Goal: Task Accomplishment & Management: Manage account settings

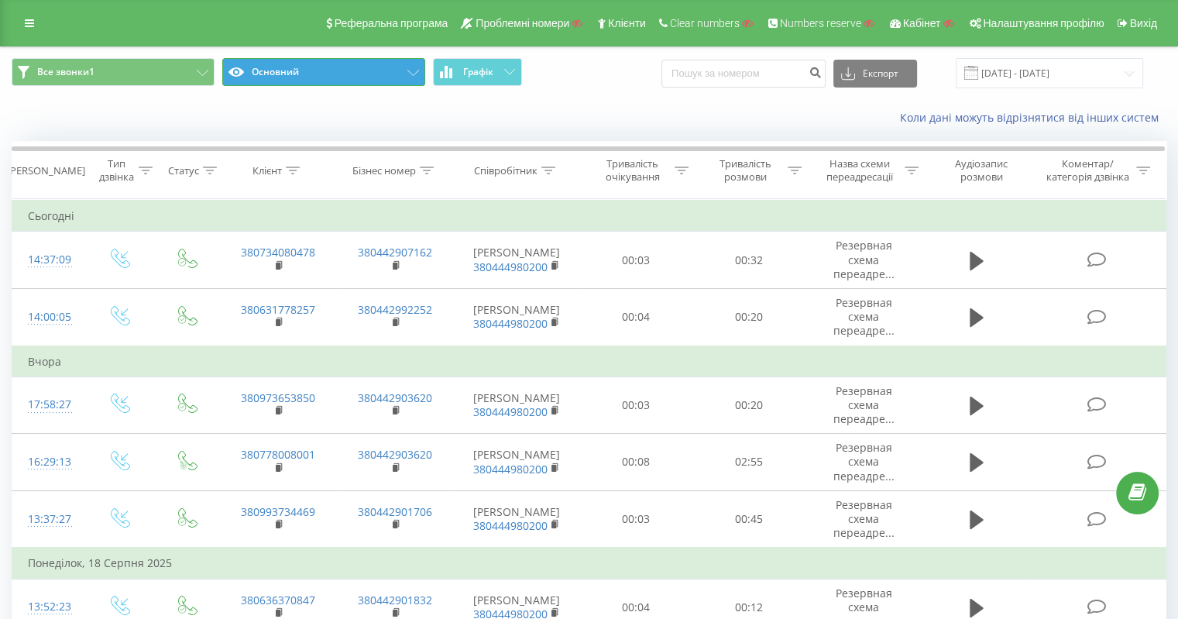
drag, startPoint x: 406, startPoint y: 70, endPoint x: 411, endPoint y: 80, distance: 11.4
click at [407, 70] on button "Основний" at bounding box center [323, 72] width 203 height 28
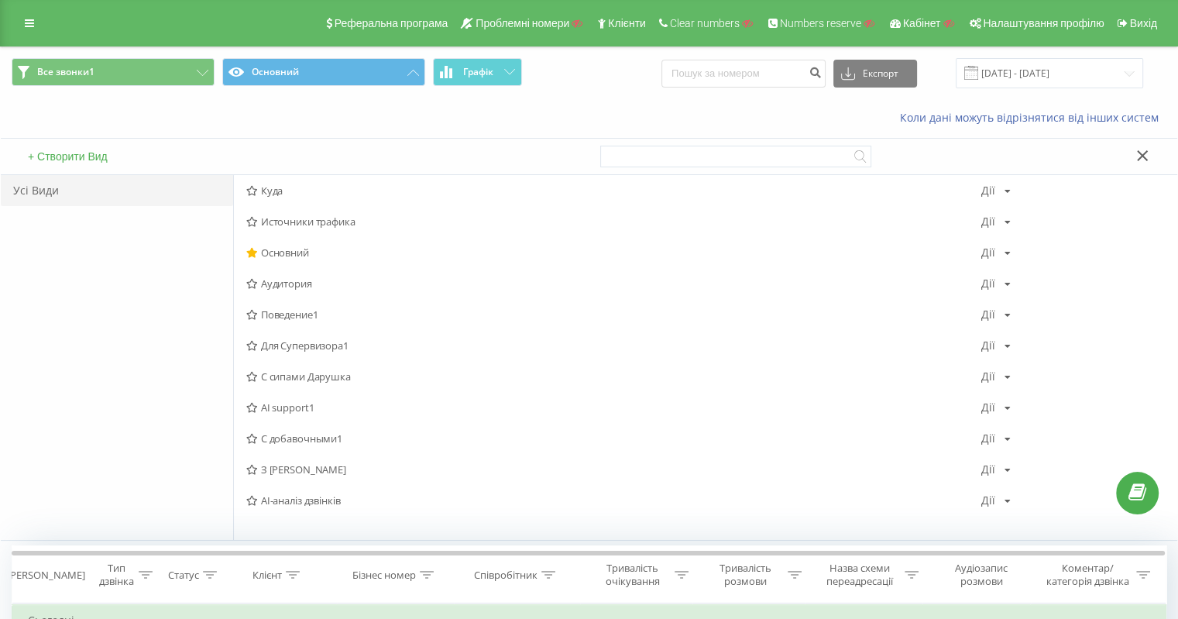
click at [322, 223] on span "Источники трафика" at bounding box center [613, 221] width 735 height 11
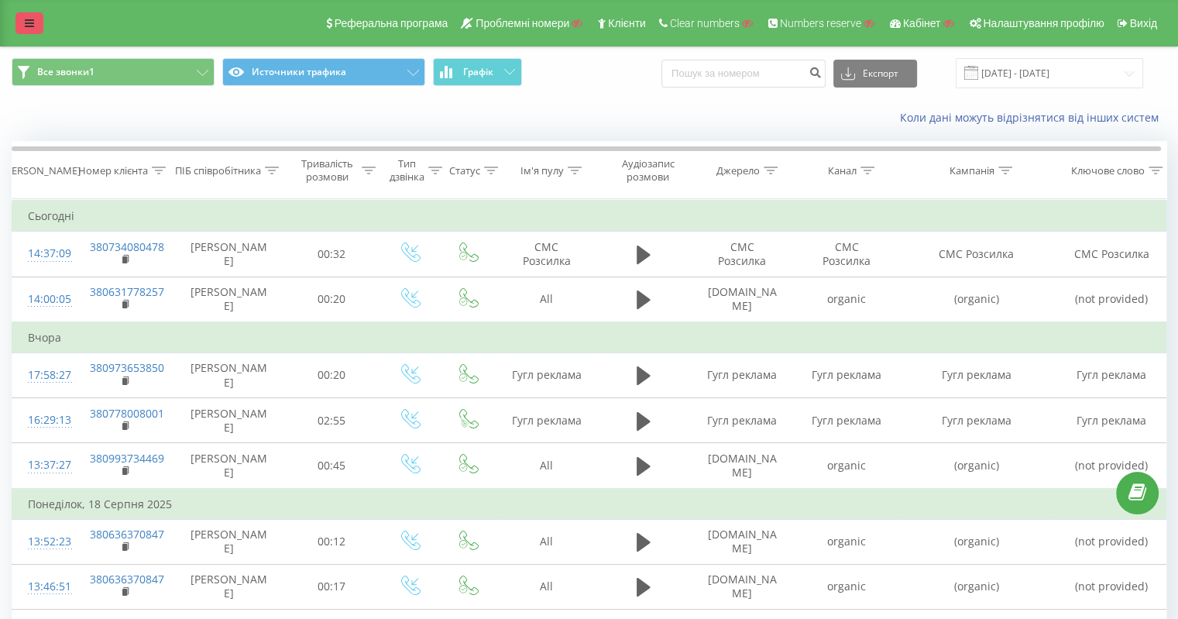
click at [31, 30] on link at bounding box center [29, 23] width 28 height 22
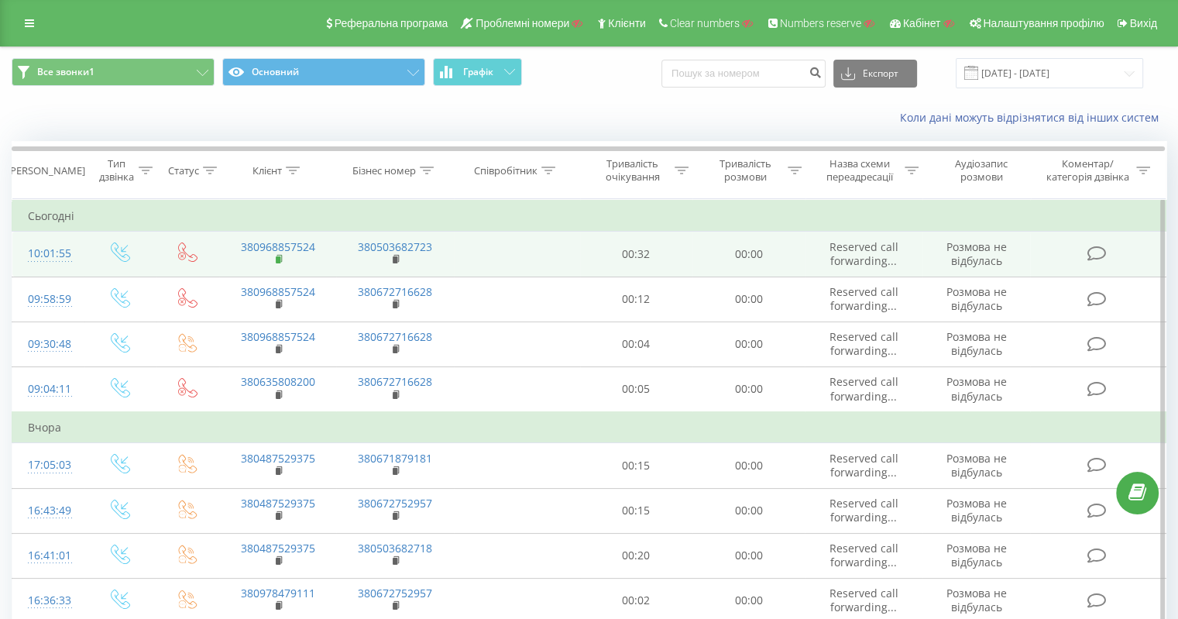
click at [277, 259] on rect at bounding box center [278, 259] width 5 height 7
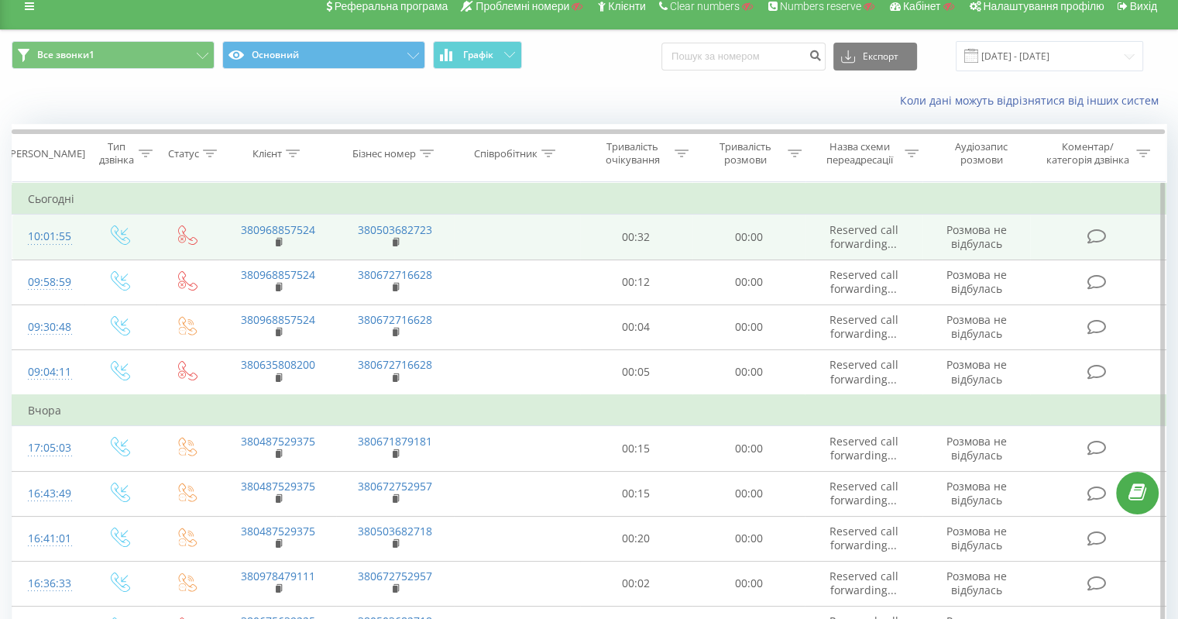
scroll to position [16, 0]
click at [397, 230] on link "380503682723" at bounding box center [395, 230] width 74 height 15
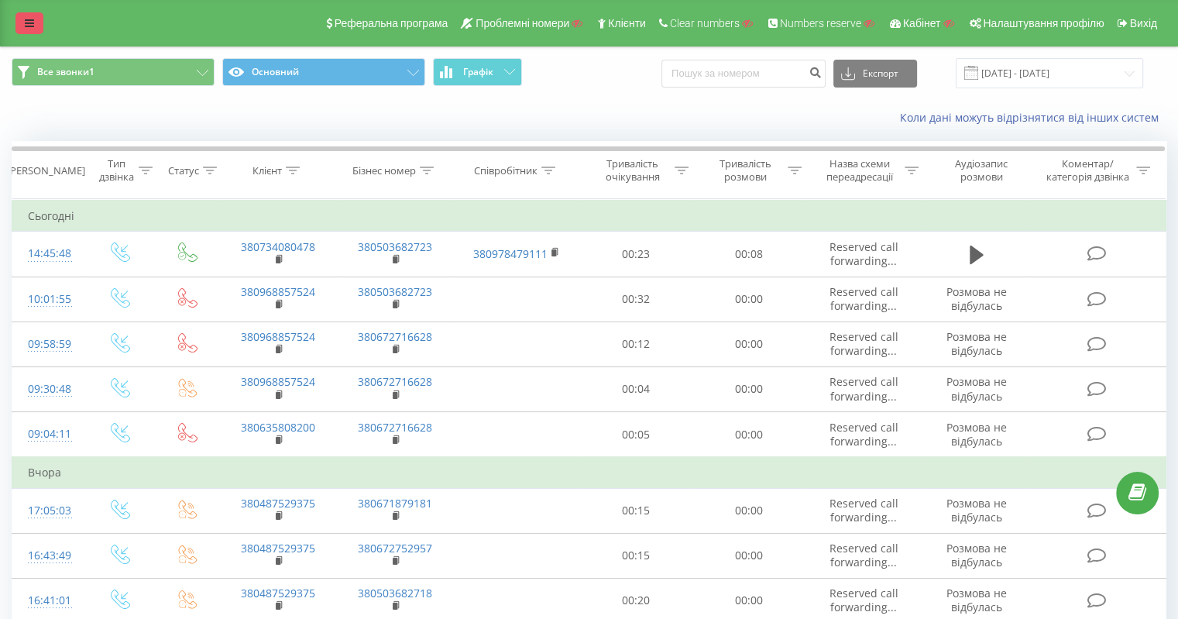
click at [29, 24] on icon at bounding box center [29, 23] width 9 height 11
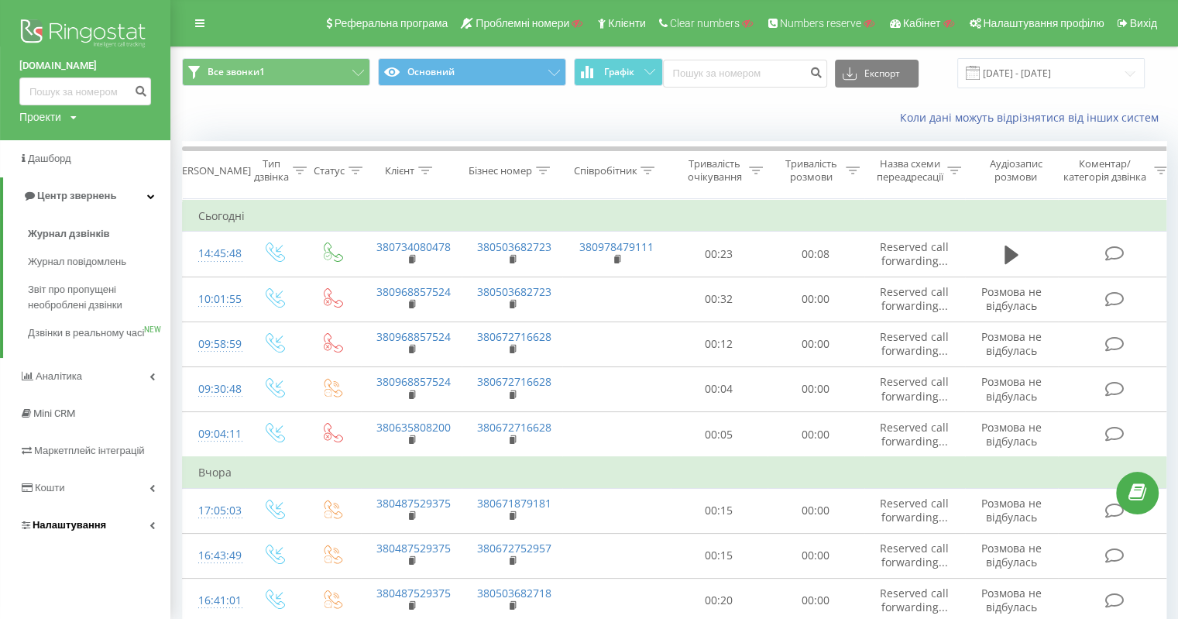
click at [91, 531] on span "Налаштування" at bounding box center [70, 525] width 74 height 12
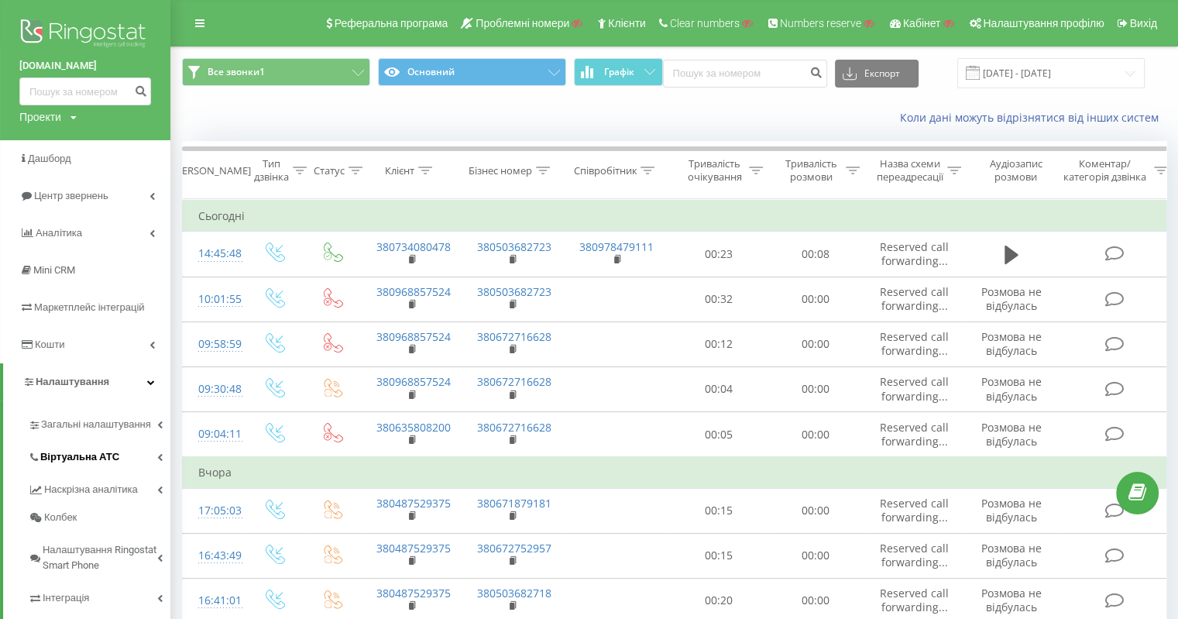
click at [102, 459] on span "Віртуальна АТС" at bounding box center [79, 456] width 79 height 15
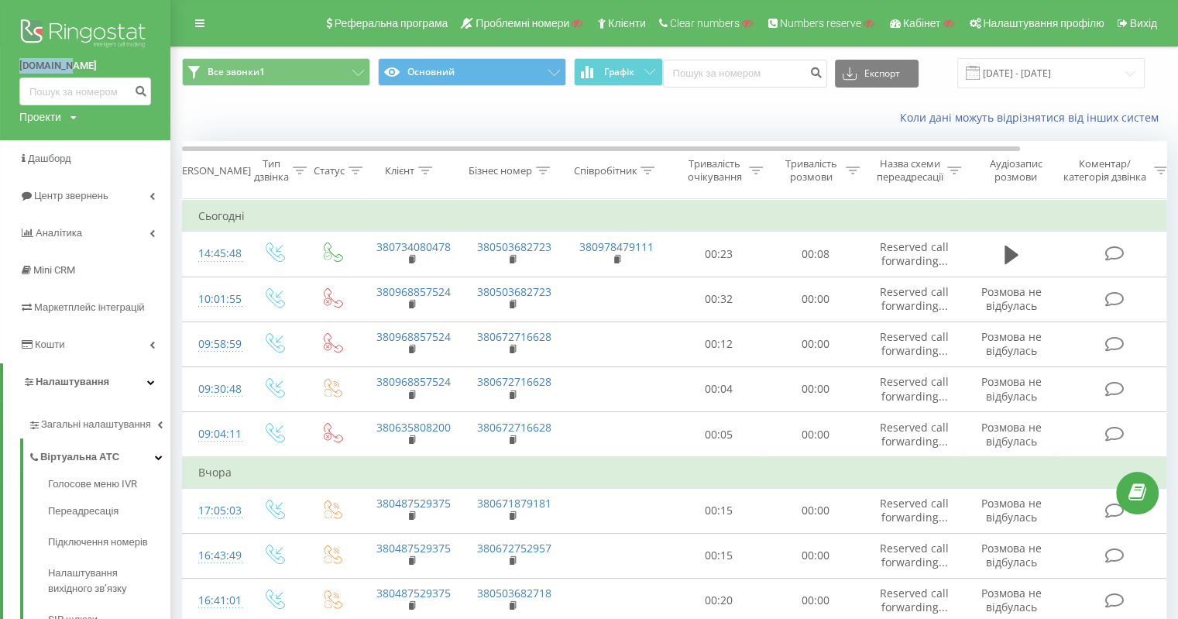
drag, startPoint x: 12, startPoint y: 66, endPoint x: 66, endPoint y: 64, distance: 53.5
click at [66, 64] on div "altep.top Проекти Пошук" at bounding box center [85, 70] width 170 height 140
copy link "altep.top"
click at [89, 508] on span "Переадресація" at bounding box center [85, 511] width 74 height 15
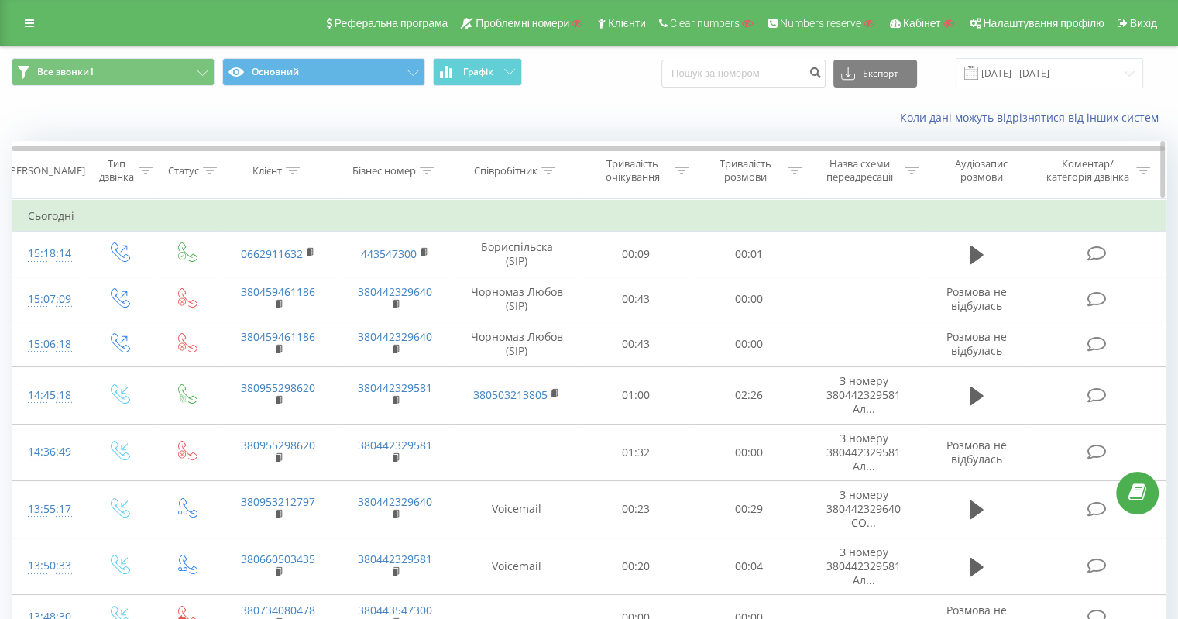
click at [135, 167] on div "Тип дзвінка" at bounding box center [125, 170] width 54 height 26
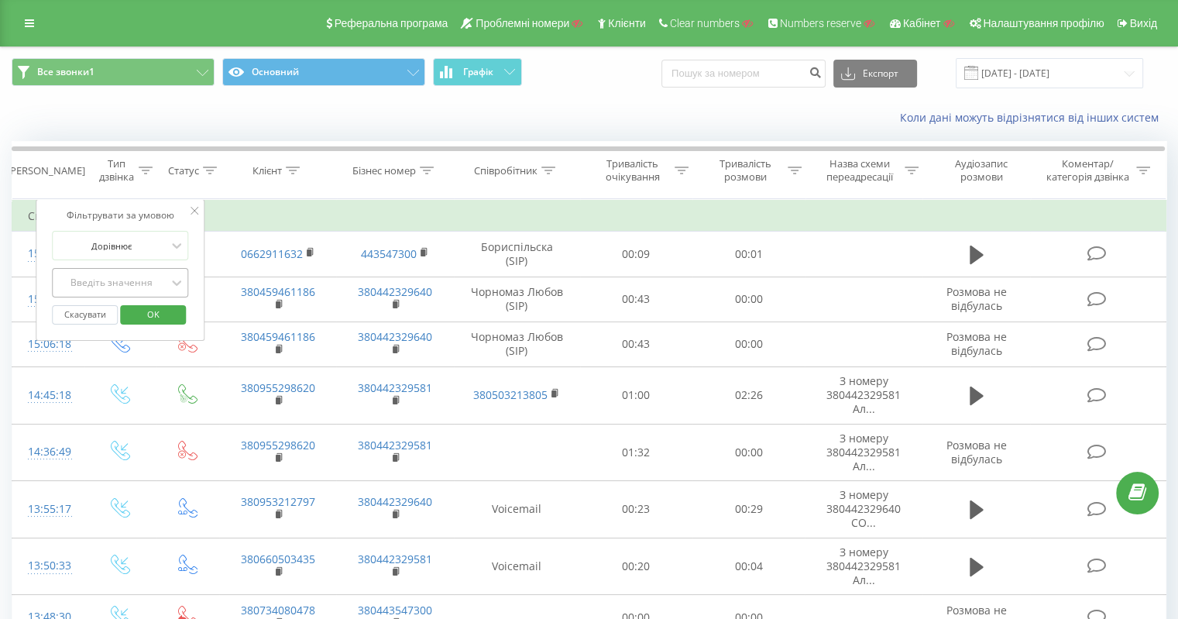
click at [112, 280] on div "Введіть значення" at bounding box center [112, 283] width 110 height 12
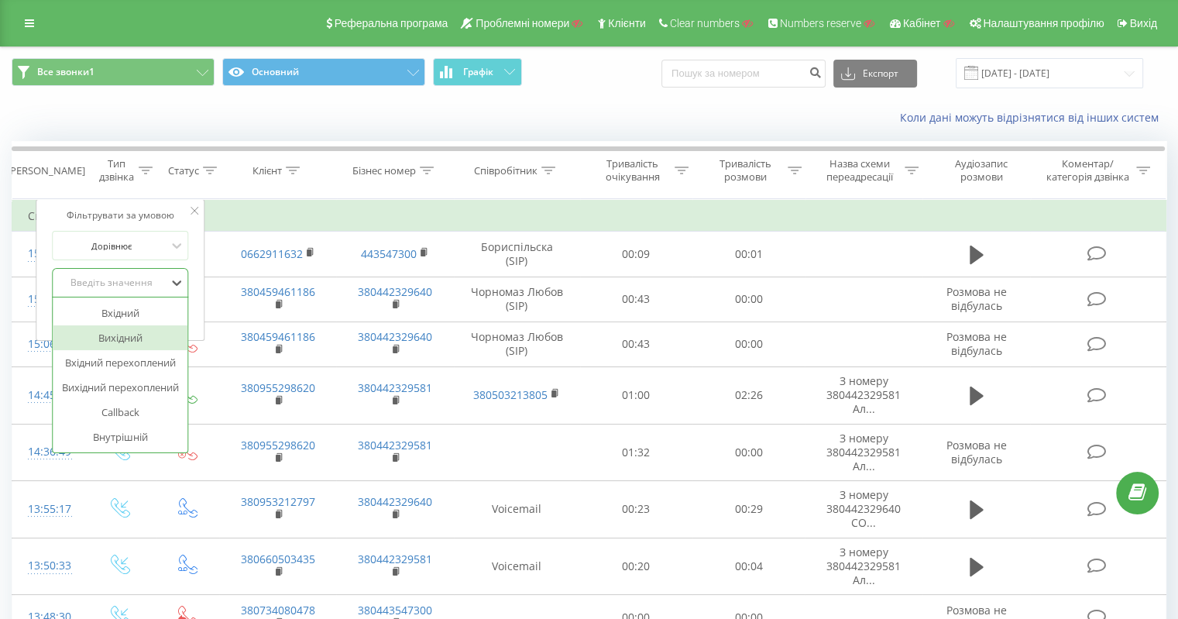
click at [122, 338] on div "Вихідний" at bounding box center [120, 337] width 135 height 25
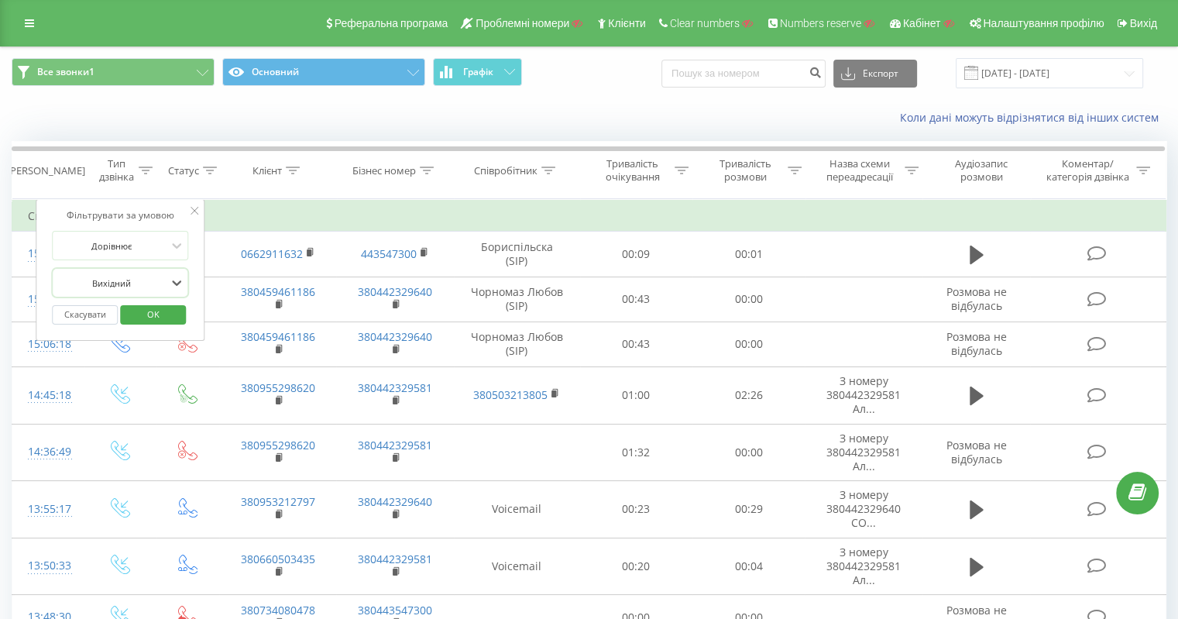
click at [158, 308] on span "OK" at bounding box center [153, 314] width 43 height 24
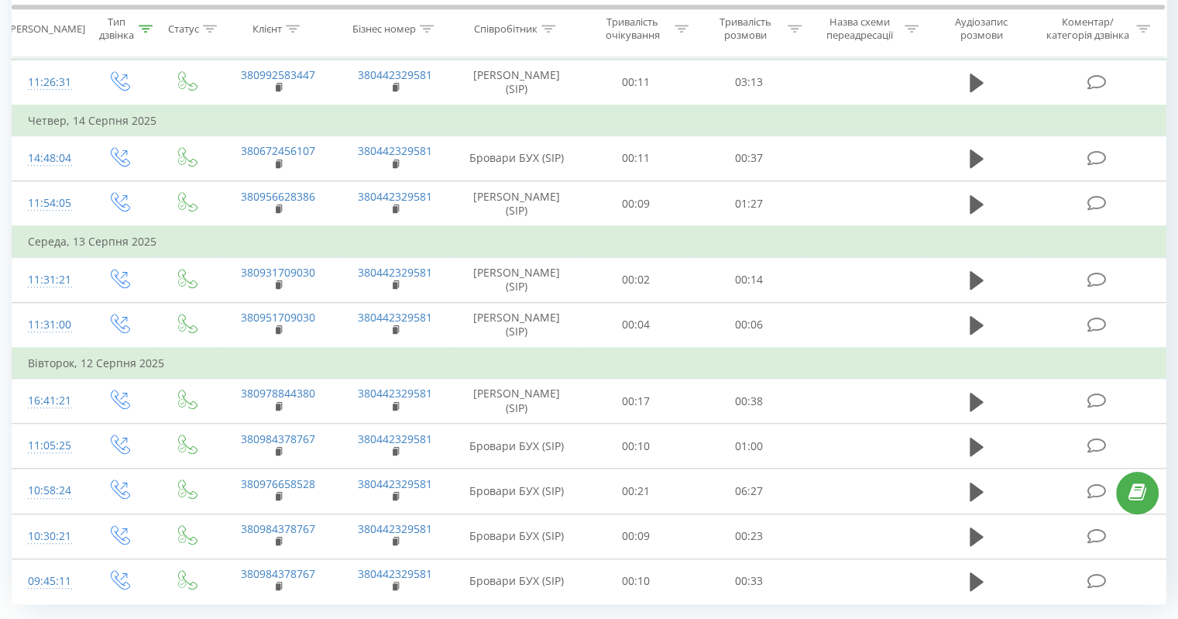
scroll to position [947, 0]
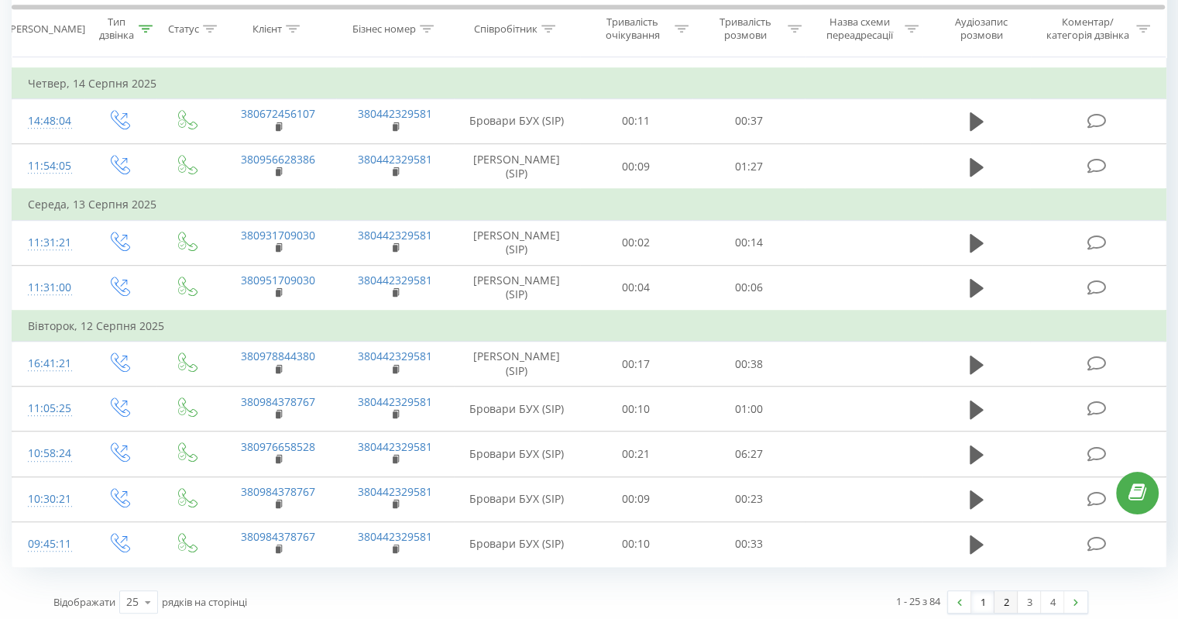
click at [1003, 591] on link "2" at bounding box center [1006, 602] width 23 height 22
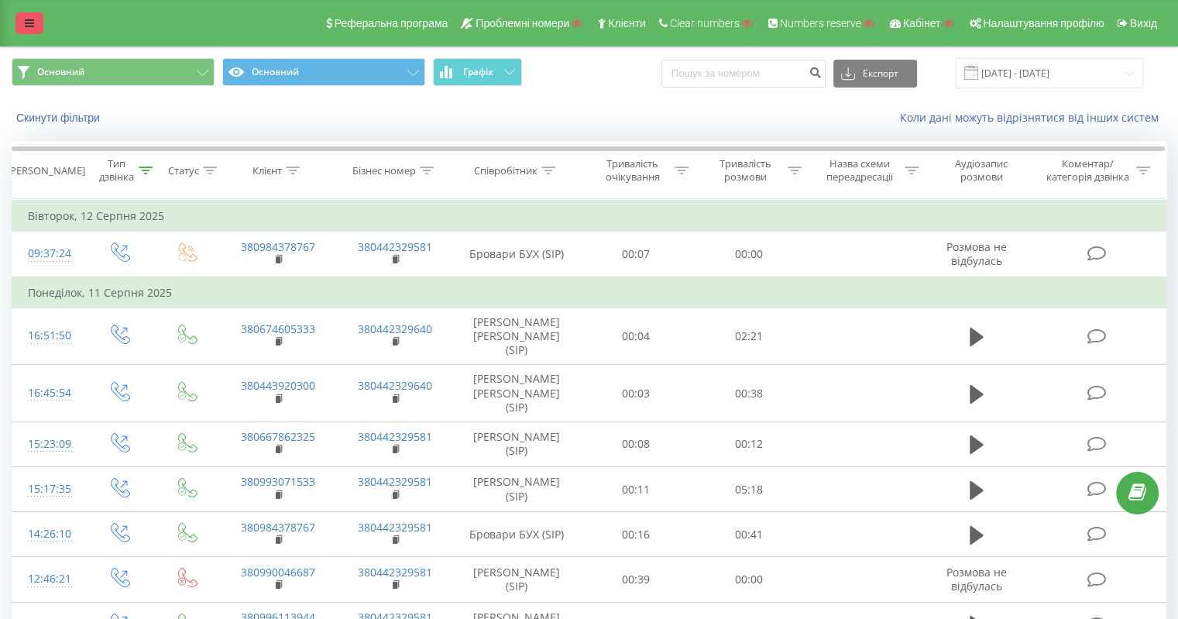
click at [31, 21] on icon at bounding box center [29, 23] width 9 height 11
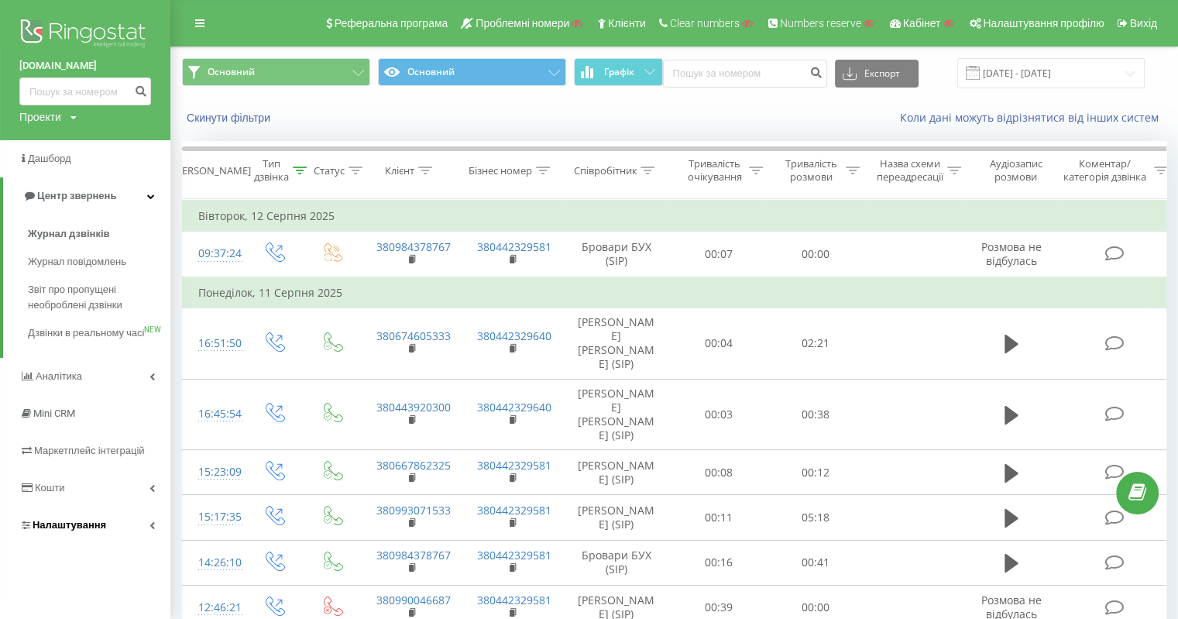
click at [84, 533] on span "Налаштування" at bounding box center [62, 525] width 87 height 15
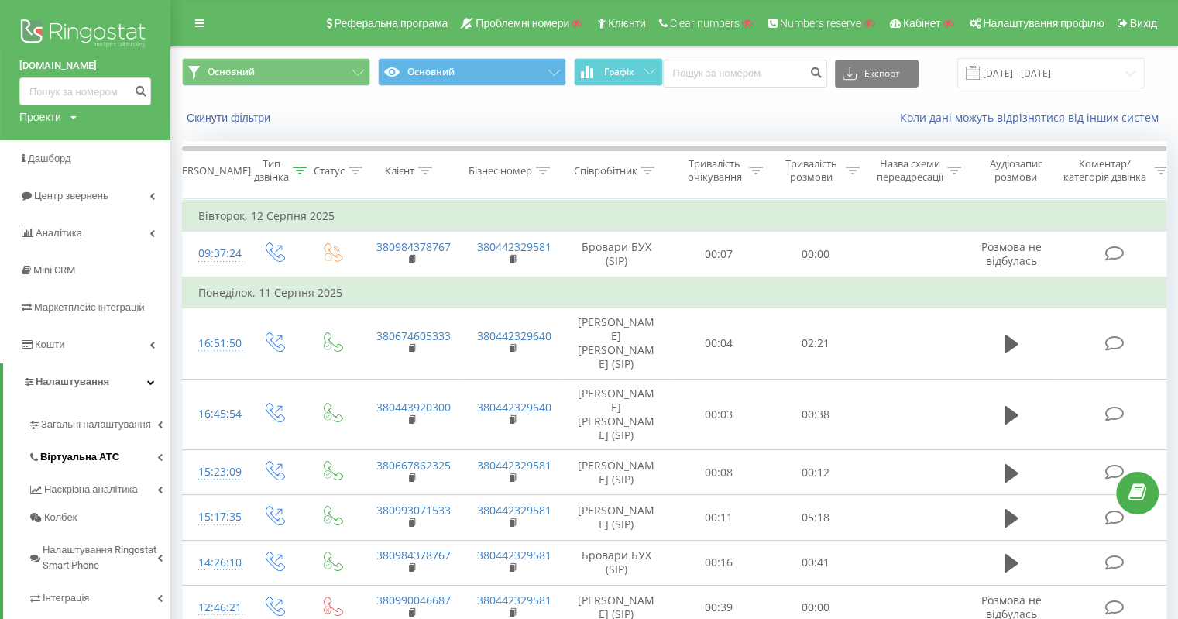
click at [101, 456] on span "Віртуальна АТС" at bounding box center [79, 456] width 79 height 15
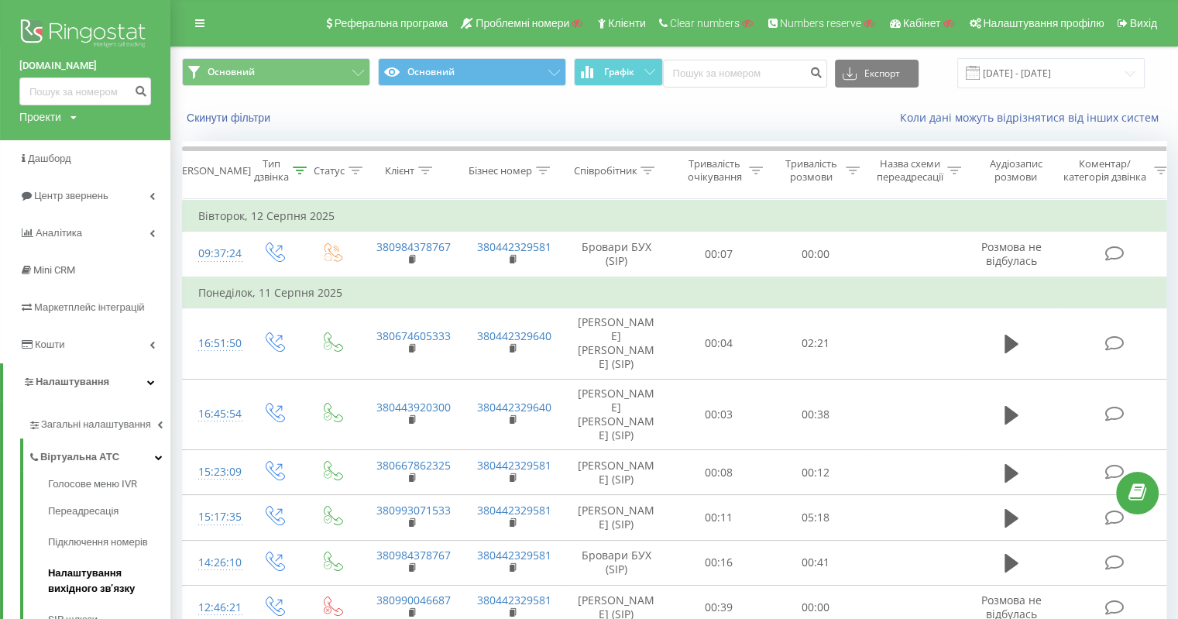
click at [113, 588] on span "Налаштування вихідного зв’язку" at bounding box center [105, 581] width 115 height 31
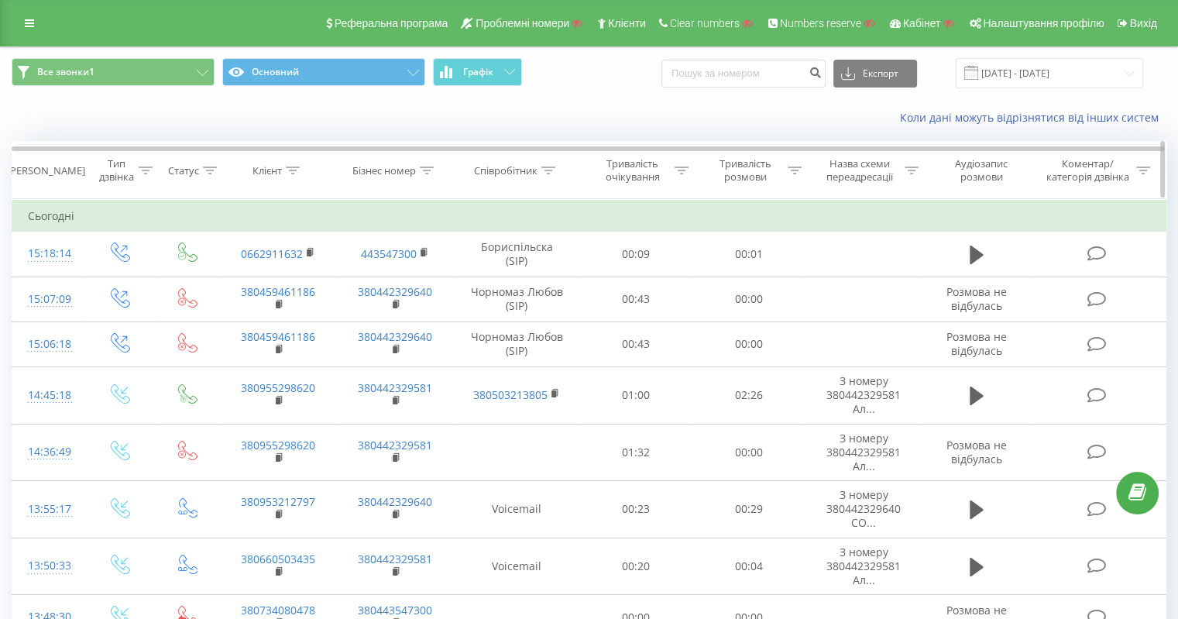
click at [434, 164] on div at bounding box center [427, 170] width 14 height 13
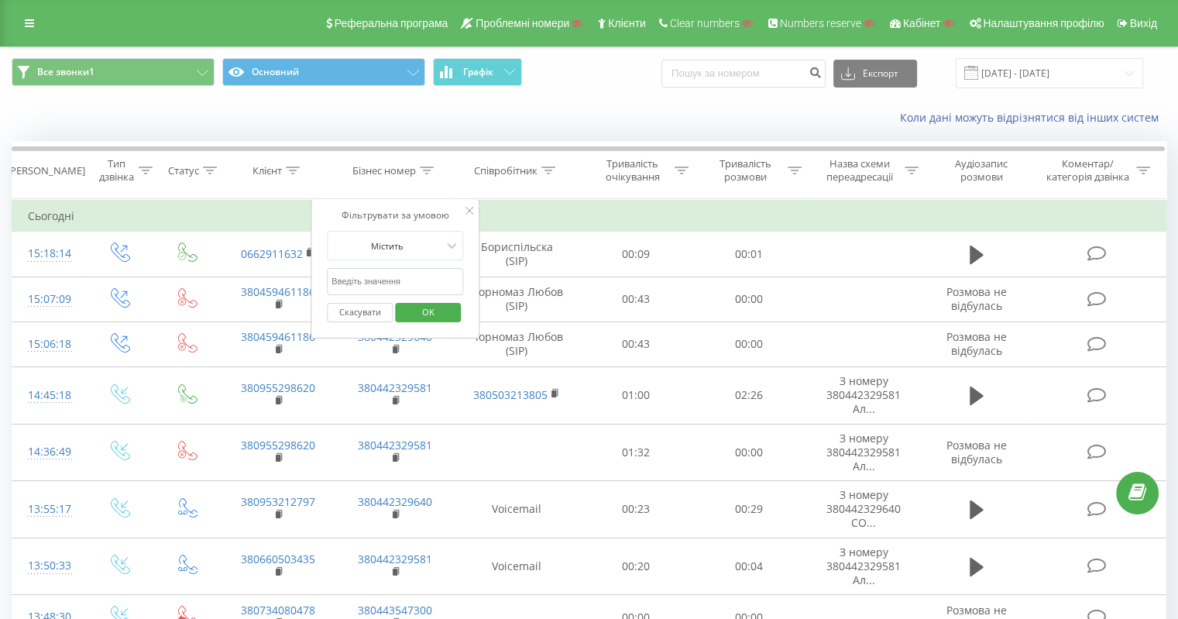
click at [411, 274] on input "text" at bounding box center [395, 281] width 136 height 27
type input "5789"
click button "OK" at bounding box center [428, 312] width 66 height 19
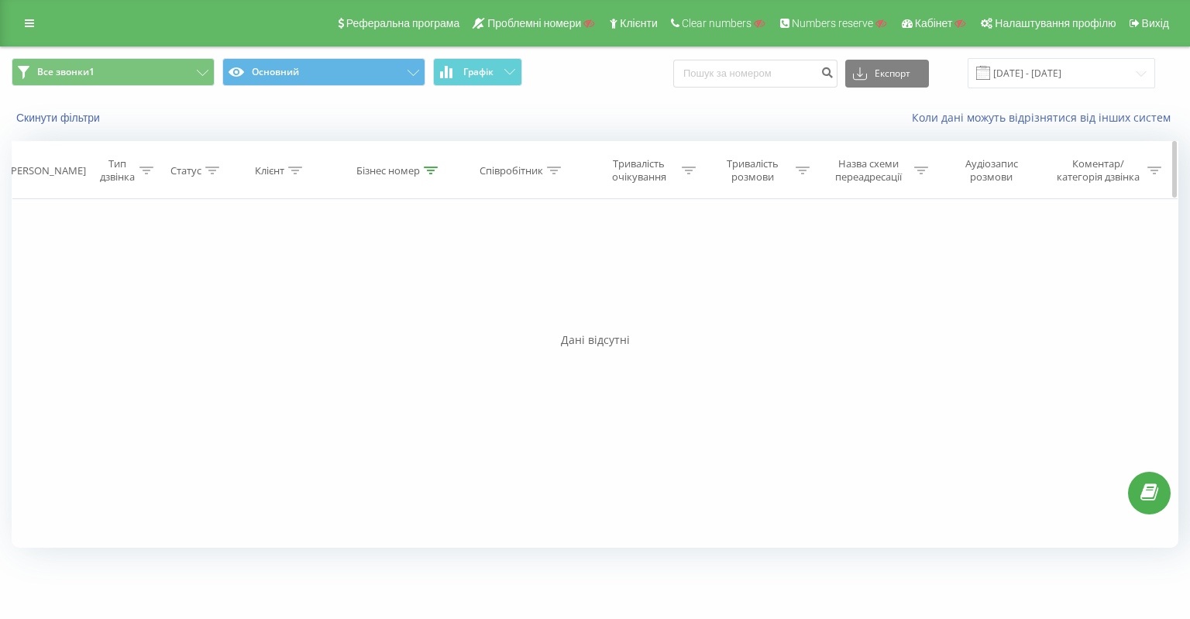
click at [429, 164] on div at bounding box center [431, 170] width 14 height 13
click at [372, 312] on button "Скасувати" at bounding box center [364, 312] width 66 height 19
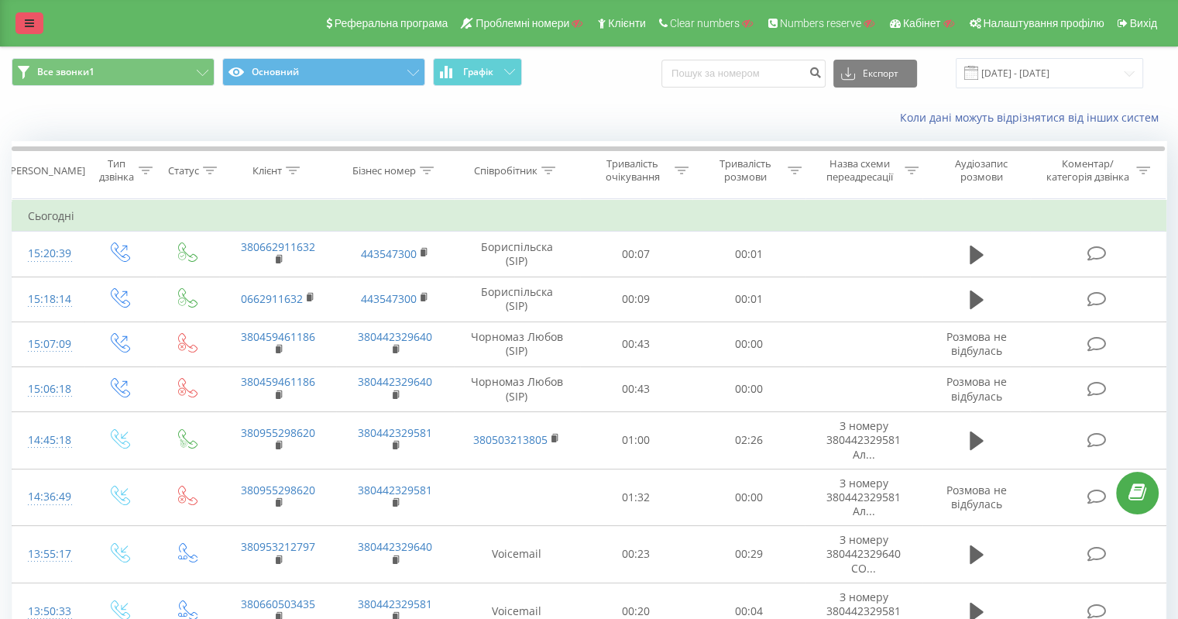
click at [32, 23] on icon at bounding box center [29, 23] width 9 height 11
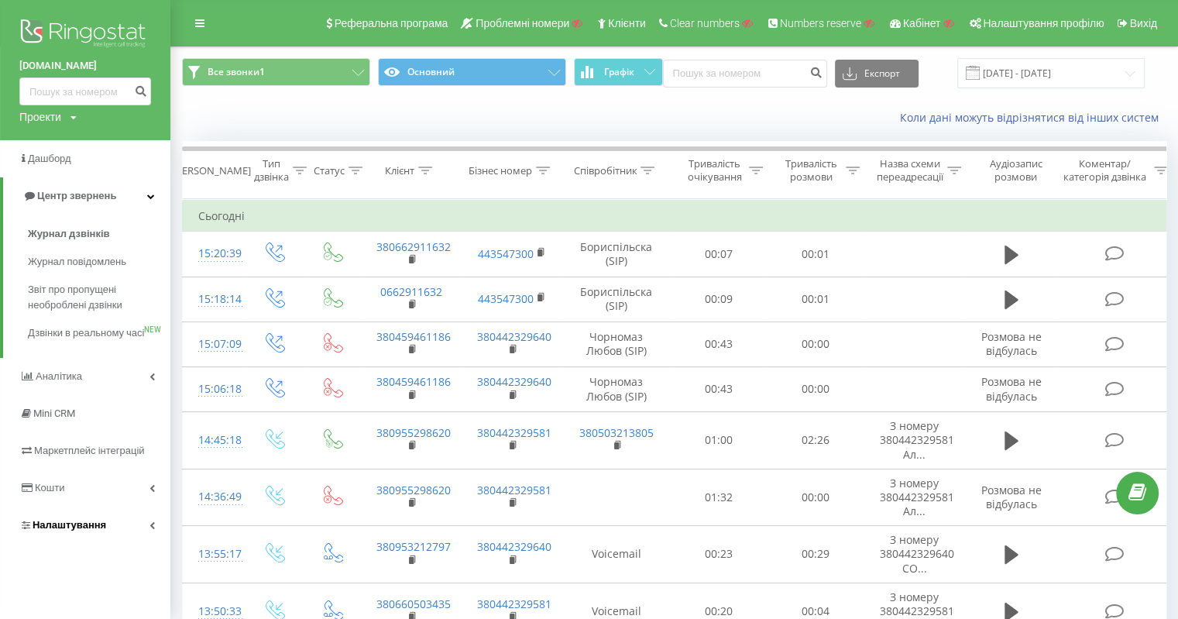
click at [88, 531] on span "Налаштування" at bounding box center [70, 525] width 74 height 12
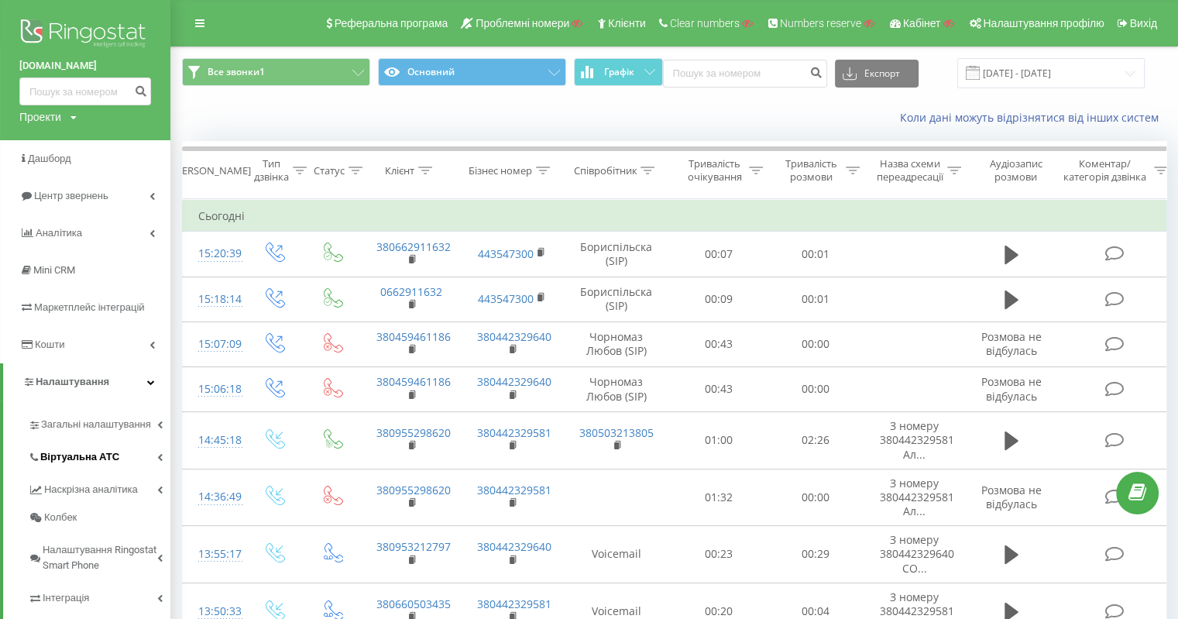
click at [91, 446] on link "Віртуальна АТС" at bounding box center [99, 454] width 143 height 33
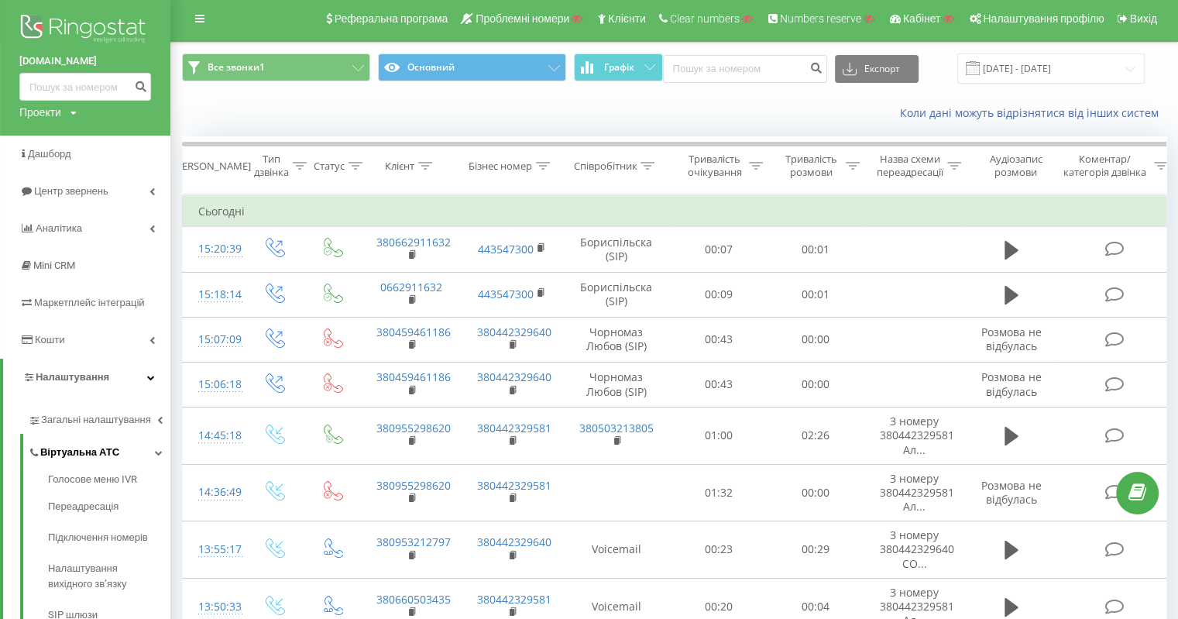
scroll to position [77, 0]
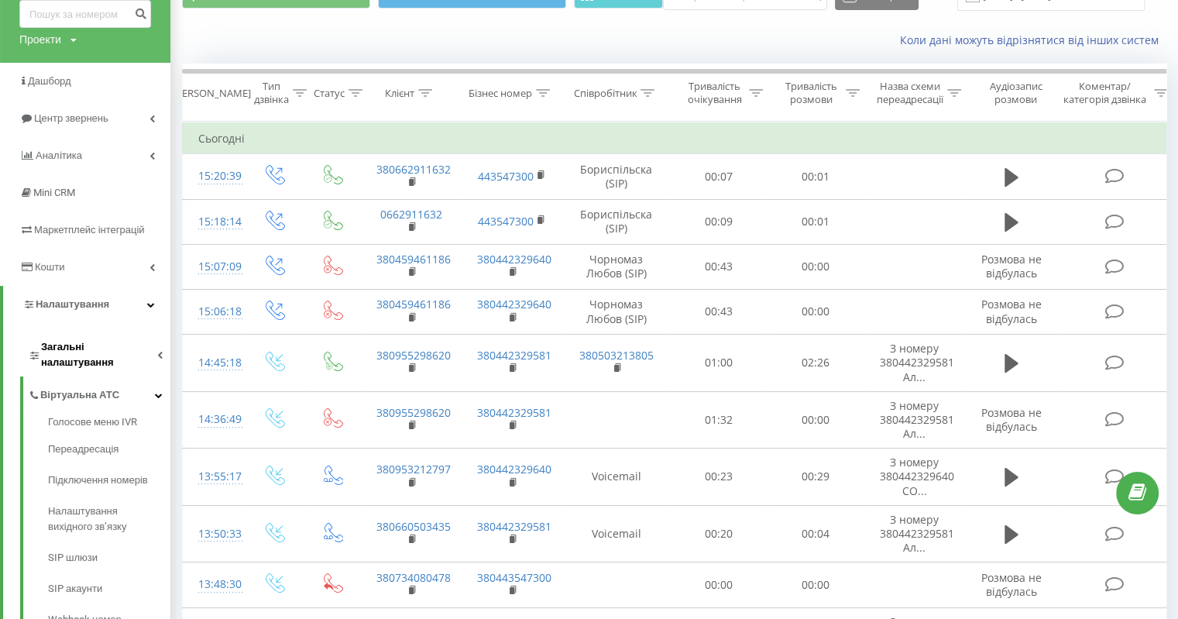
click at [105, 339] on span "Загальні налаштування" at bounding box center [99, 354] width 116 height 31
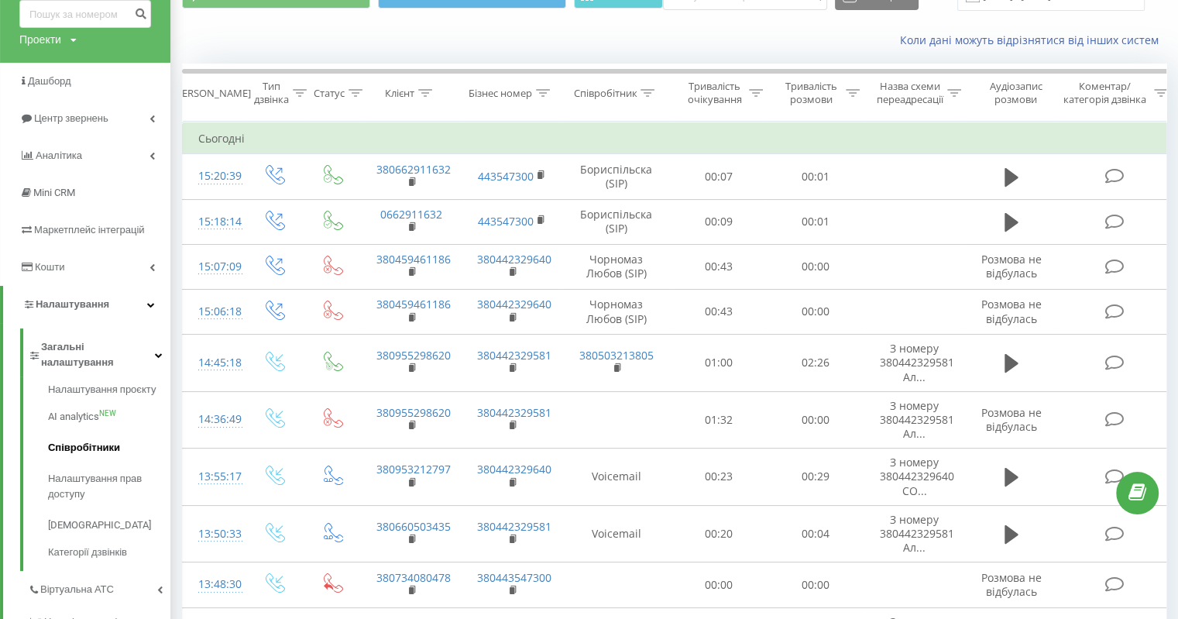
click at [106, 440] on span "Співробітники" at bounding box center [84, 447] width 72 height 15
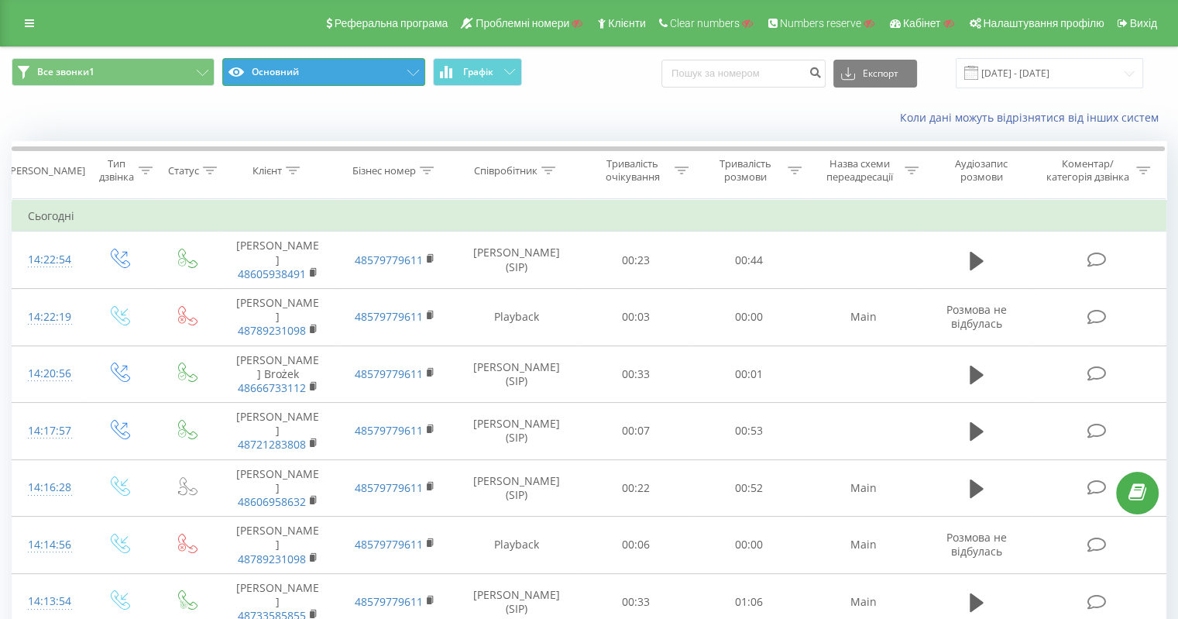
click at [394, 74] on button "Основний" at bounding box center [323, 72] width 203 height 28
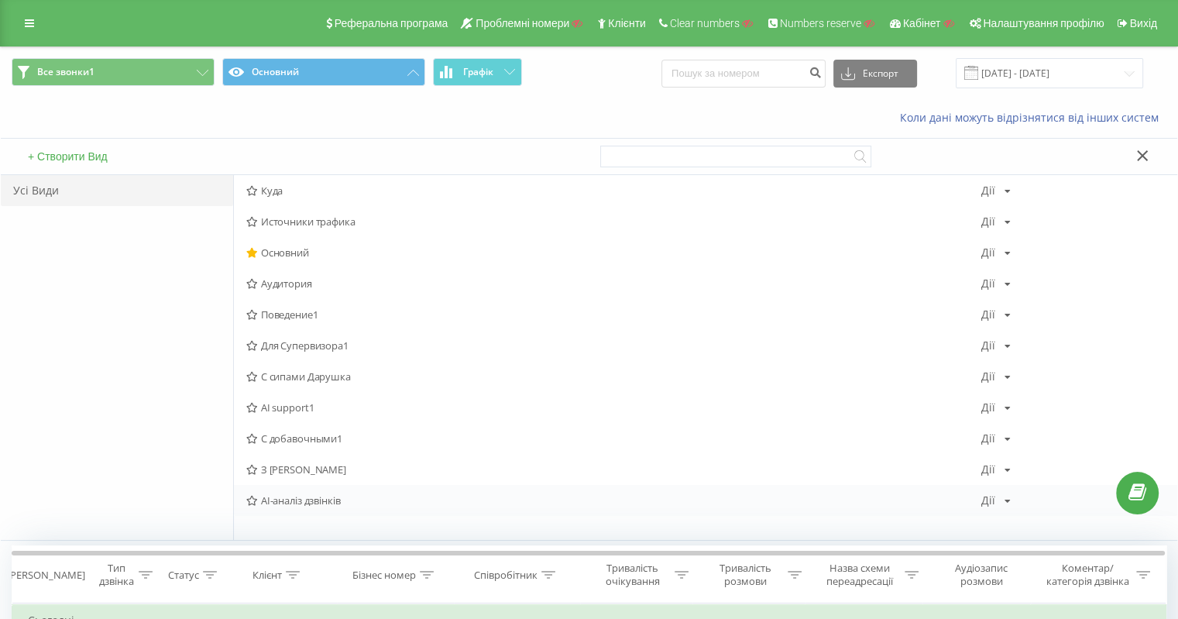
click at [299, 501] on span "AI-аналіз дзвінків" at bounding box center [613, 500] width 735 height 11
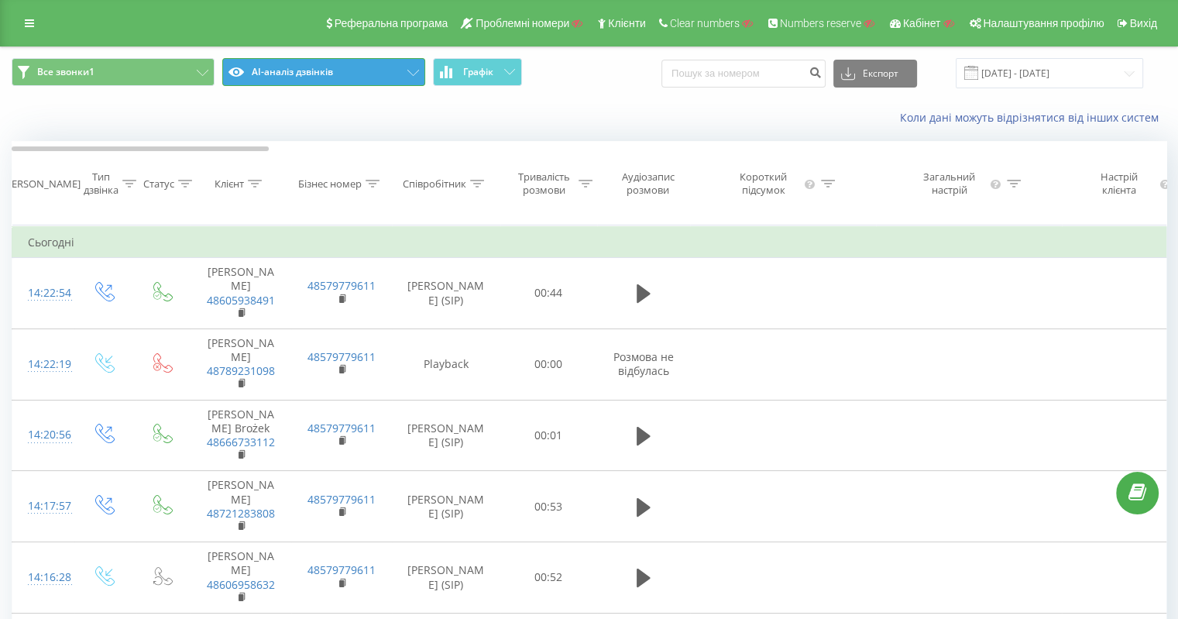
click at [353, 81] on button "AI-аналіз дзвінків" at bounding box center [323, 72] width 203 height 28
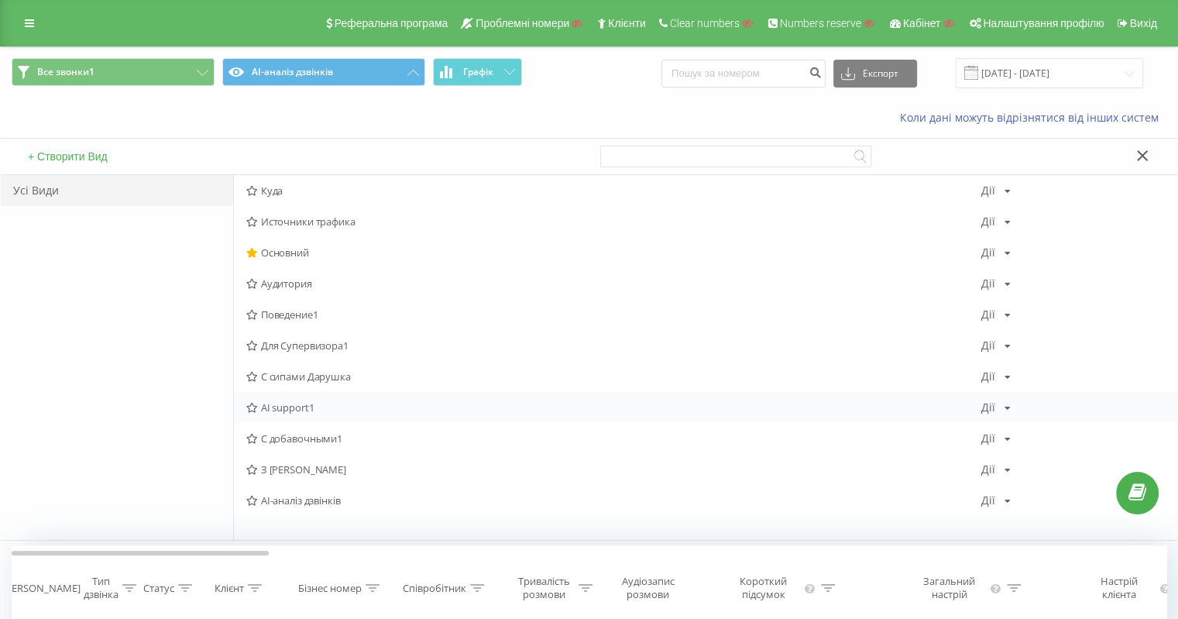
click at [308, 404] on span "AI support1" at bounding box center [613, 407] width 735 height 11
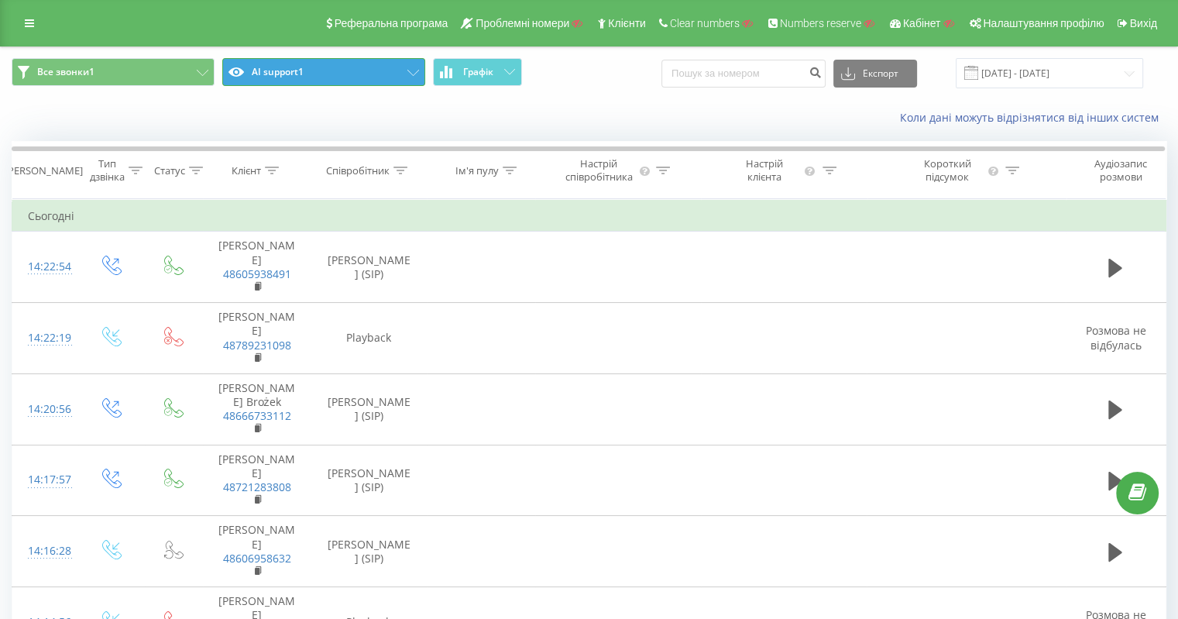
click at [397, 70] on button "AI support1" at bounding box center [323, 72] width 203 height 28
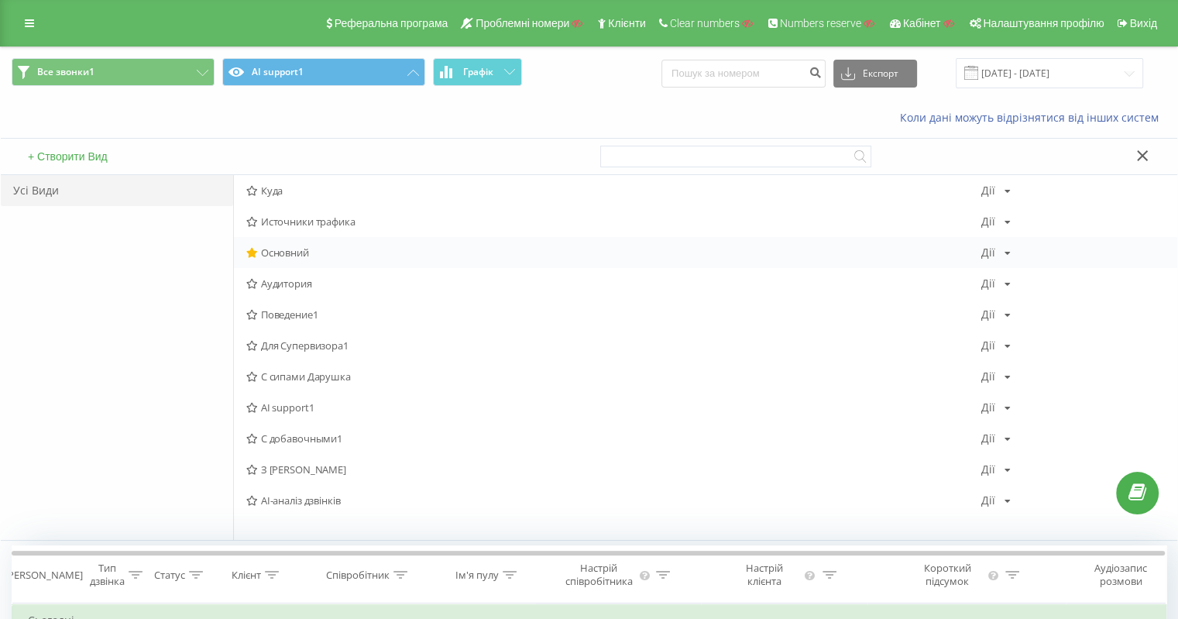
click at [280, 249] on span "Основний" at bounding box center [613, 252] width 735 height 11
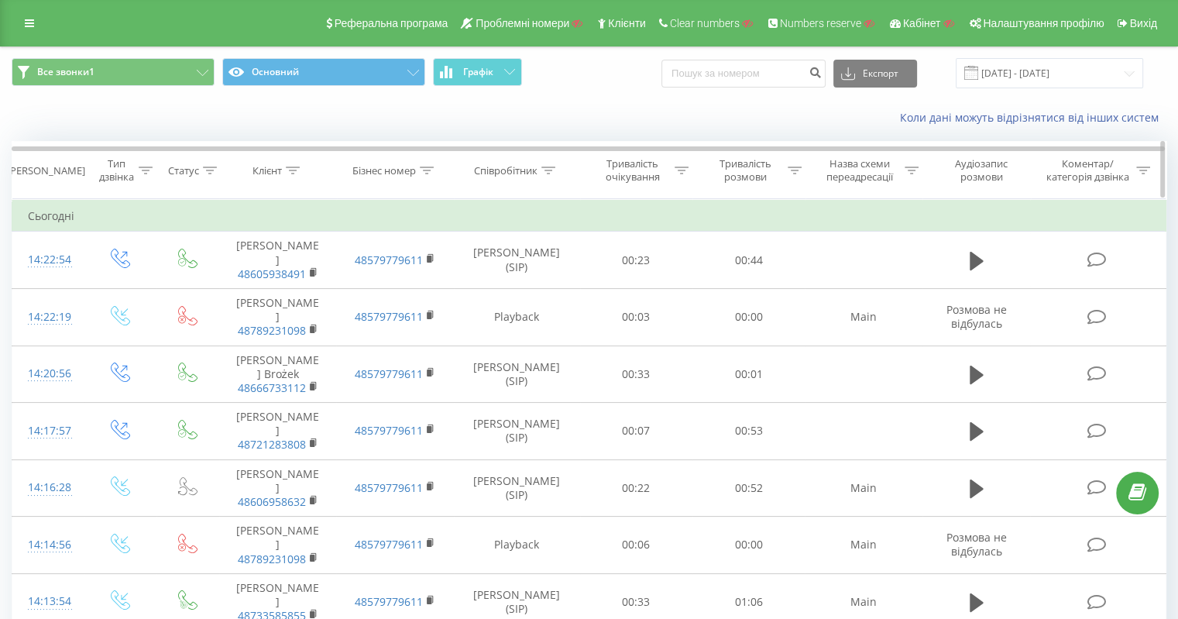
click at [792, 167] on icon at bounding box center [795, 171] width 14 height 8
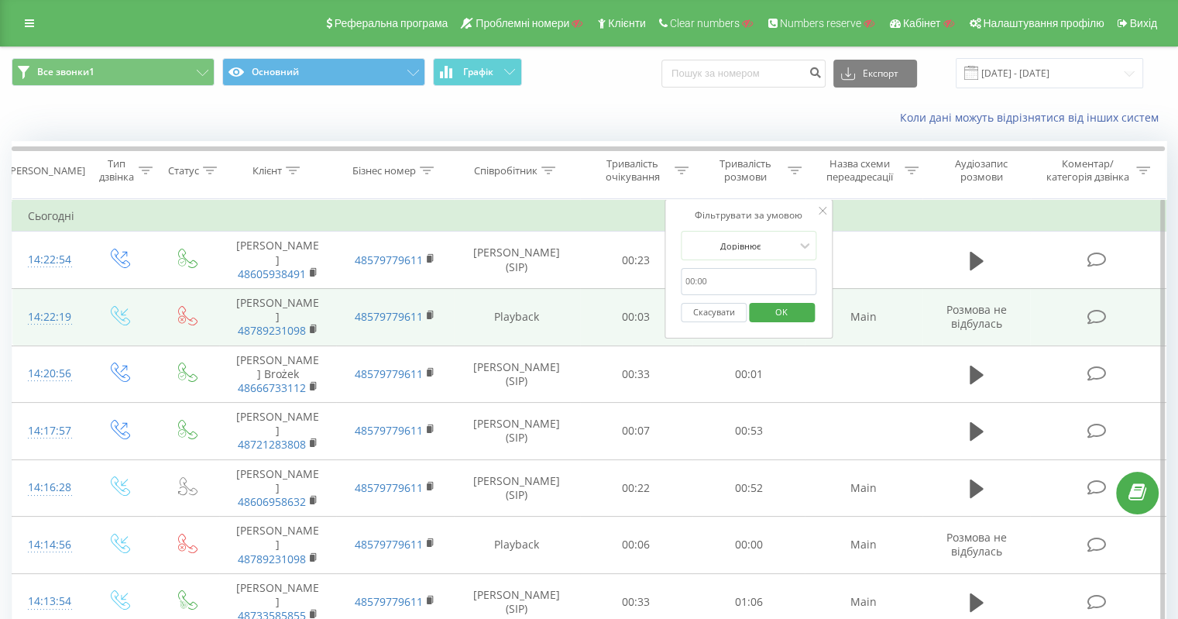
drag, startPoint x: 706, startPoint y: 278, endPoint x: 637, endPoint y: 277, distance: 69.0
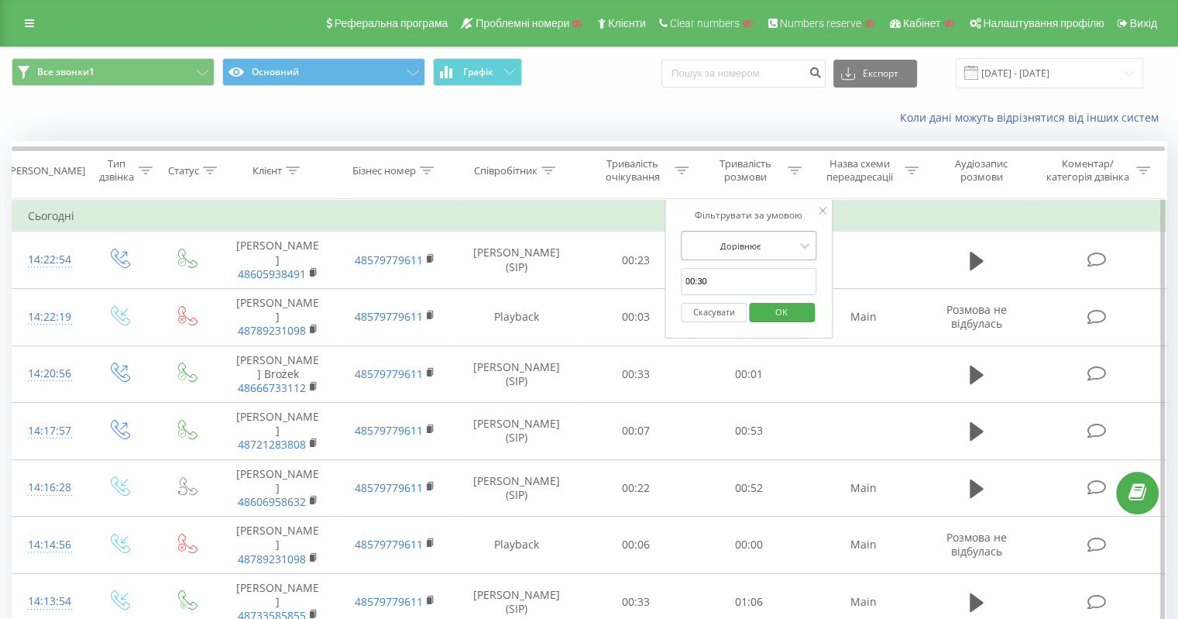
type input "00:30"
click at [744, 250] on div at bounding box center [741, 246] width 110 height 15
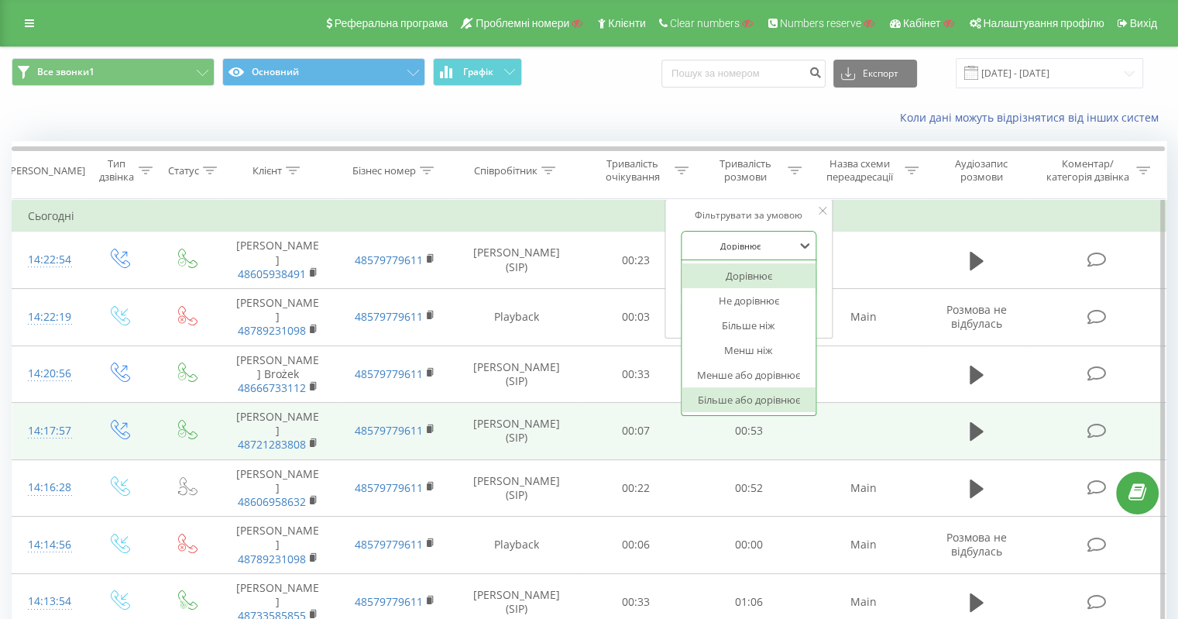
click at [780, 397] on div "Більше або дорівнює" at bounding box center [749, 399] width 135 height 25
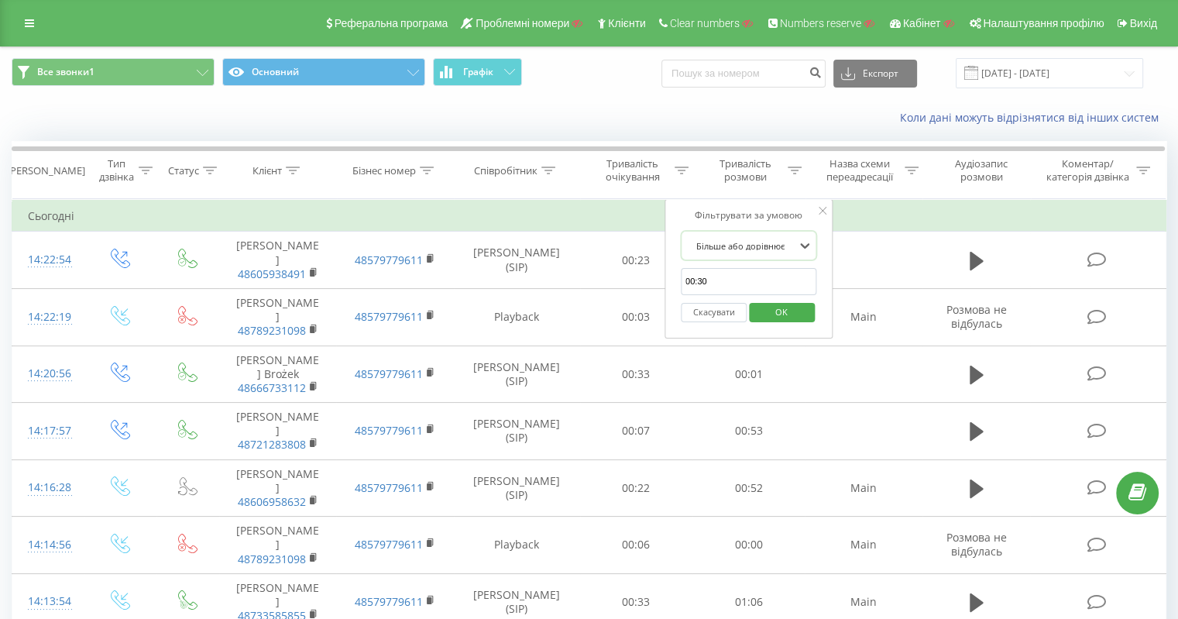
click at [790, 315] on span "OK" at bounding box center [781, 312] width 43 height 24
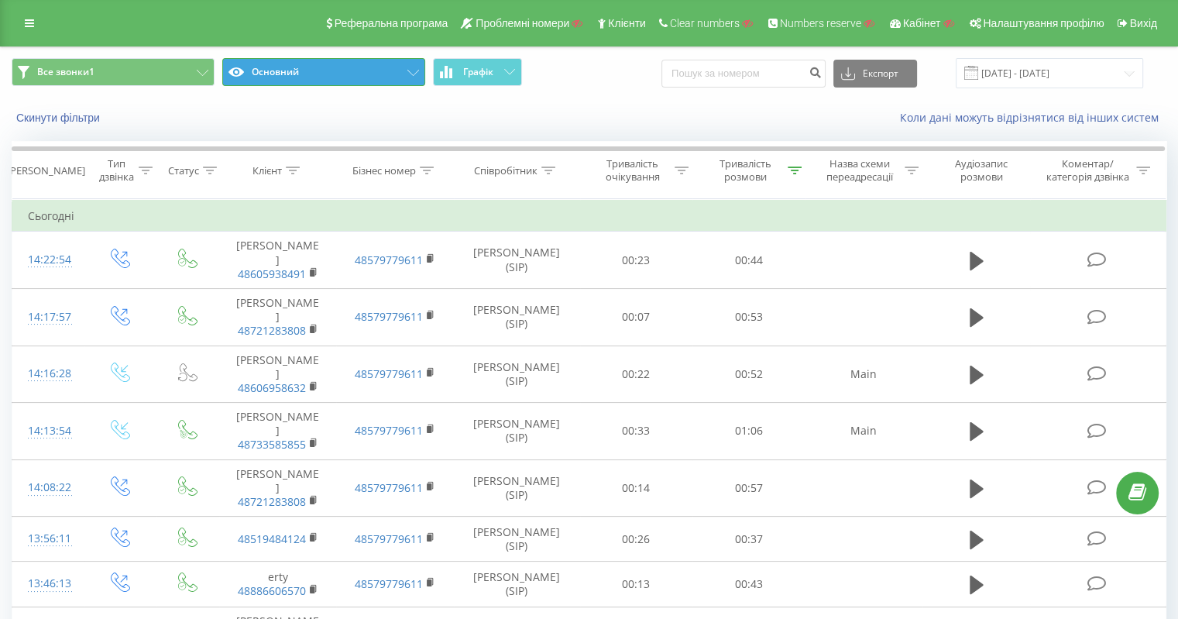
click at [349, 64] on button "Основний" at bounding box center [323, 72] width 203 height 28
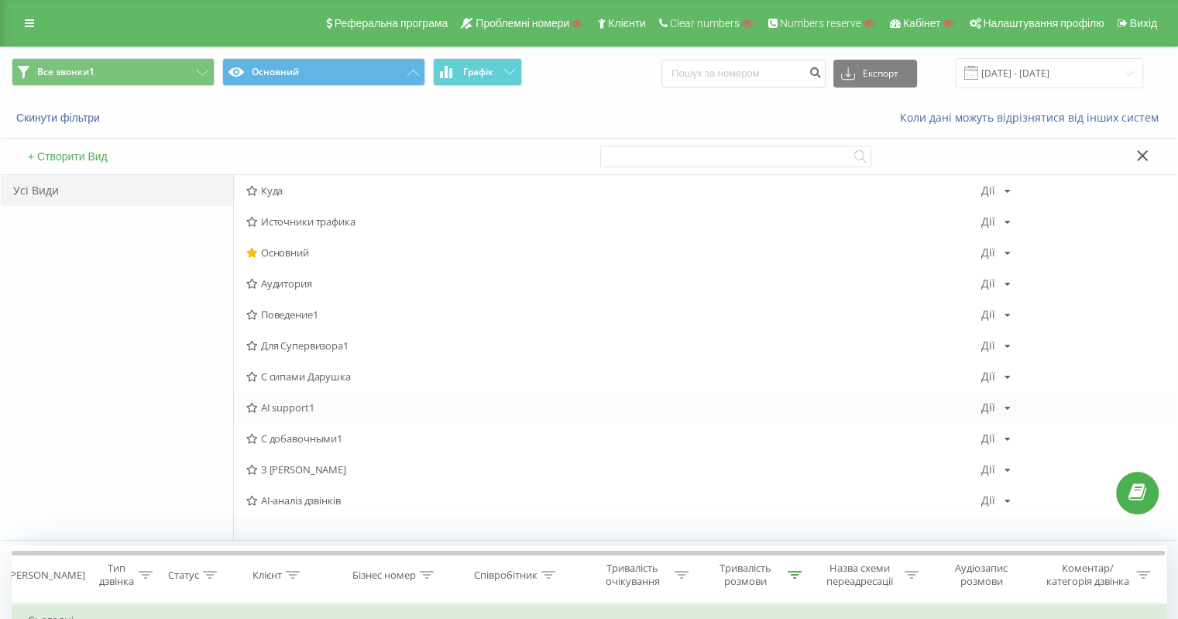
click at [297, 402] on span "AI support1" at bounding box center [613, 407] width 735 height 11
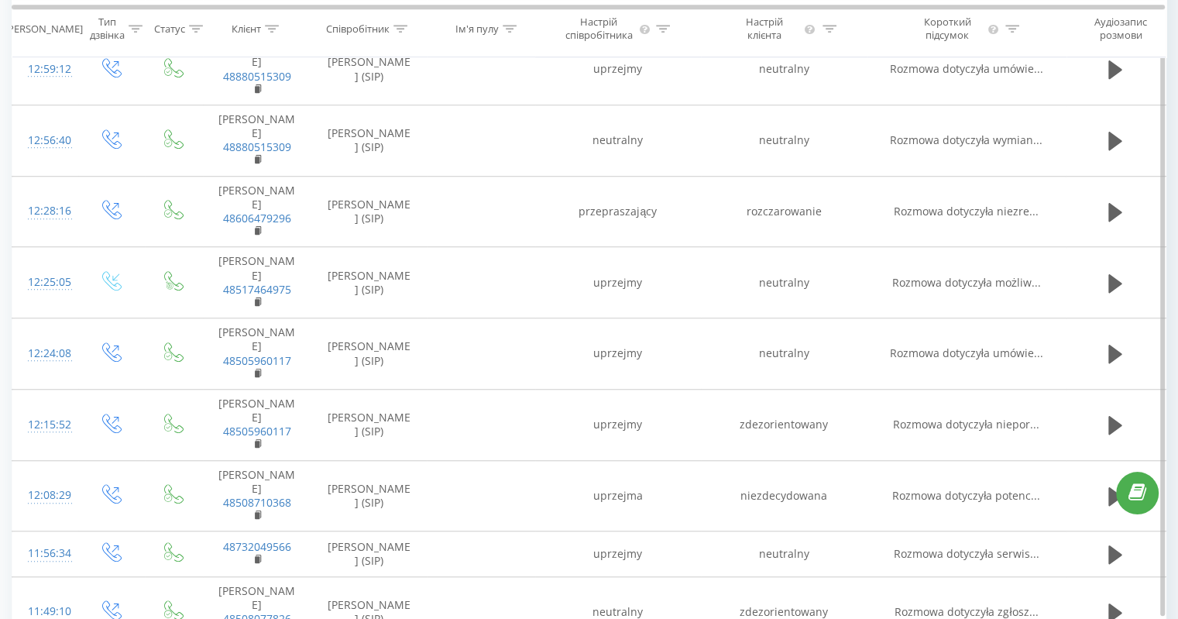
scroll to position [1209, 0]
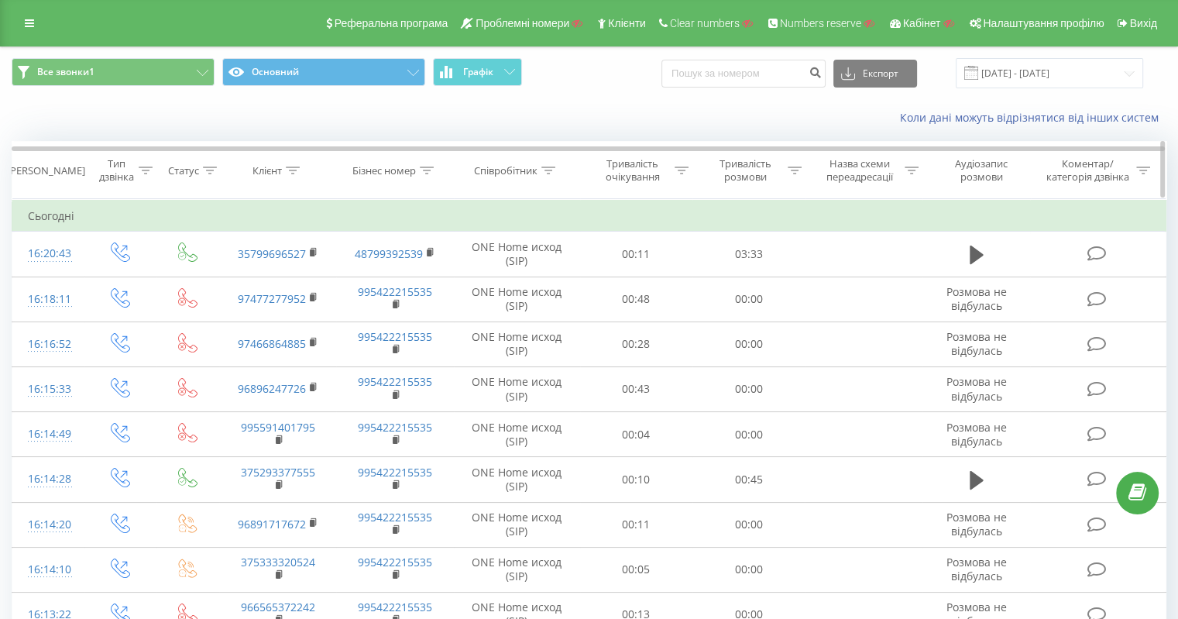
click at [294, 172] on icon at bounding box center [293, 171] width 14 height 8
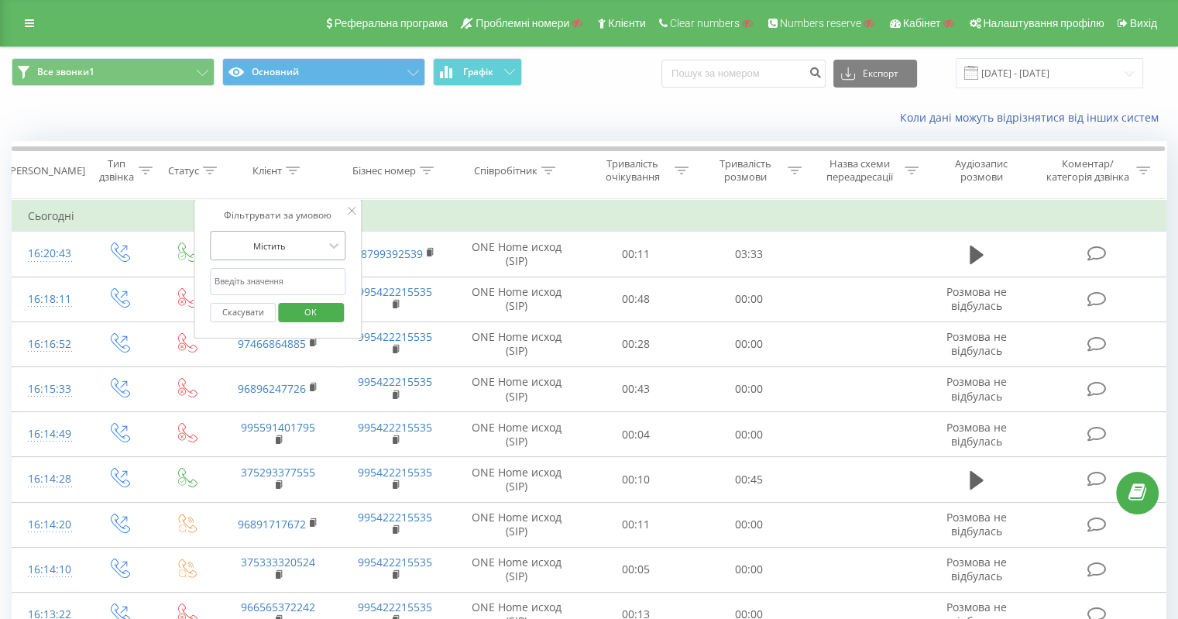
click at [284, 246] on div at bounding box center [270, 246] width 110 height 15
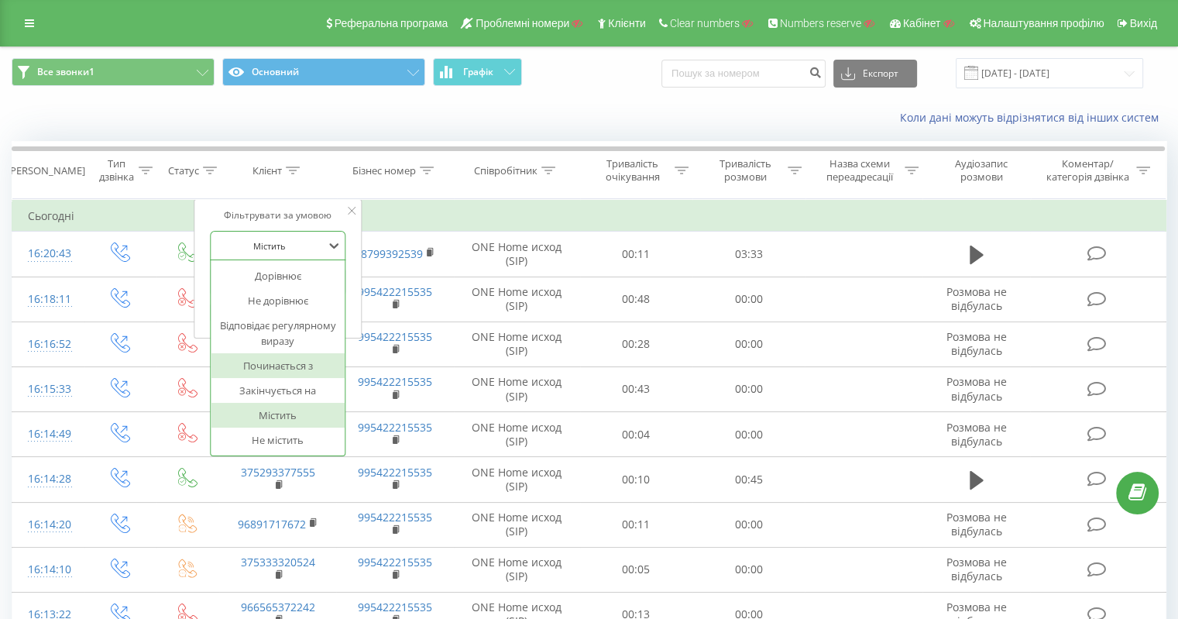
click at [287, 365] on div "Починається з" at bounding box center [278, 365] width 135 height 25
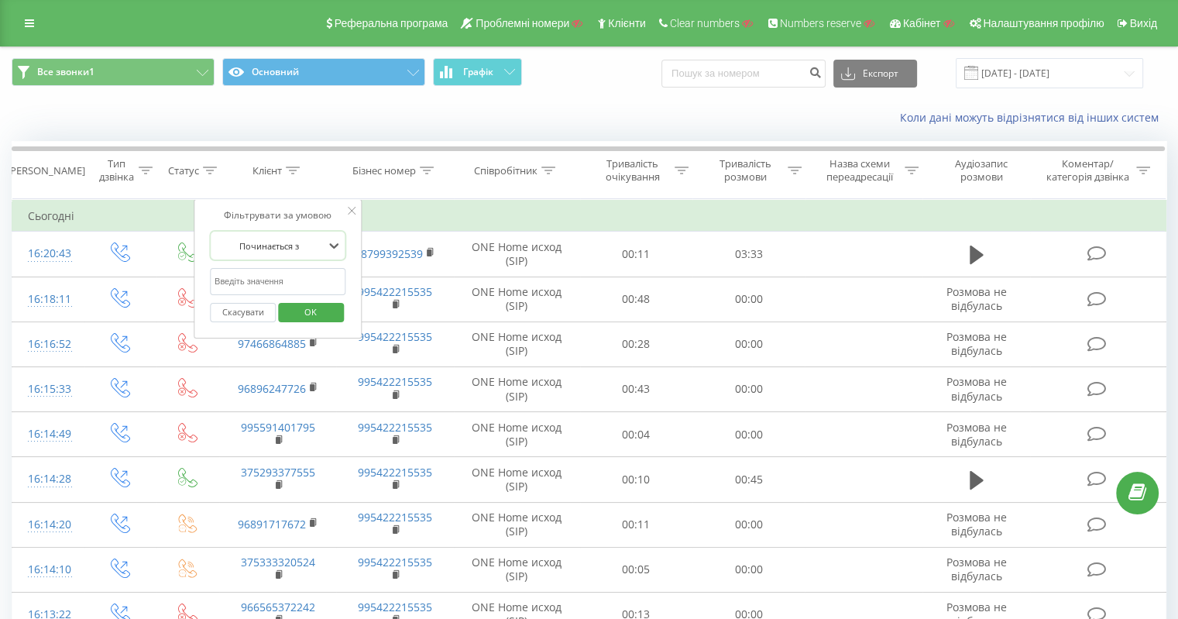
click at [291, 272] on input "text" at bounding box center [278, 281] width 136 height 27
type input "905"
click at [210, 211] on div "Фільтрувати за умовою" at bounding box center [278, 215] width 136 height 15
click at [315, 313] on span "OK" at bounding box center [310, 312] width 43 height 24
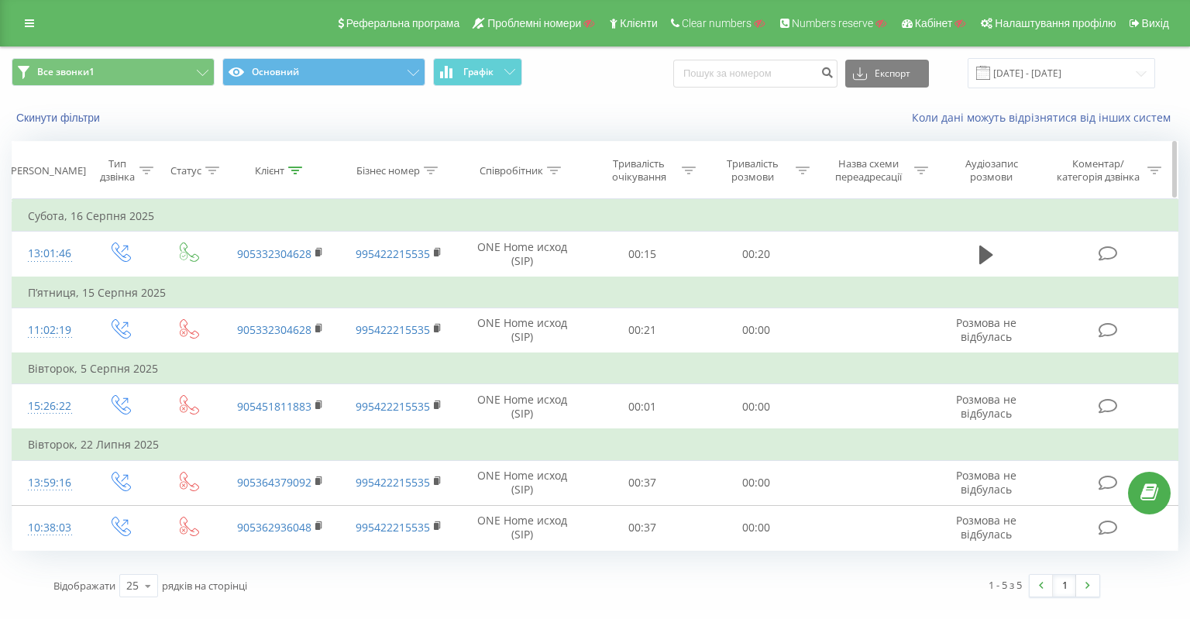
click at [297, 167] on icon at bounding box center [295, 171] width 14 height 8
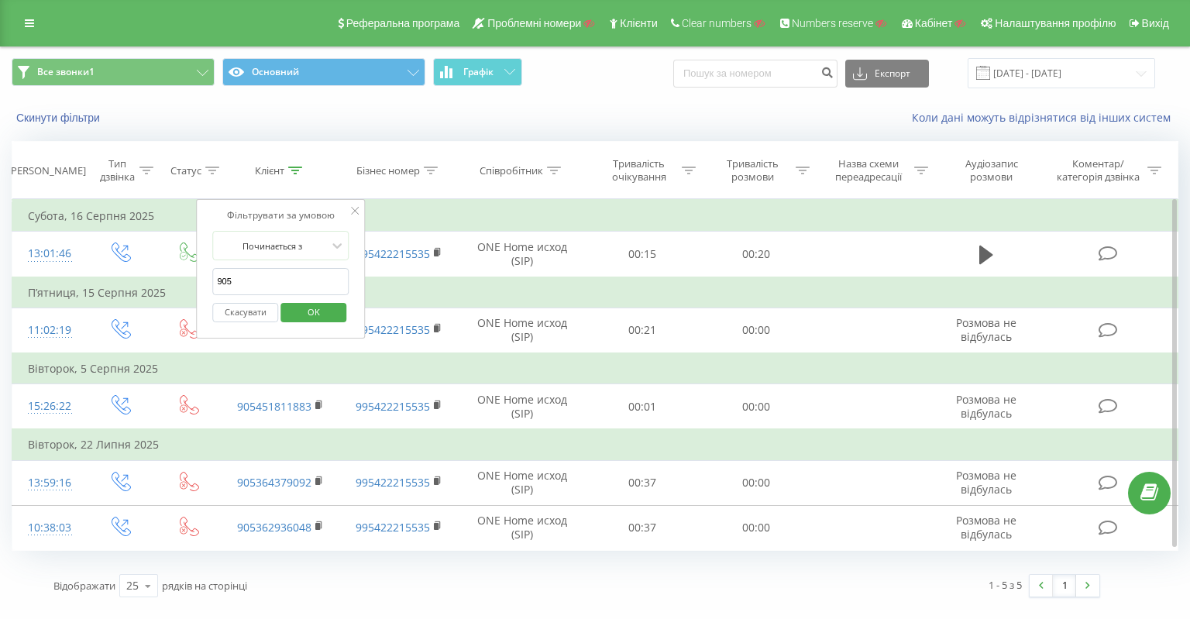
click at [278, 306] on div "Скасувати OK" at bounding box center [280, 312] width 136 height 35
click at [276, 308] on button "Скасувати" at bounding box center [245, 312] width 66 height 19
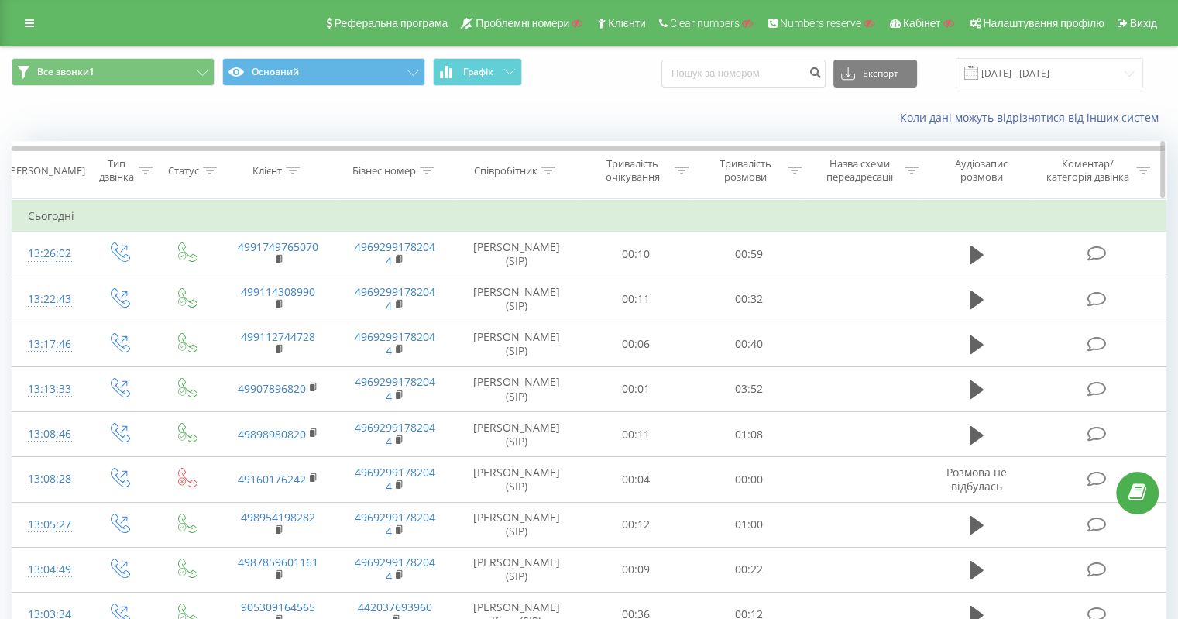
click at [288, 170] on icon at bounding box center [293, 171] width 14 height 8
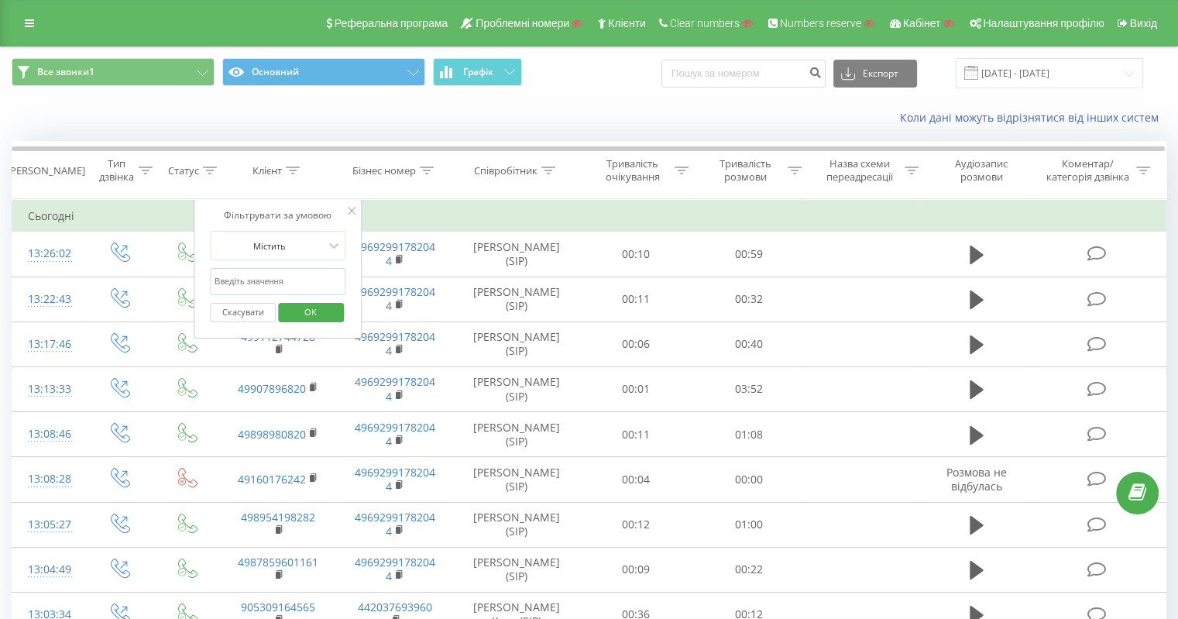
click at [294, 277] on input "text" at bounding box center [278, 281] width 136 height 27
paste input "390354531611"
type input "390354531611"
click at [301, 305] on span "OK" at bounding box center [310, 312] width 43 height 24
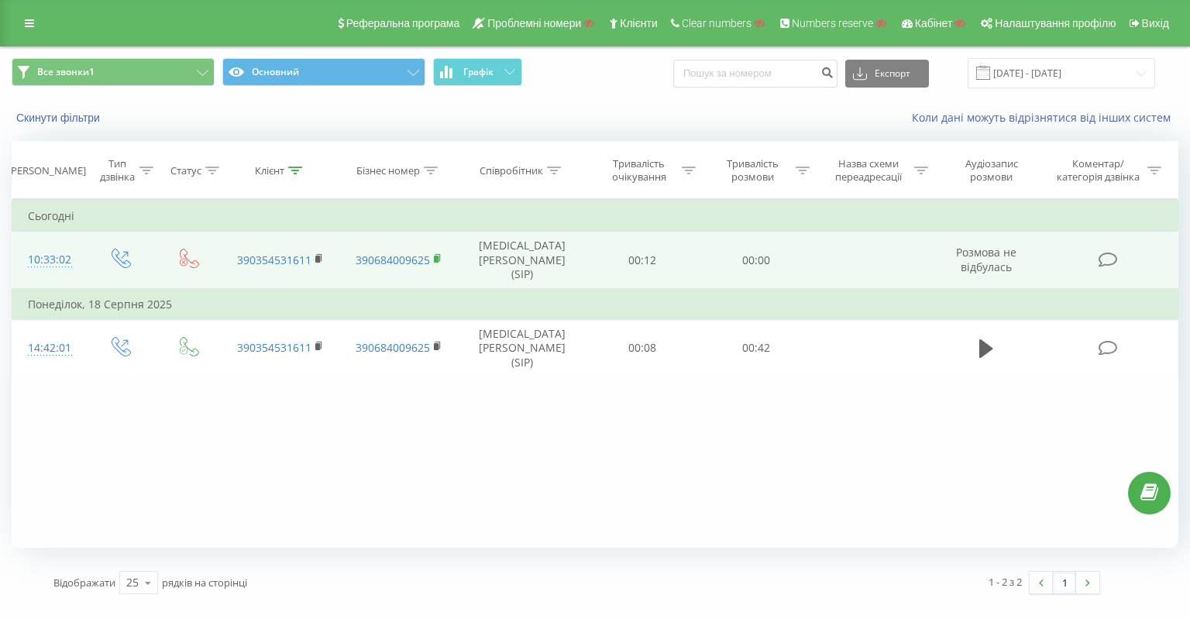
click at [436, 256] on rect at bounding box center [436, 259] width 5 height 7
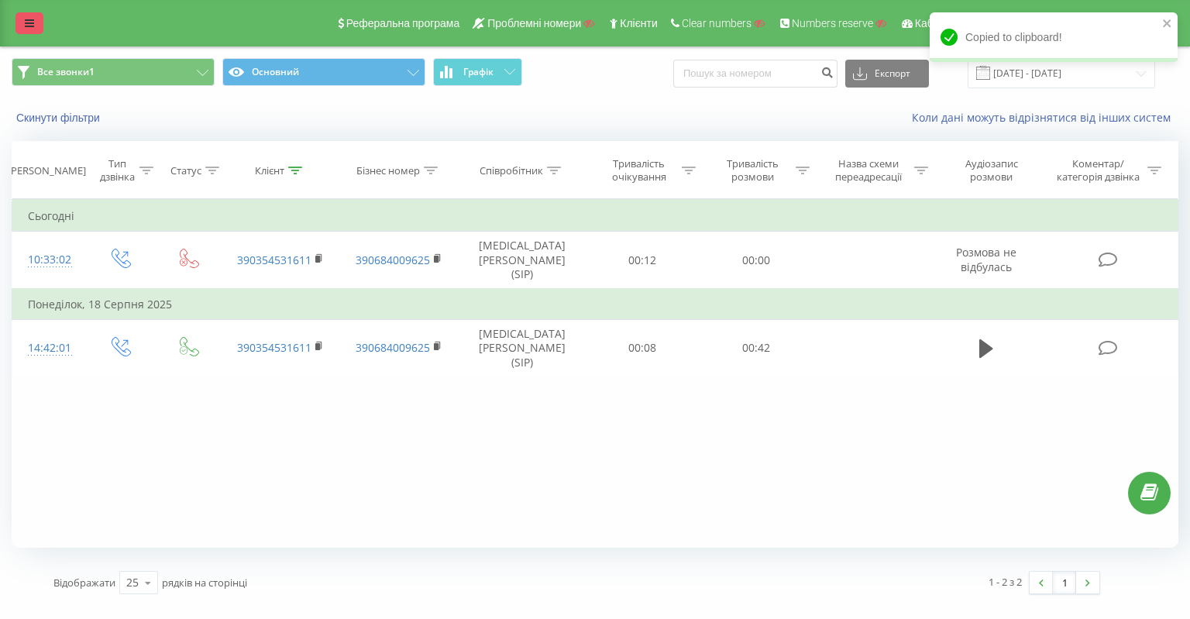
click at [34, 13] on link at bounding box center [29, 23] width 28 height 22
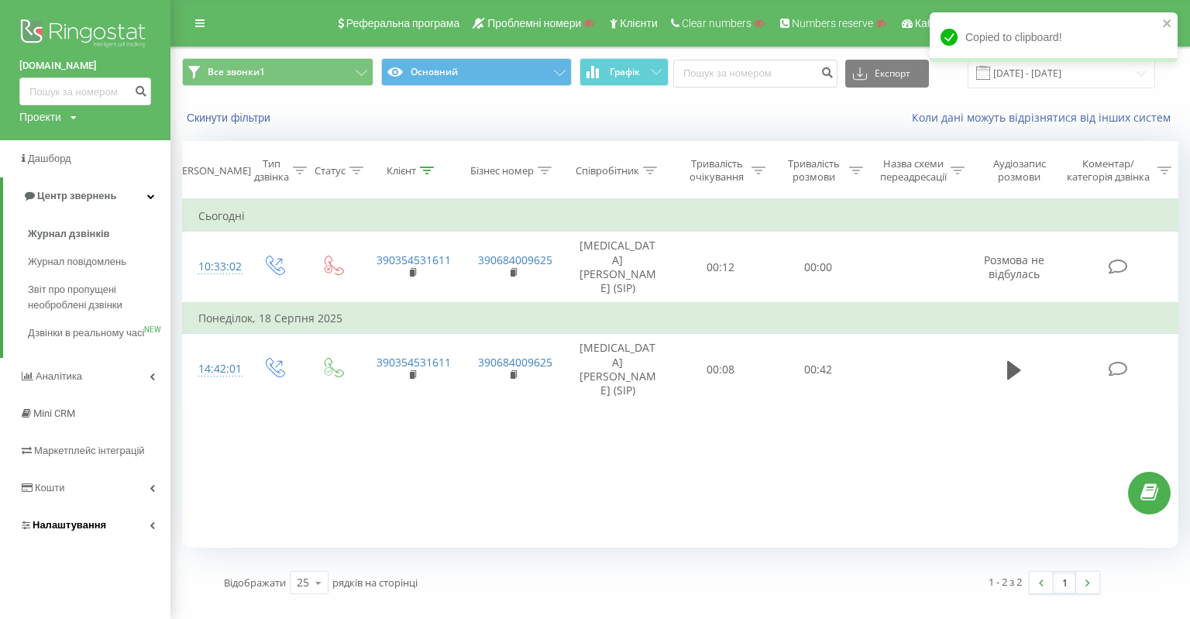
click at [79, 531] on span "Налаштування" at bounding box center [70, 525] width 74 height 12
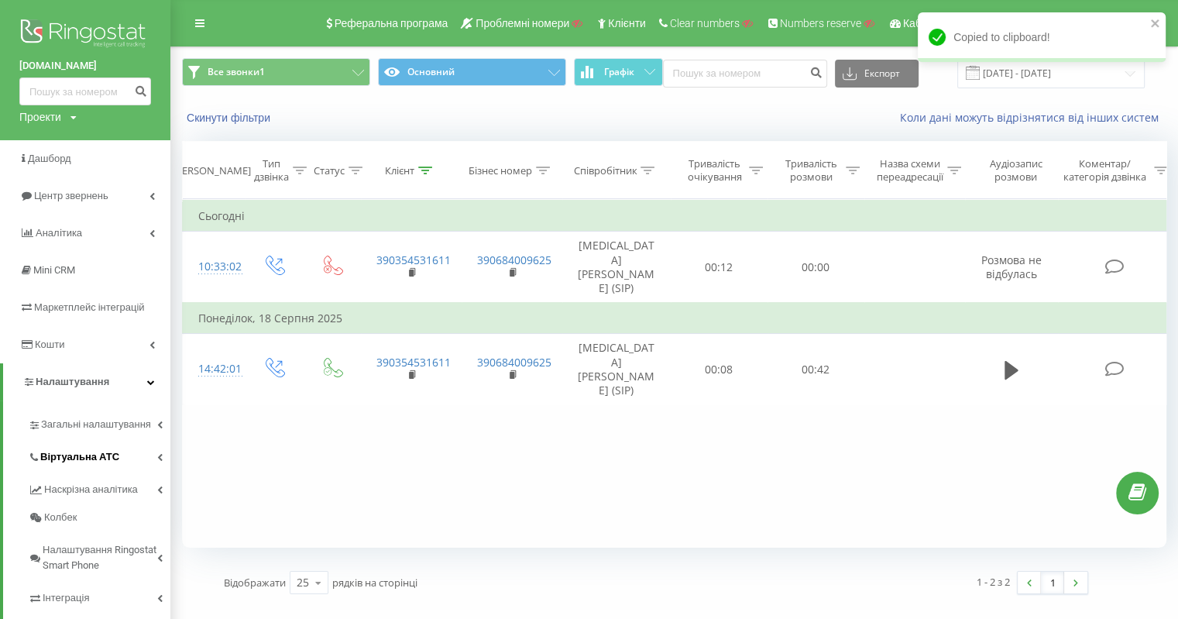
click at [105, 439] on link "Віртуальна АТС" at bounding box center [99, 454] width 143 height 33
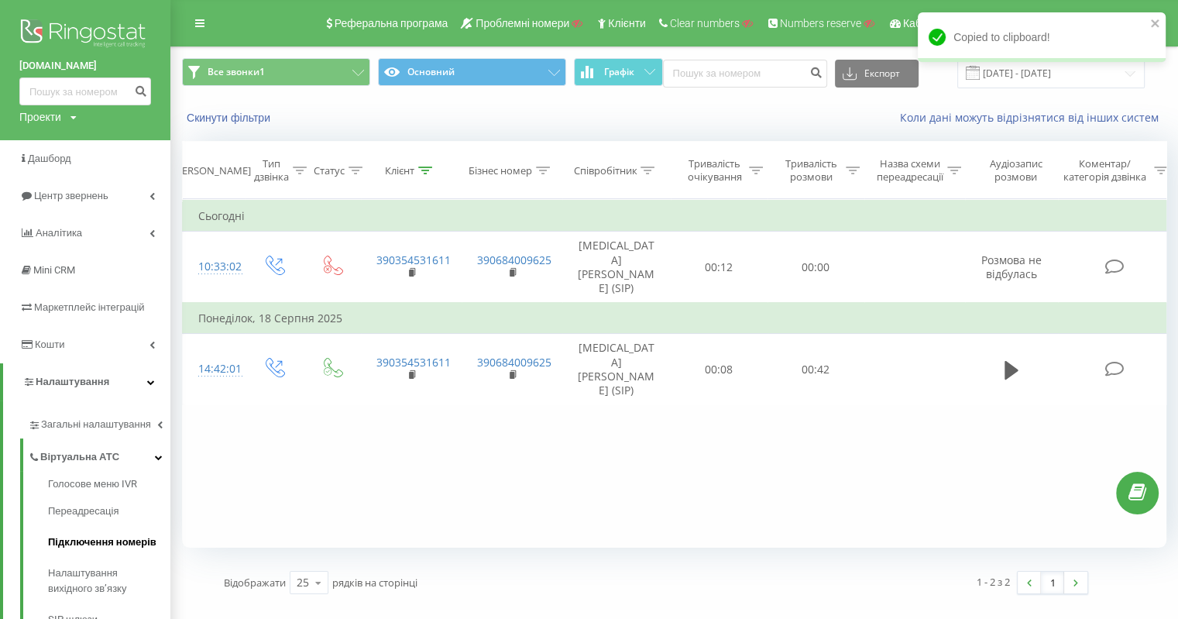
click at [133, 538] on span "Підключення номерів" at bounding box center [102, 542] width 108 height 15
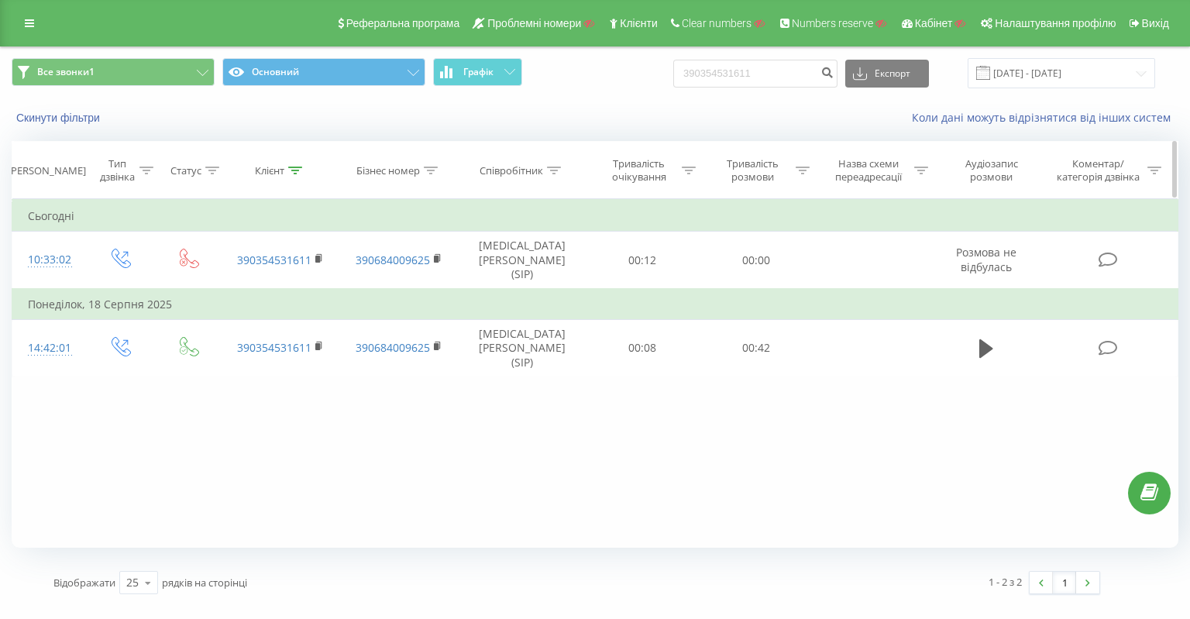
click at [301, 170] on icon at bounding box center [295, 171] width 14 height 8
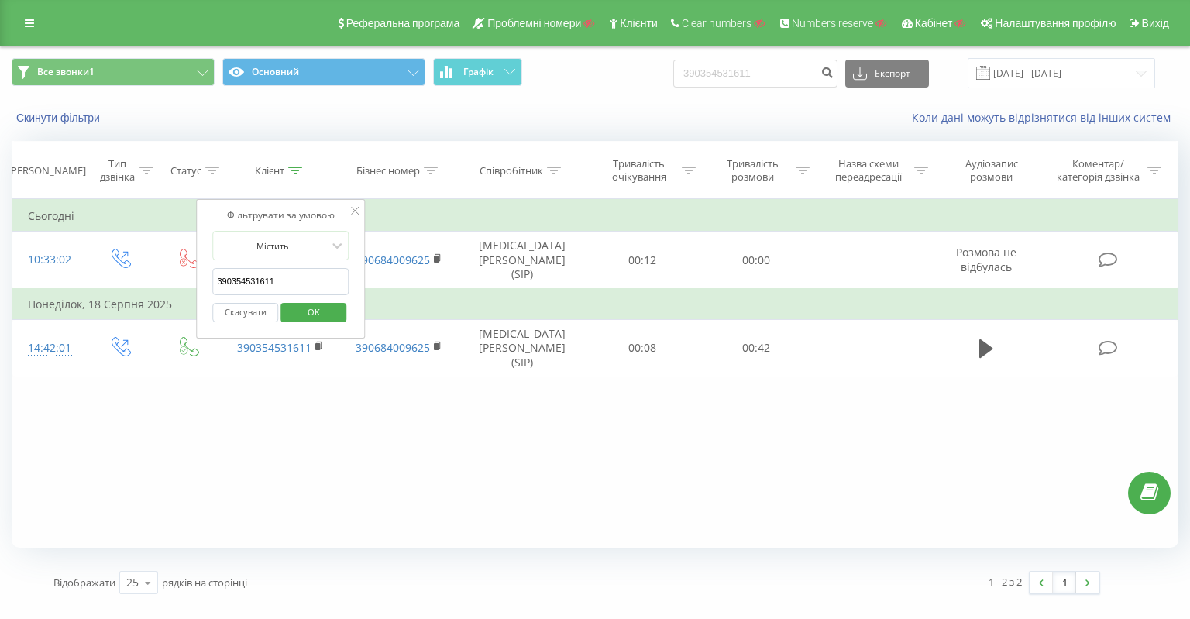
drag, startPoint x: 291, startPoint y: 273, endPoint x: 228, endPoint y: 280, distance: 63.8
click at [228, 280] on input "390354531611" at bounding box center [280, 281] width 136 height 27
click at [294, 228] on div "Фільтрувати за умовою Містить 39 Скасувати OK" at bounding box center [280, 268] width 169 height 139
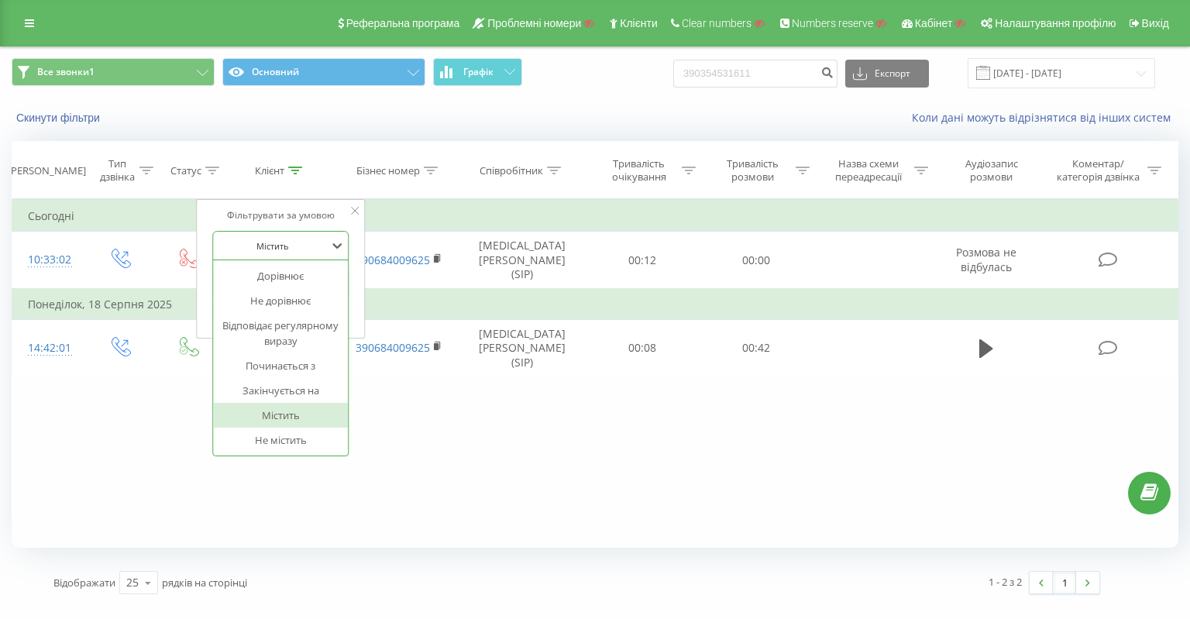
click at [303, 239] on div at bounding box center [272, 246] width 110 height 15
click at [319, 364] on div "Починається з" at bounding box center [280, 365] width 135 height 25
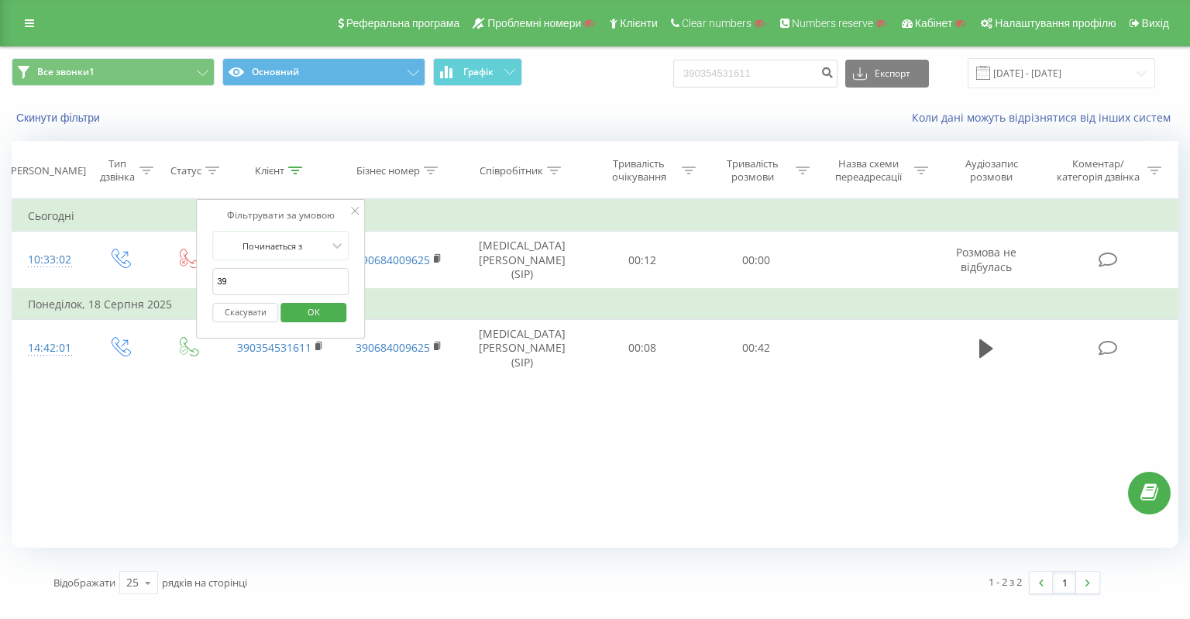
click at [328, 306] on span "OK" at bounding box center [313, 312] width 43 height 24
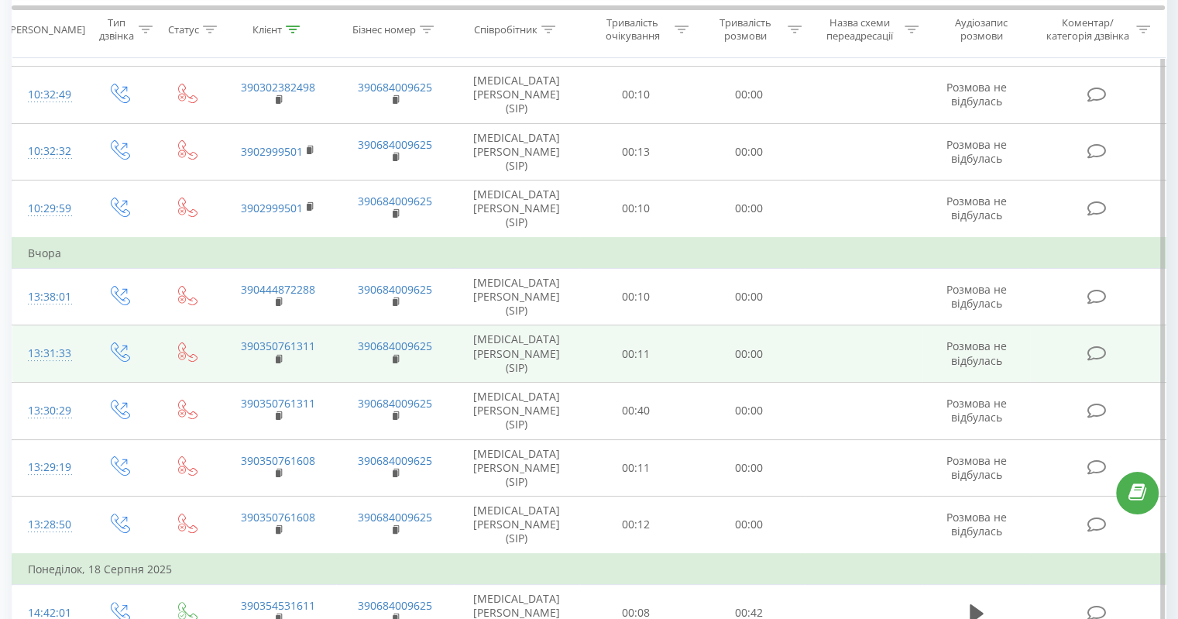
scroll to position [232, 0]
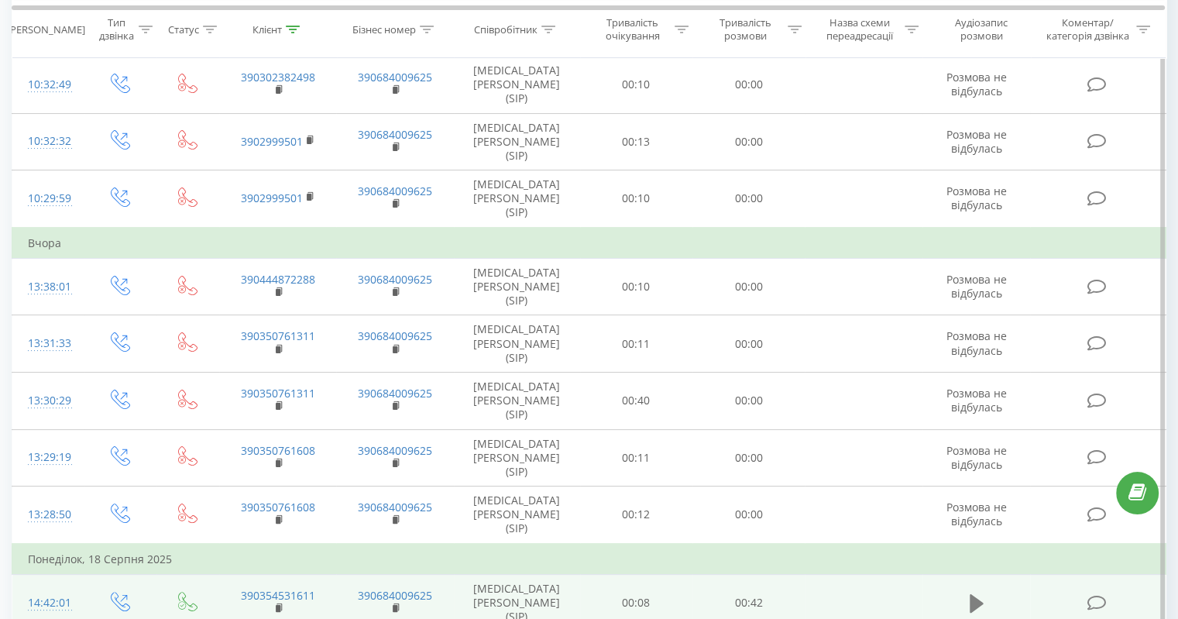
click at [982, 593] on icon at bounding box center [977, 604] width 14 height 22
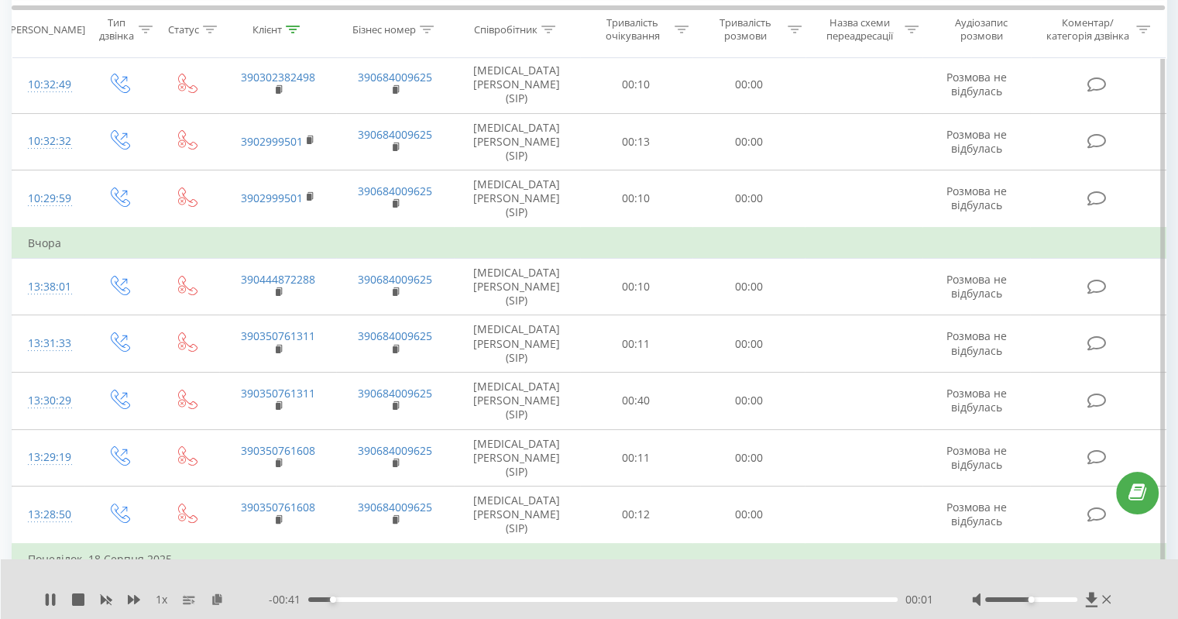
click at [411, 600] on div "00:01" at bounding box center [603, 599] width 590 height 5
drag, startPoint x: 437, startPoint y: 600, endPoint x: 457, endPoint y: 600, distance: 20.1
click at [438, 600] on div "00:07" at bounding box center [603, 599] width 590 height 5
drag, startPoint x: 524, startPoint y: 600, endPoint x: 603, endPoint y: 600, distance: 79.0
click at [524, 600] on div "00:15" at bounding box center [603, 599] width 590 height 5
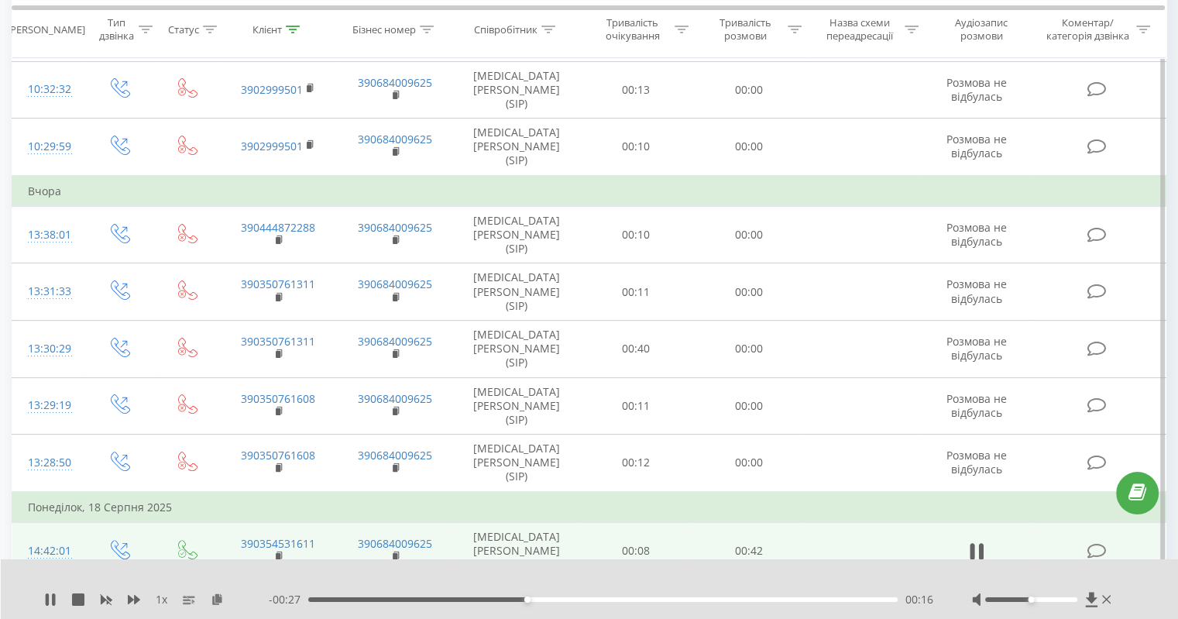
scroll to position [310, 0]
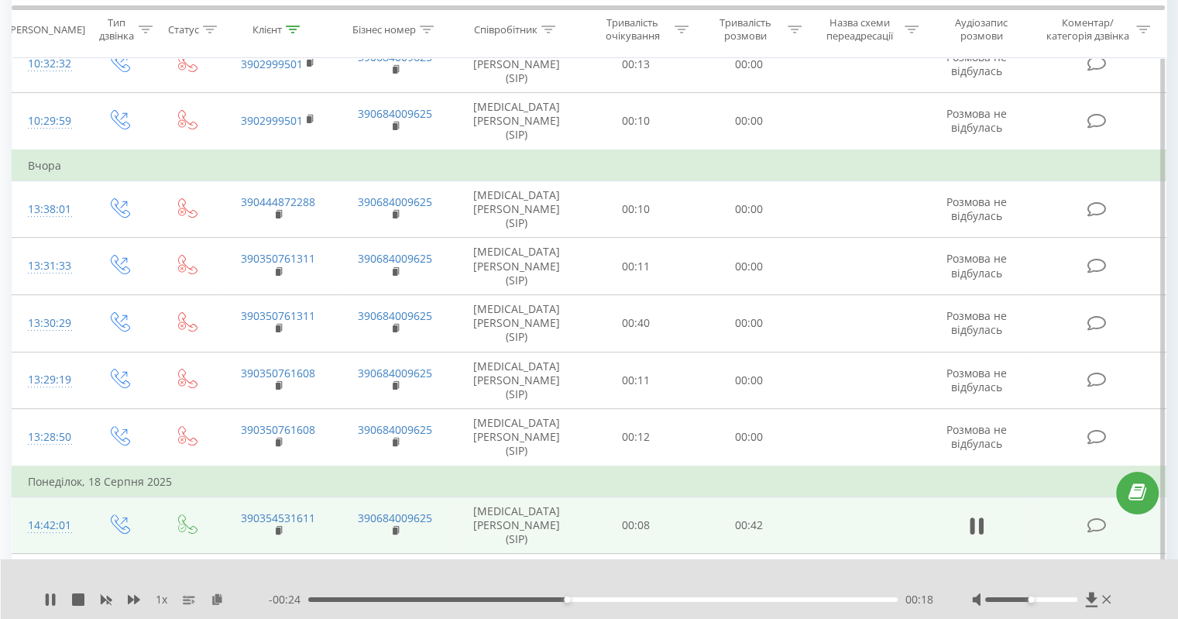
click at [412, 597] on div "00:01" at bounding box center [603, 599] width 590 height 5
click at [60, 598] on div "1 x" at bounding box center [156, 599] width 225 height 15
click at [53, 600] on icon at bounding box center [53, 599] width 3 height 12
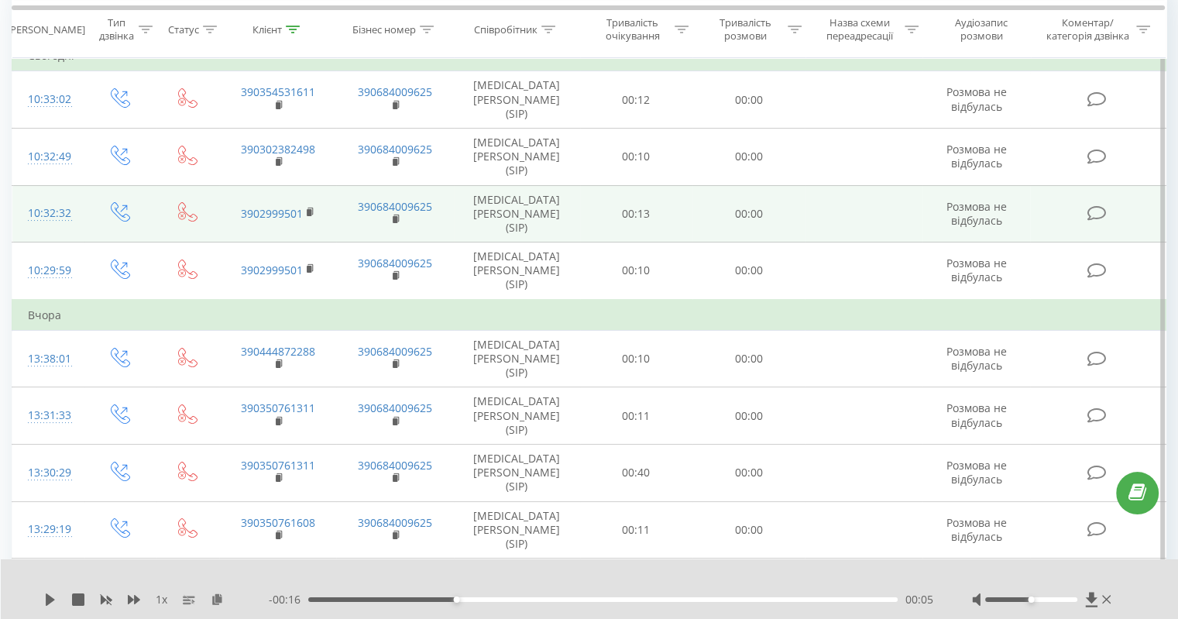
scroll to position [77, 0]
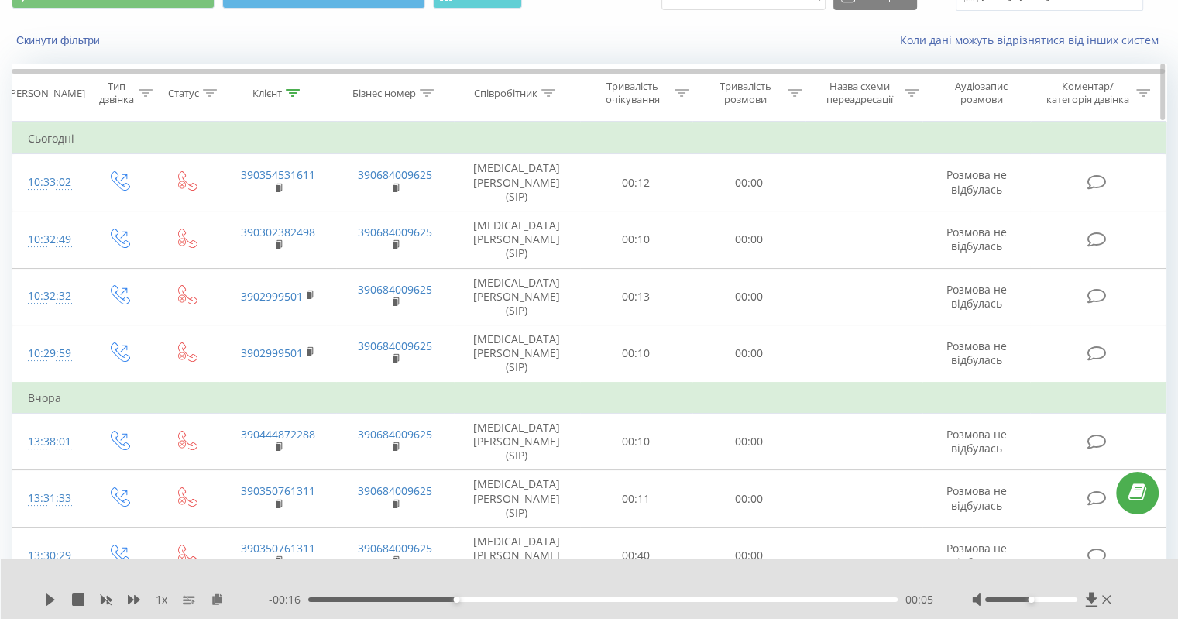
click at [294, 89] on icon at bounding box center [293, 93] width 14 height 8
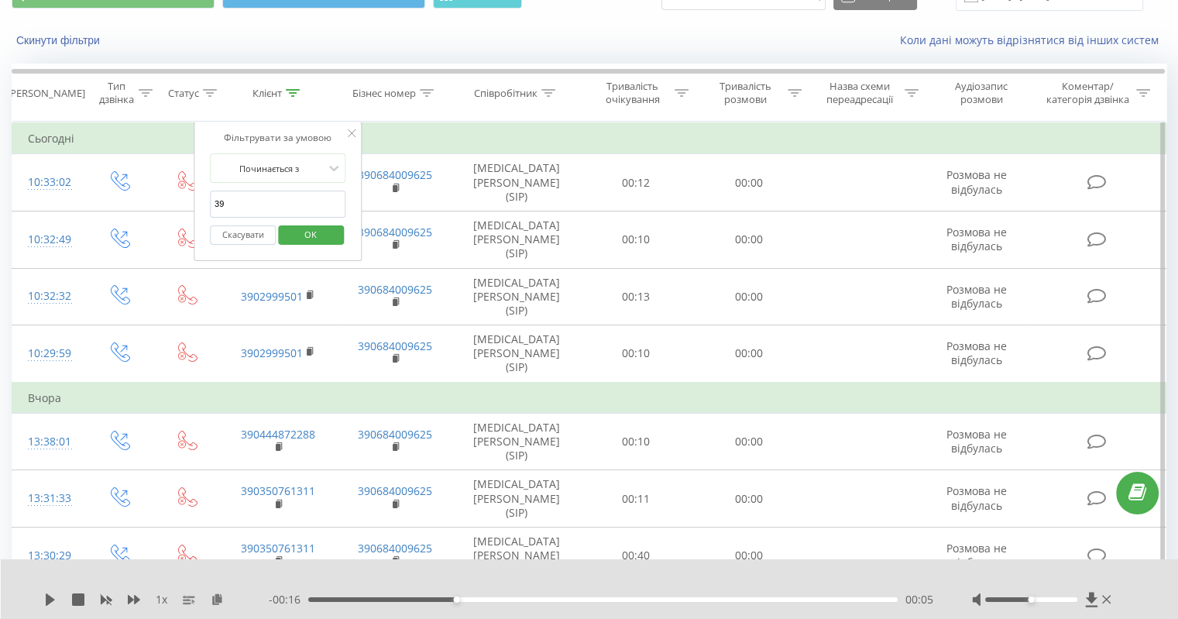
click at [306, 203] on input "39" at bounding box center [278, 204] width 136 height 27
paste input "0354531611"
type input "390354531611"
click at [314, 241] on span "OK" at bounding box center [310, 234] width 43 height 24
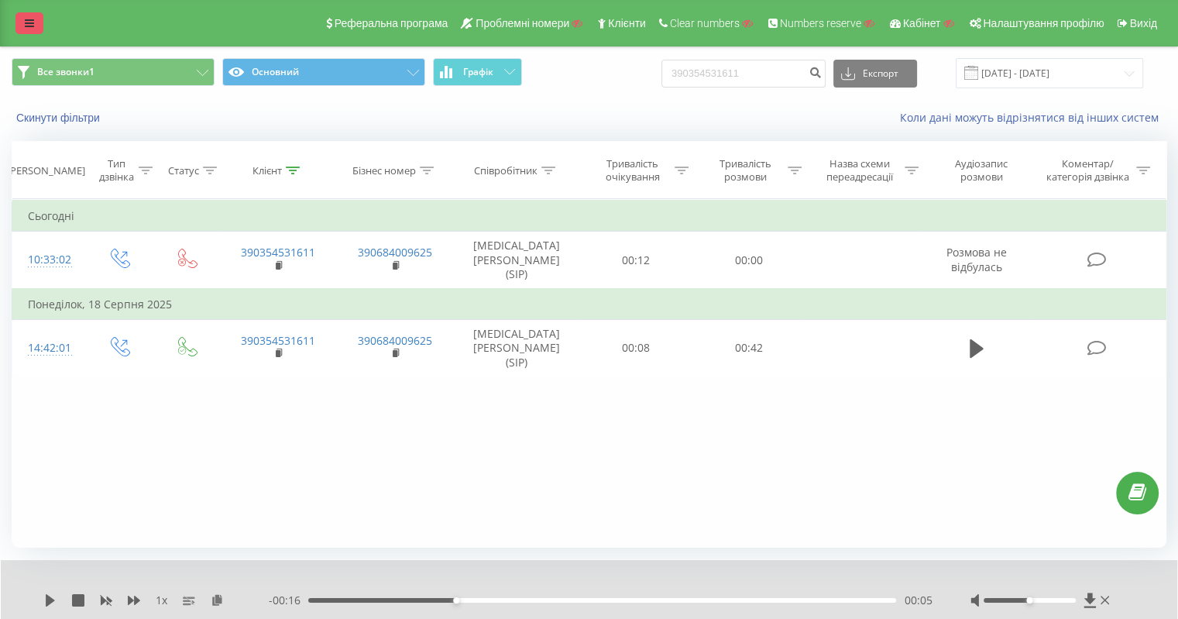
click at [34, 26] on link at bounding box center [29, 23] width 28 height 22
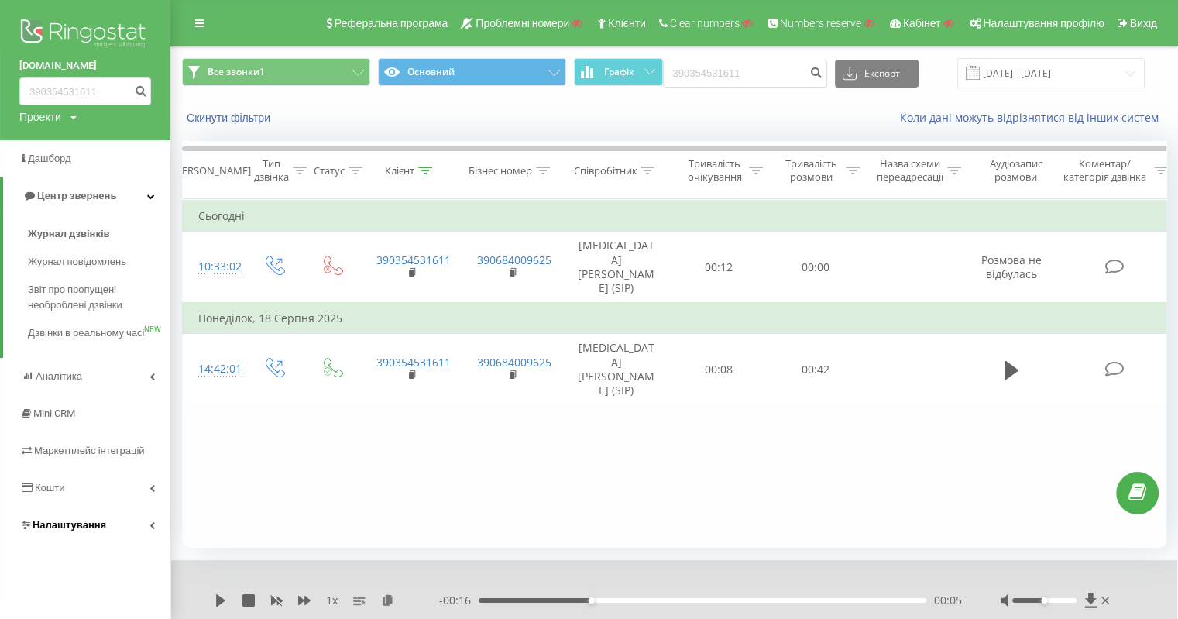
click at [84, 544] on link "Налаштування" at bounding box center [85, 525] width 170 height 37
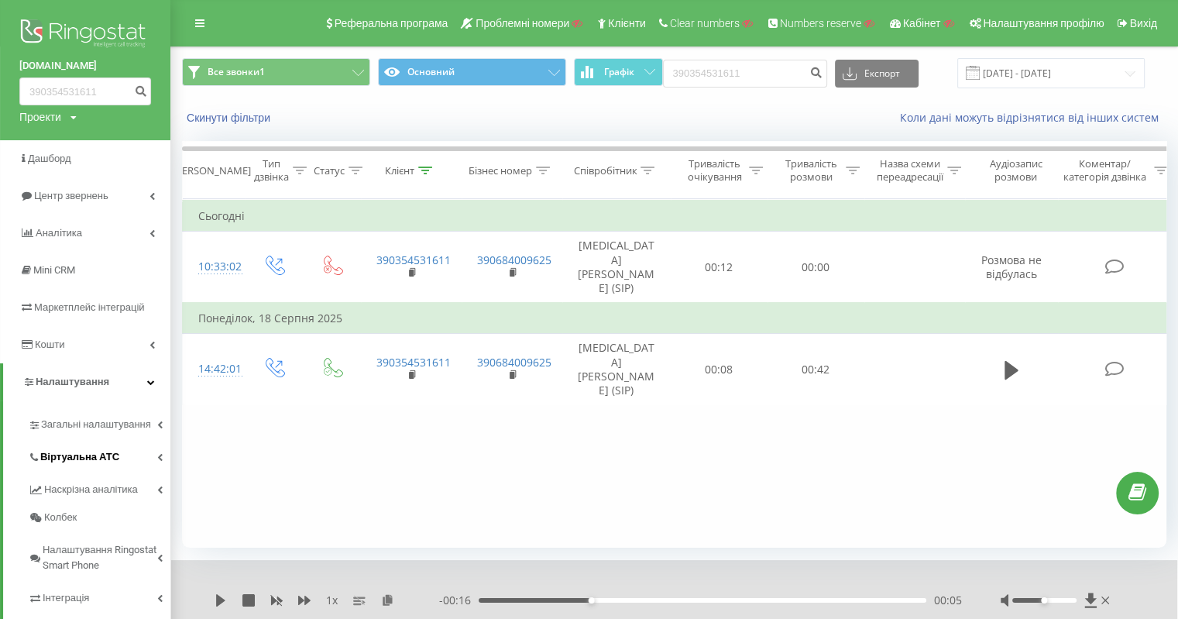
click at [102, 460] on span "Віртуальна АТС" at bounding box center [79, 456] width 79 height 15
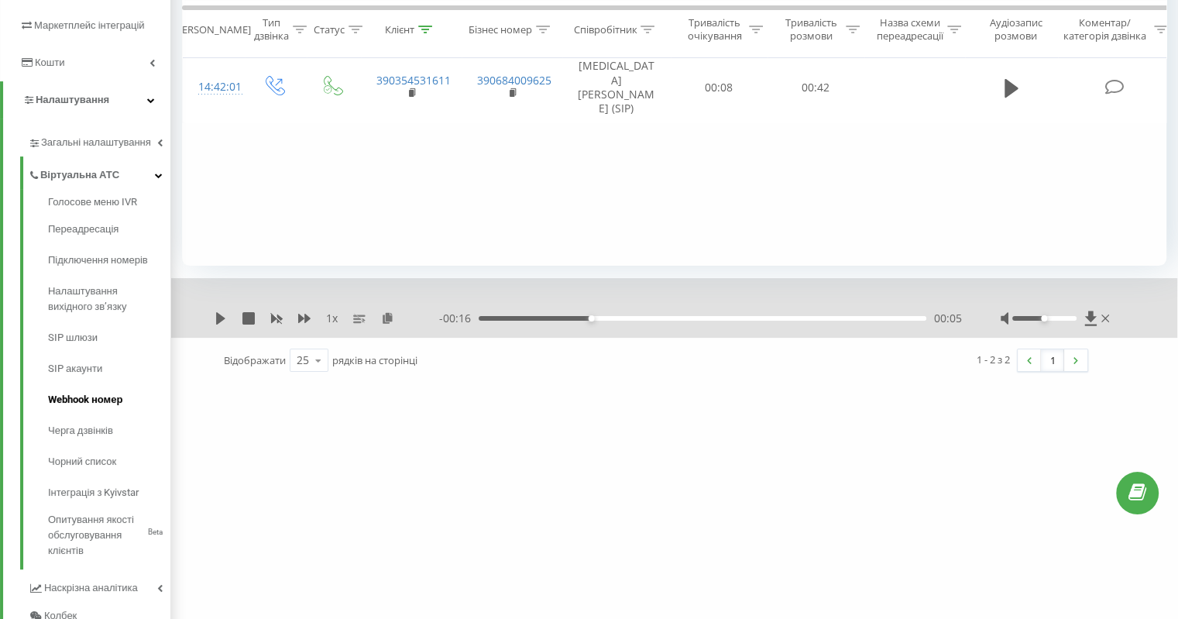
scroll to position [310, 0]
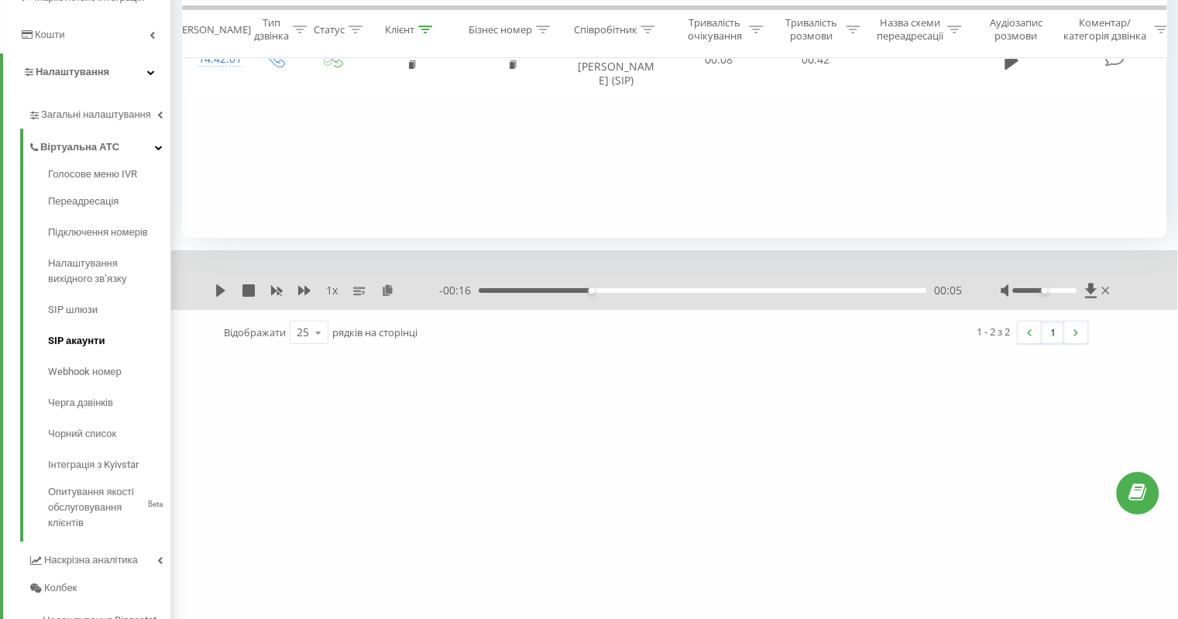
click at [98, 342] on span "SIP акаунти" at bounding box center [76, 340] width 57 height 15
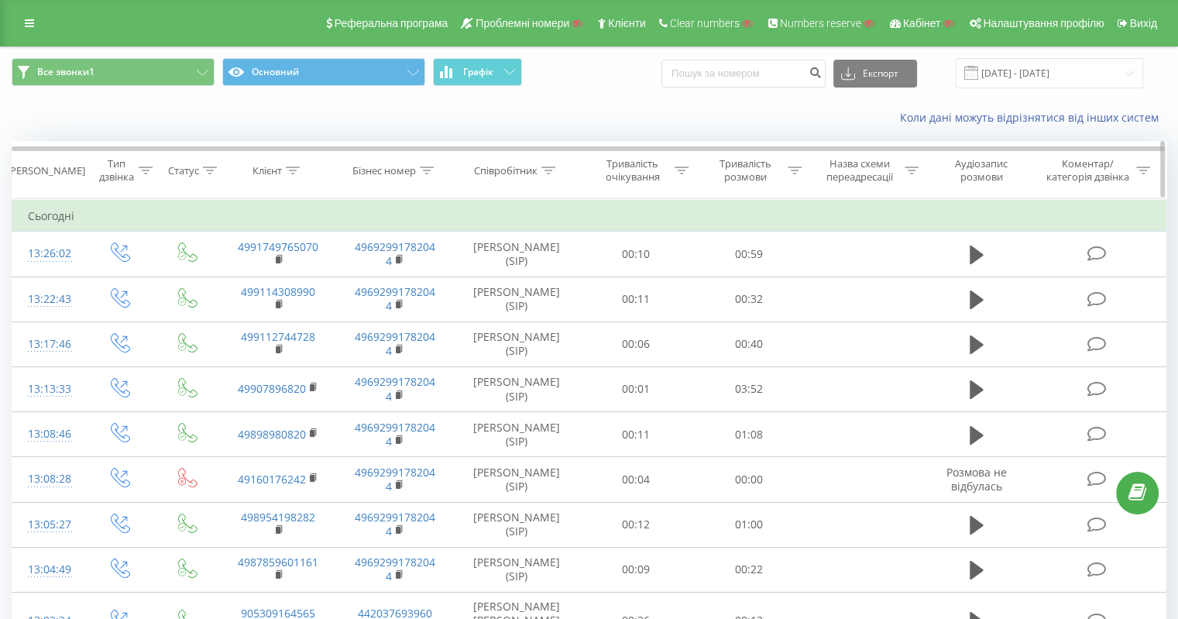
click at [285, 170] on div "Клієнт" at bounding box center [276, 170] width 47 height 13
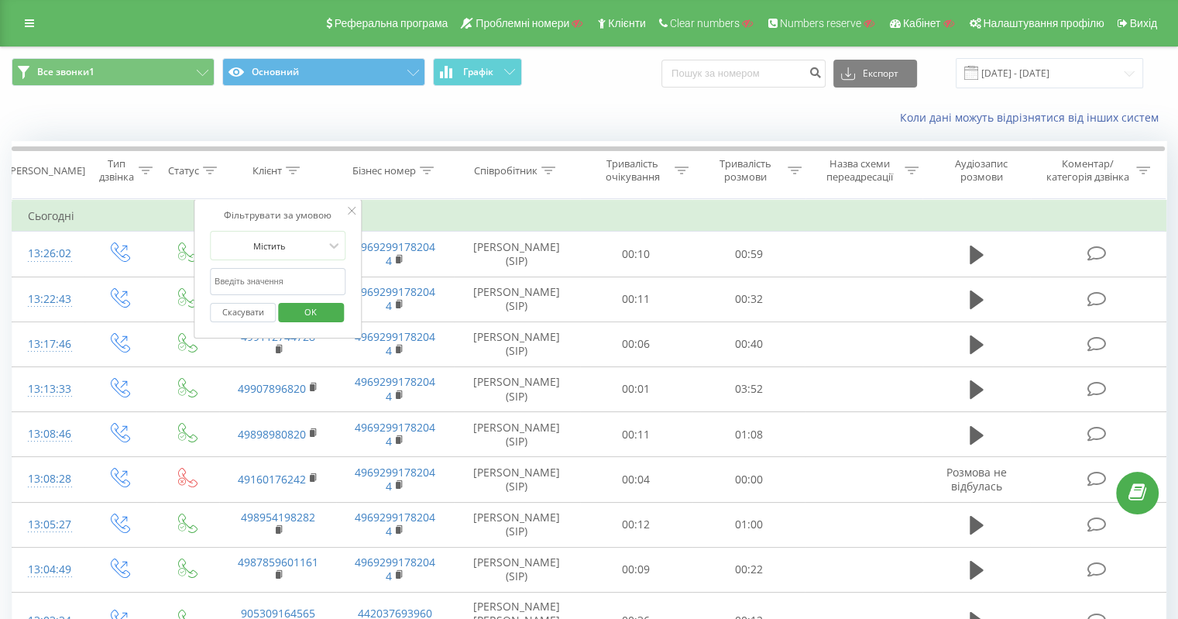
click at [267, 296] on div "Скасувати OK" at bounding box center [278, 312] width 136 height 35
click at [273, 286] on input "text" at bounding box center [278, 281] width 136 height 27
paste input "390354531611"
type input "390354531611"
click at [304, 309] on span "OK" at bounding box center [310, 312] width 43 height 24
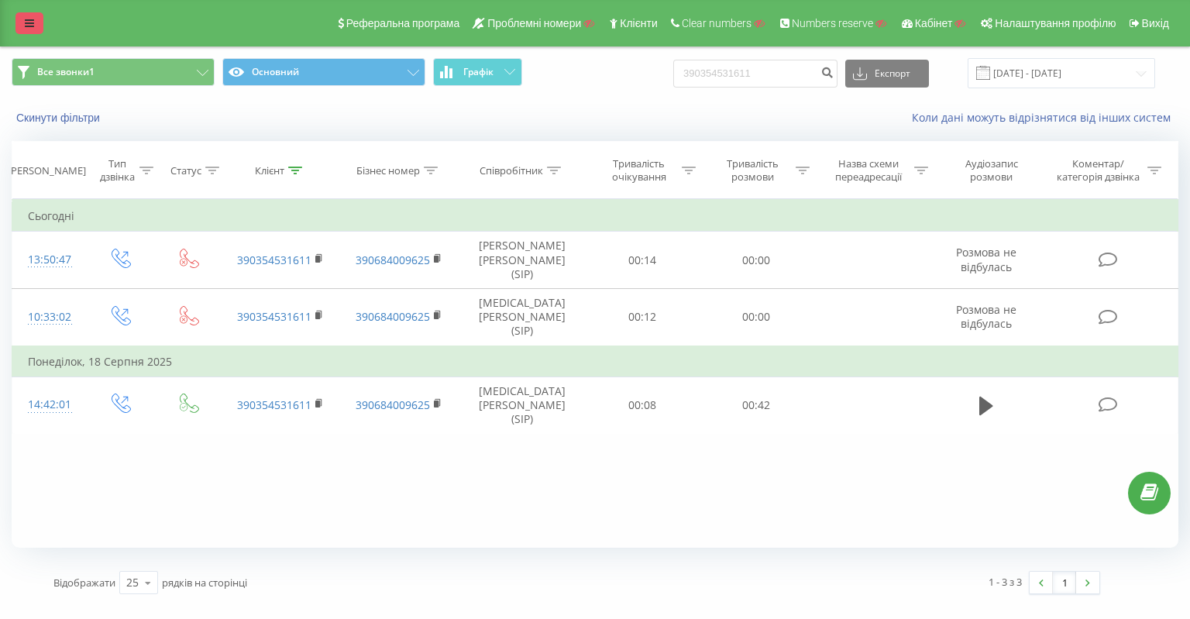
click at [32, 26] on icon at bounding box center [29, 23] width 9 height 11
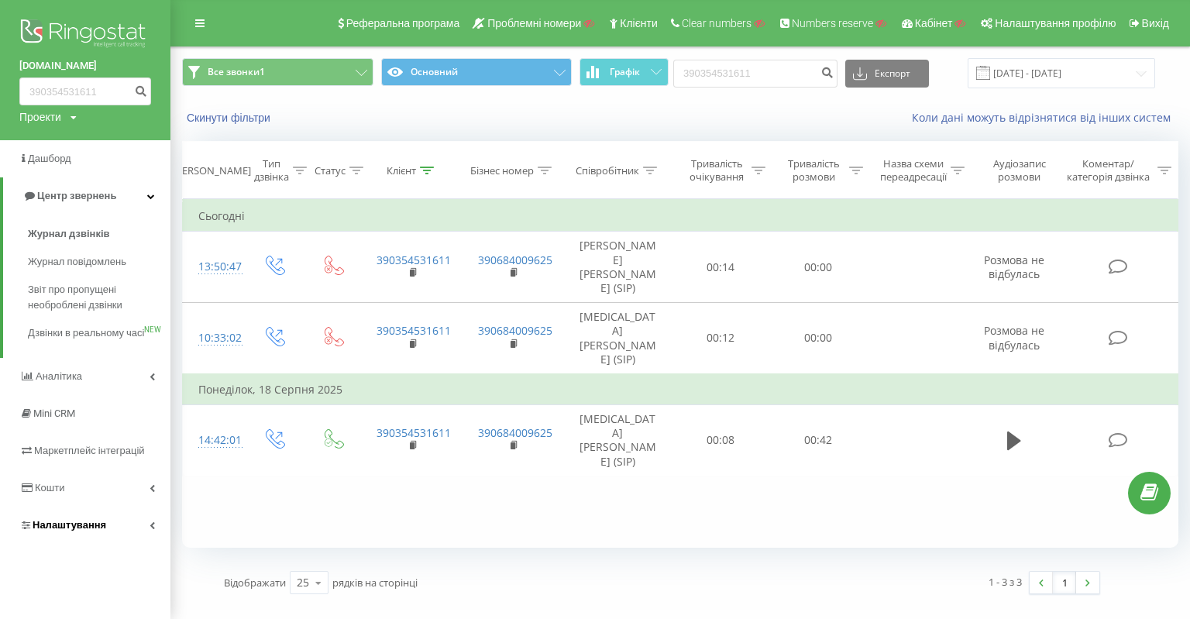
click at [97, 523] on link "Налаштування" at bounding box center [85, 525] width 170 height 37
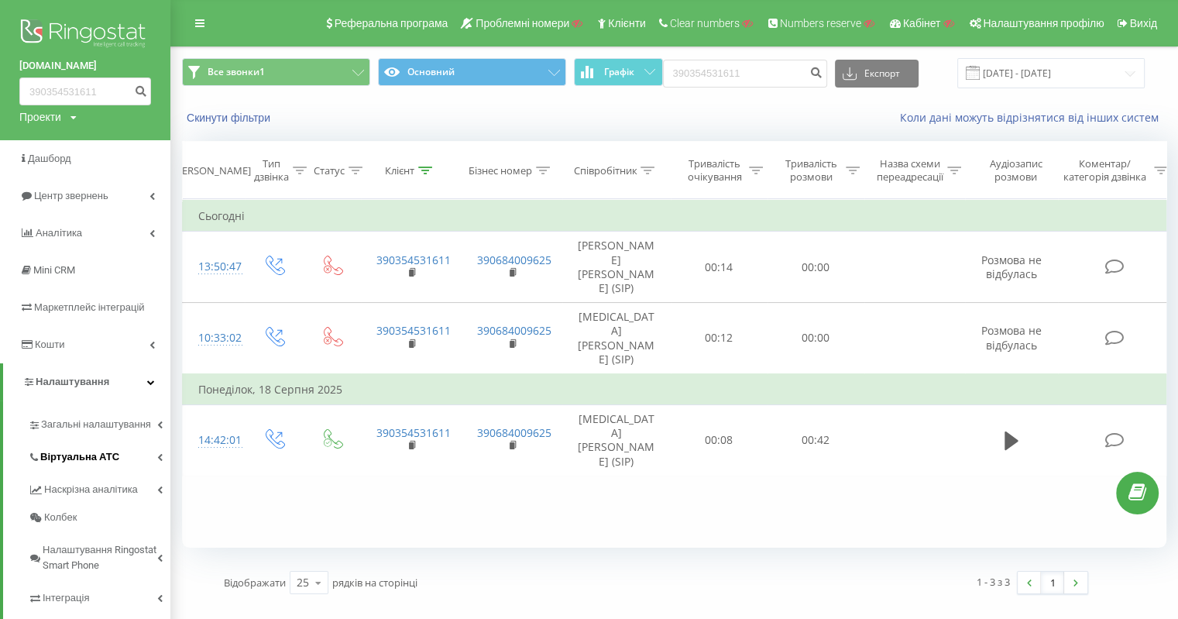
click at [112, 455] on span "Віртуальна АТС" at bounding box center [79, 456] width 79 height 15
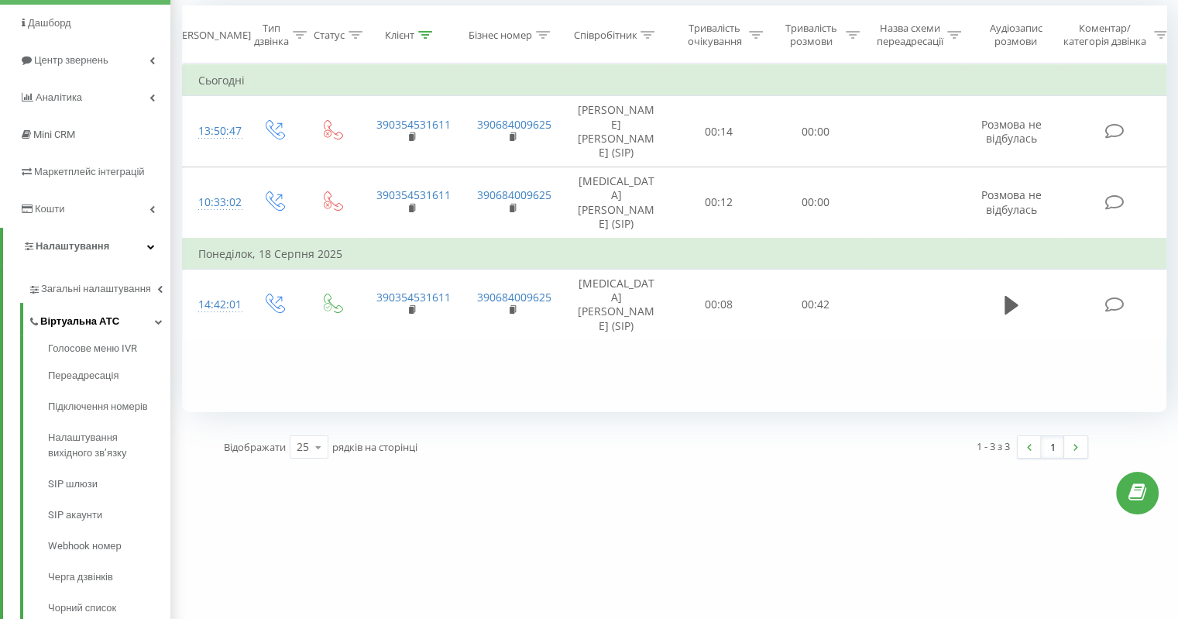
scroll to position [155, 0]
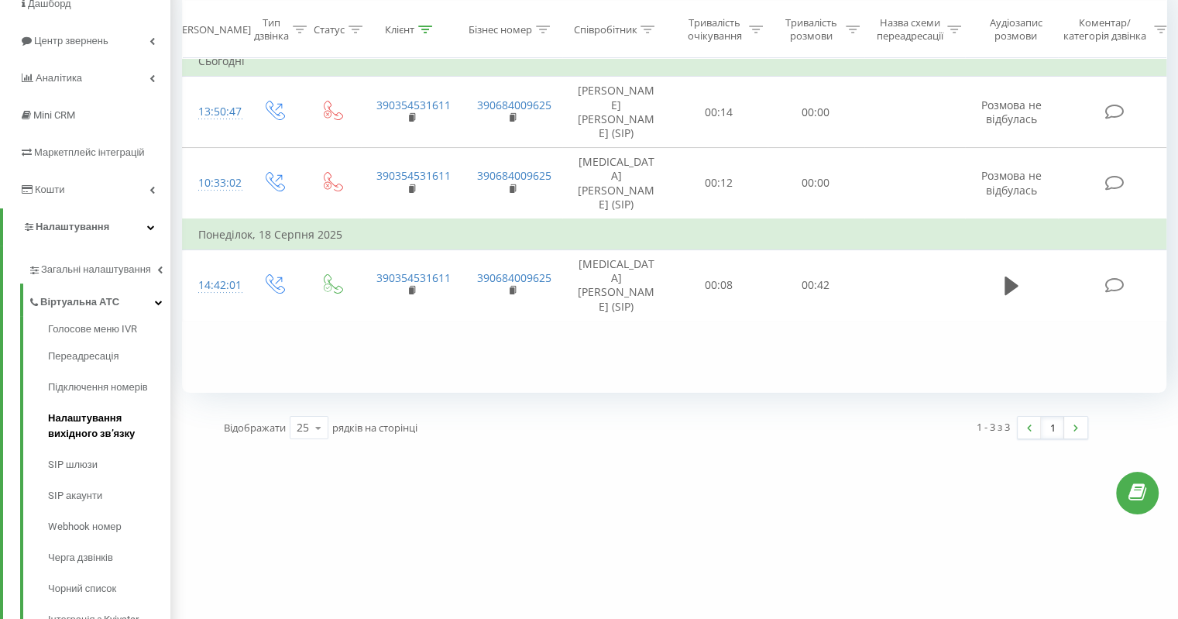
click at [117, 435] on span "Налаштування вихідного зв’язку" at bounding box center [105, 426] width 115 height 31
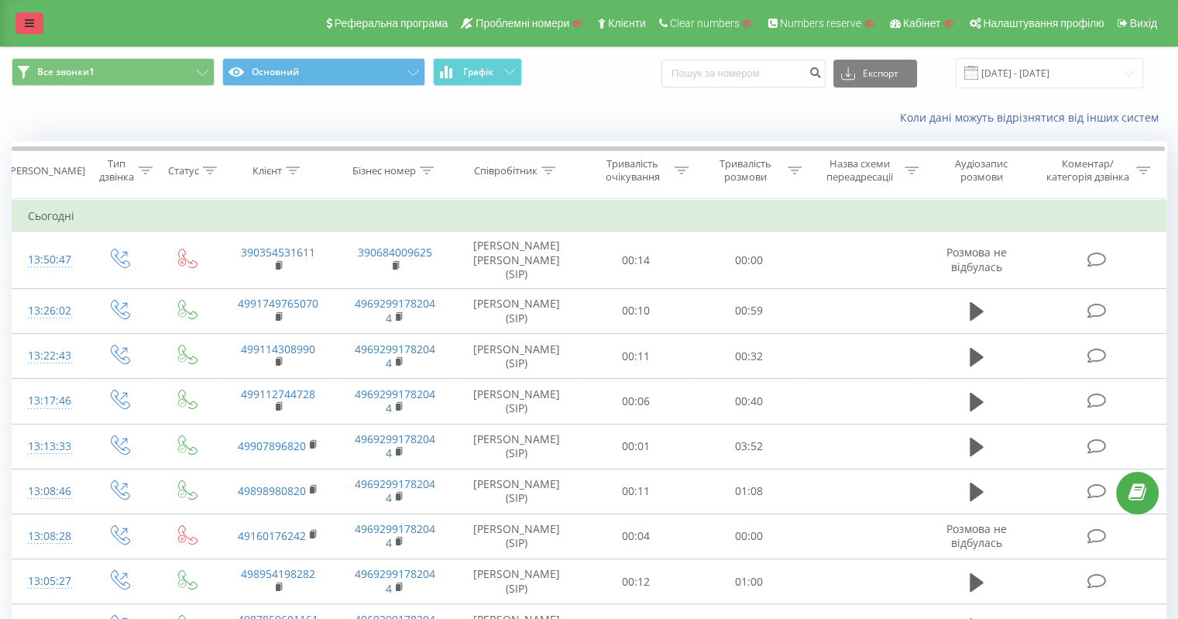
click at [31, 26] on icon at bounding box center [29, 23] width 9 height 11
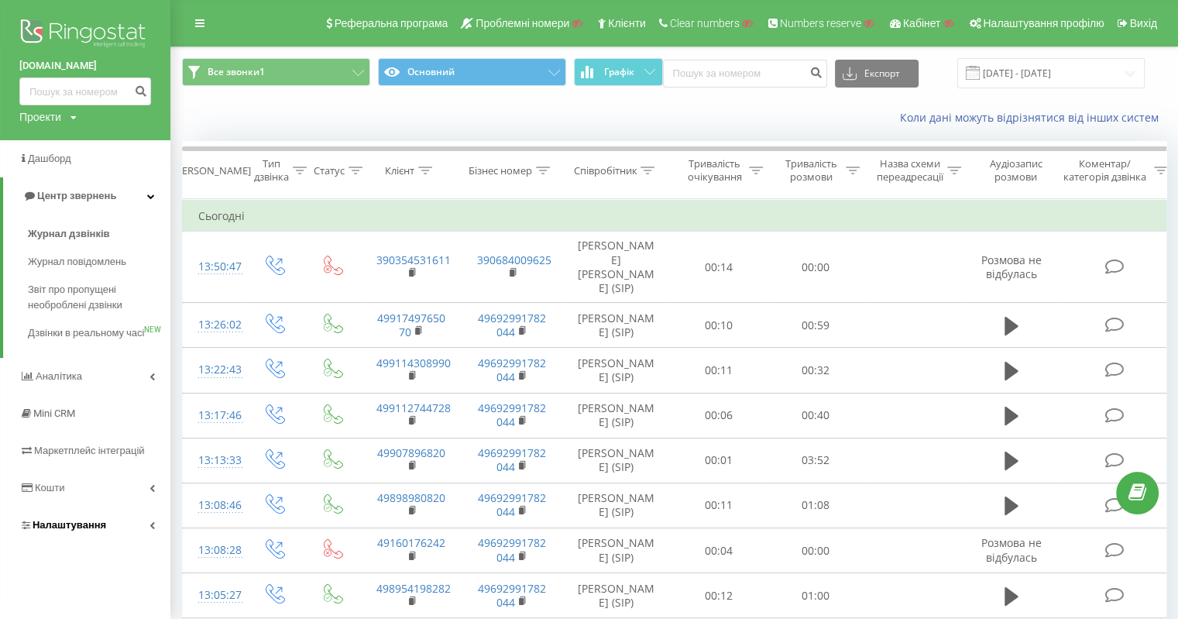
click at [74, 533] on span "Налаштування" at bounding box center [62, 525] width 87 height 15
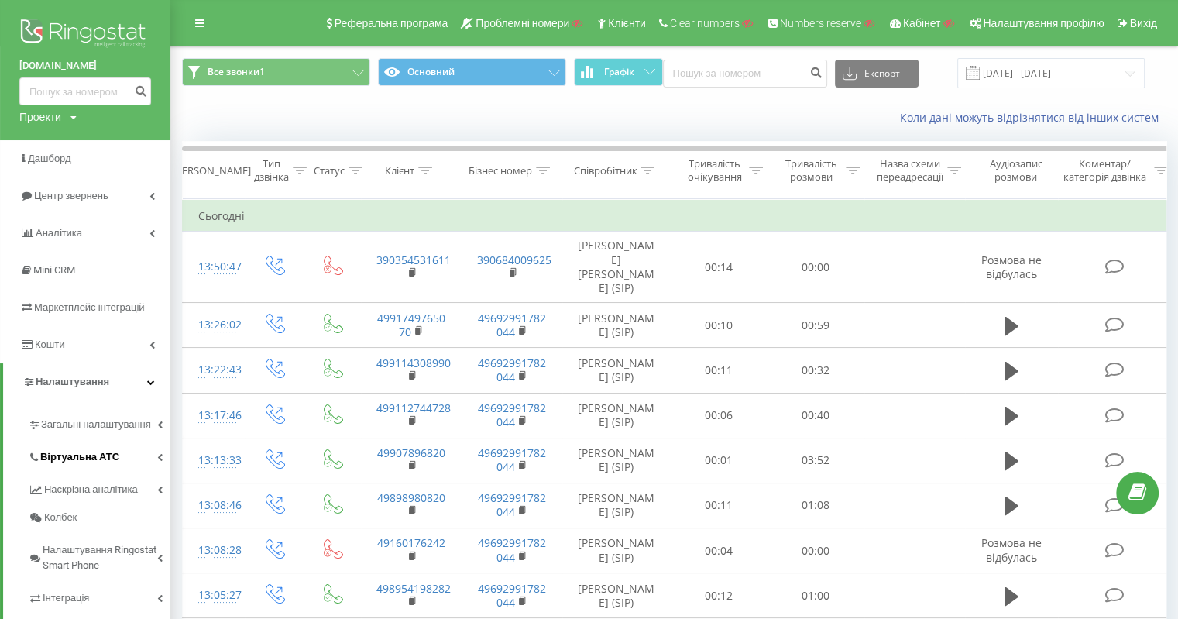
click at [102, 460] on span "Віртуальна АТС" at bounding box center [79, 456] width 79 height 15
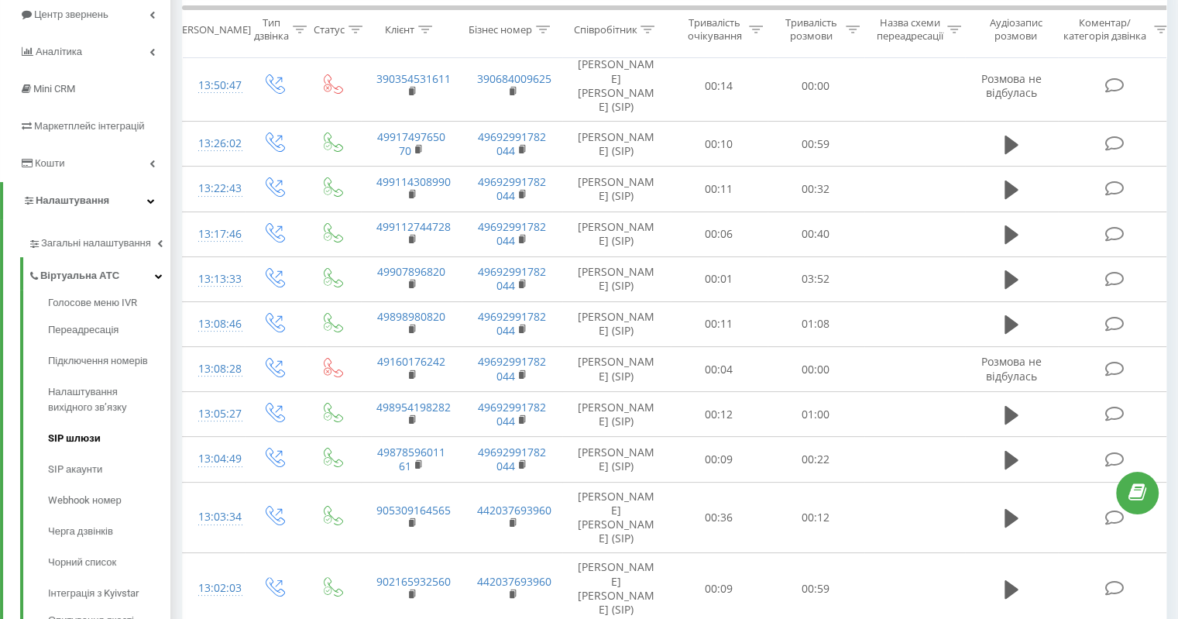
scroll to position [155, 0]
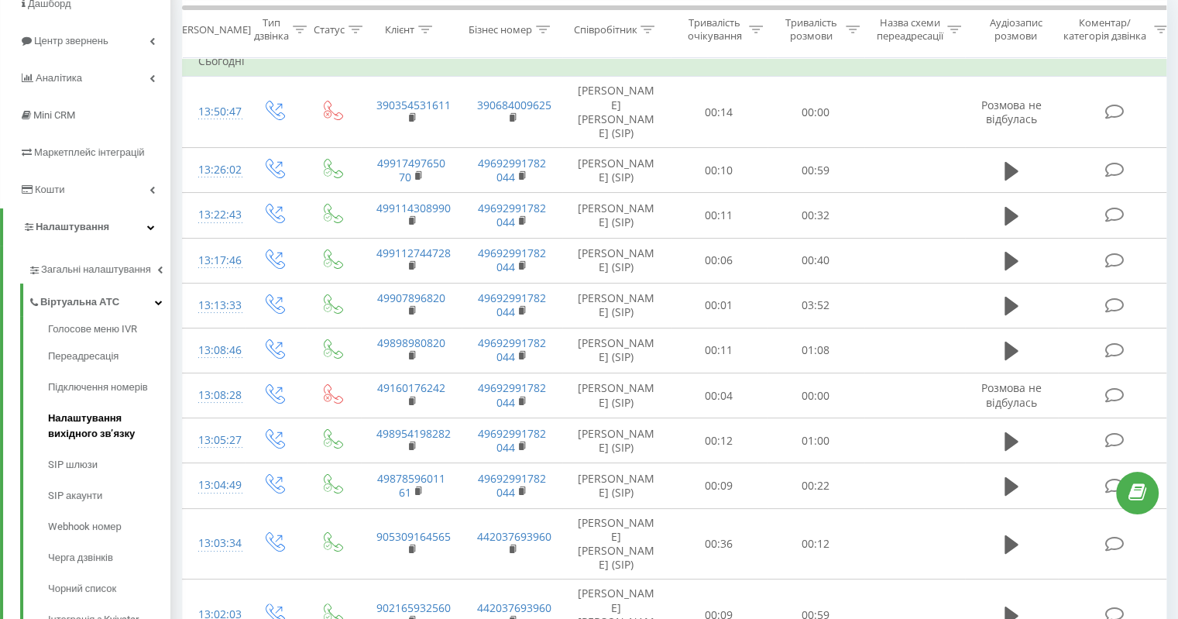
click at [96, 428] on span "Налаштування вихідного зв’язку" at bounding box center [105, 426] width 115 height 31
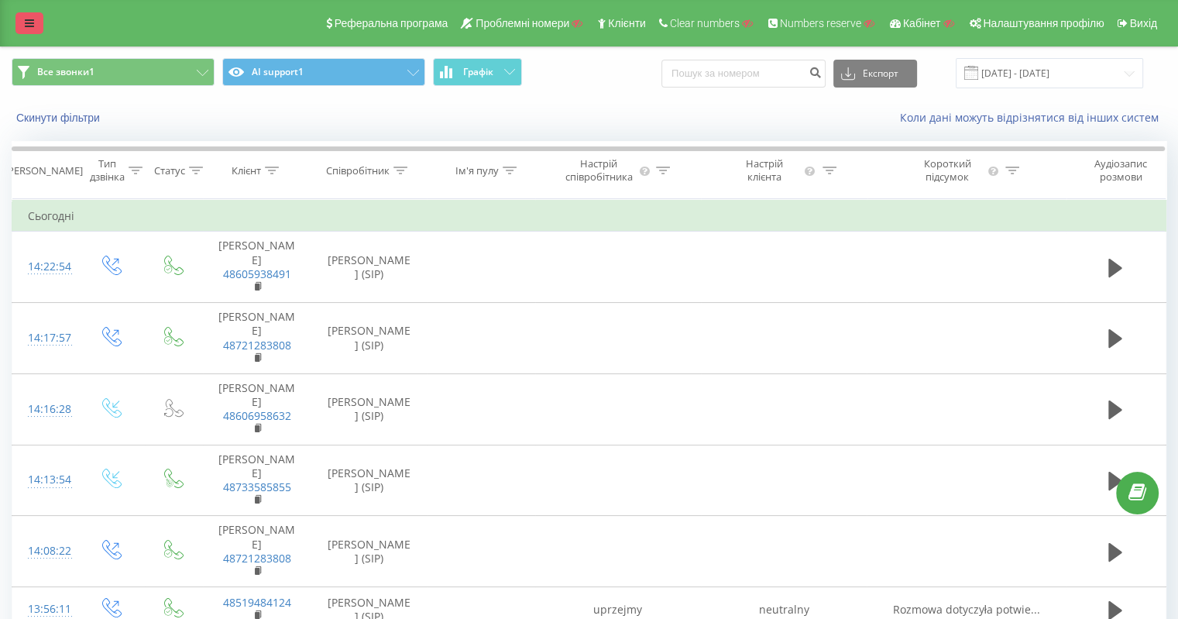
click at [37, 27] on link at bounding box center [29, 23] width 28 height 22
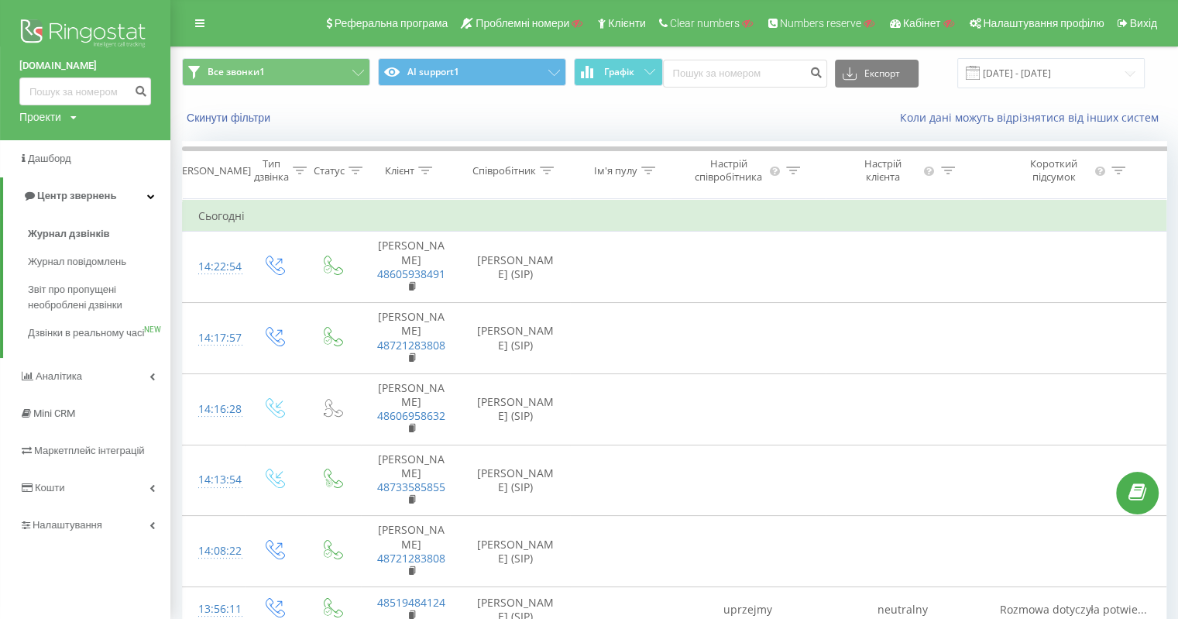
click at [46, 121] on div "Проекти" at bounding box center [40, 116] width 42 height 15
click at [46, 143] on input "text" at bounding box center [62, 140] width 77 height 22
paste input "[DOMAIN_NAME]"
type input "[DOMAIN_NAME]"
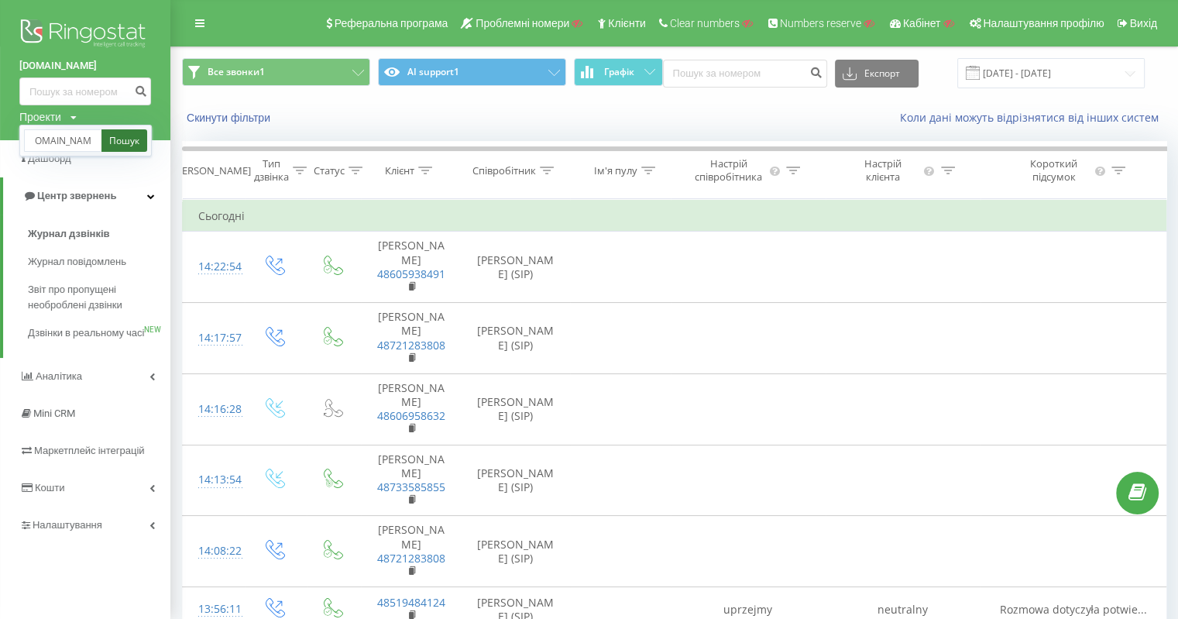
drag, startPoint x: 118, startPoint y: 143, endPoint x: 130, endPoint y: 146, distance: 12.6
click at [118, 143] on link "Пошук" at bounding box center [124, 140] width 46 height 22
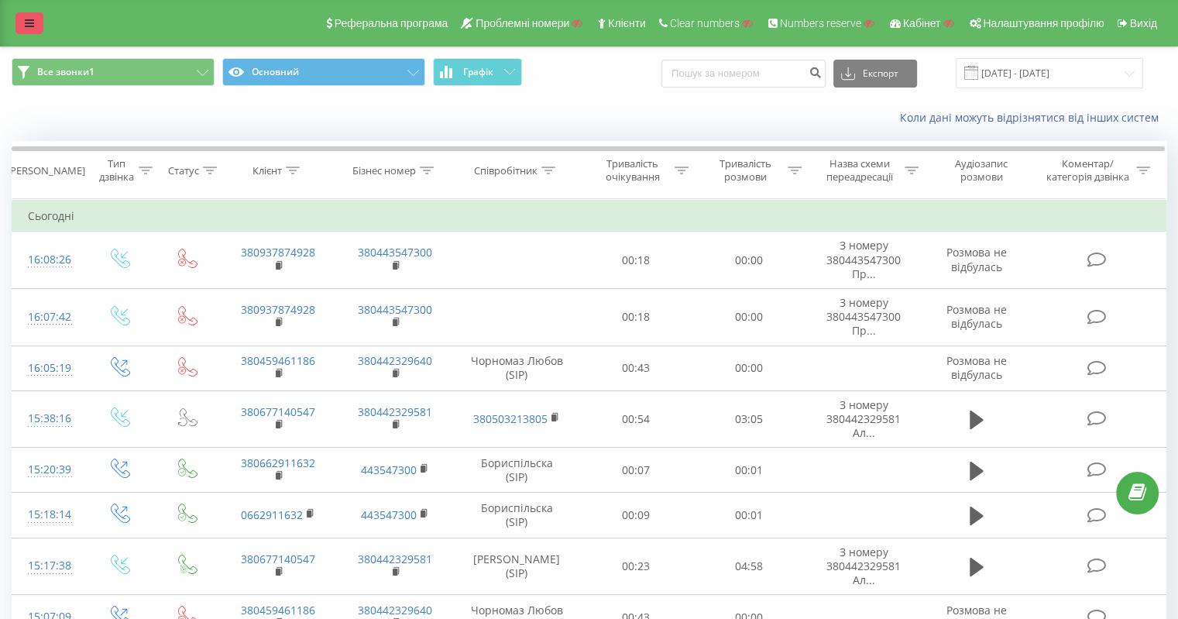
click at [34, 22] on link at bounding box center [29, 23] width 28 height 22
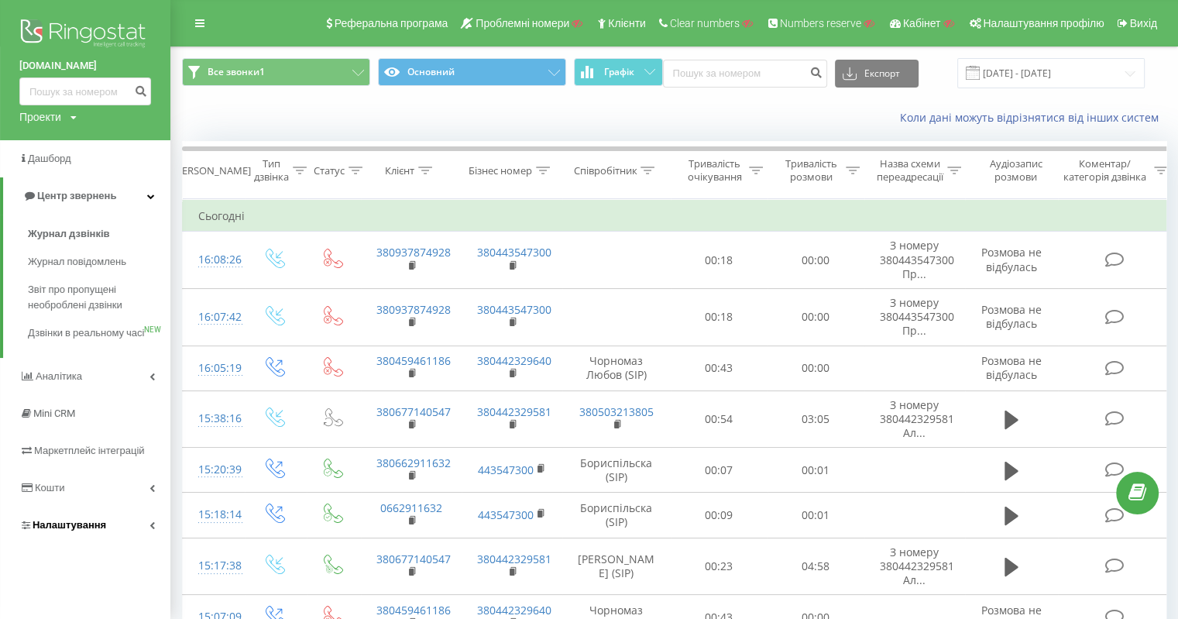
click at [77, 531] on span "Налаштування" at bounding box center [70, 525] width 74 height 12
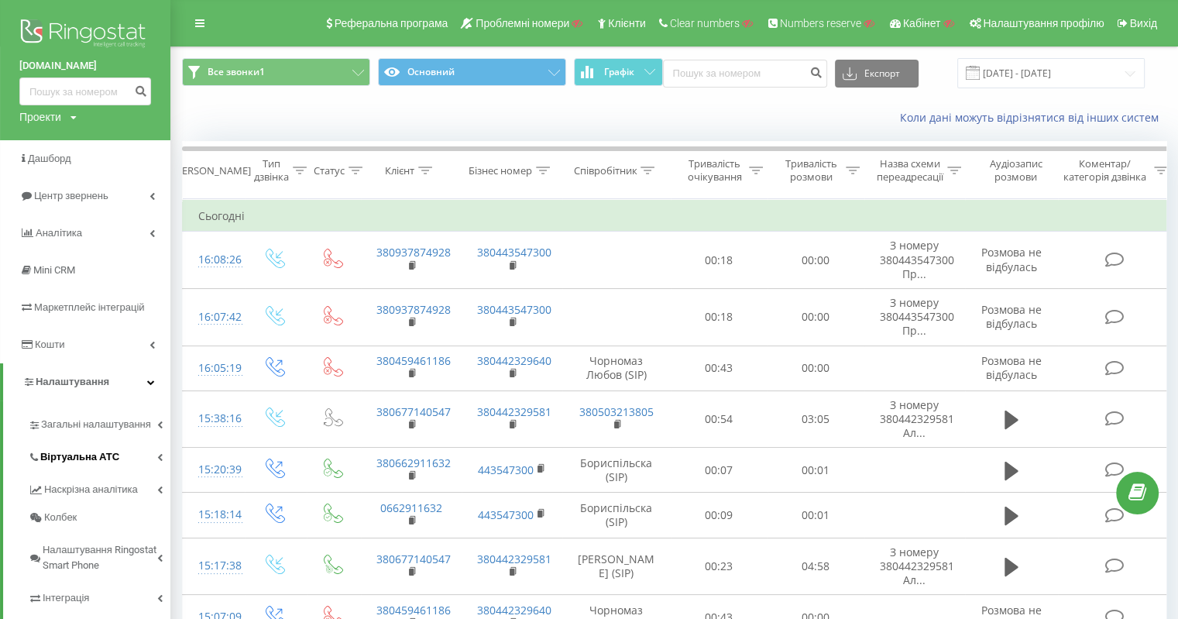
click at [107, 459] on span "Віртуальна АТС" at bounding box center [79, 456] width 79 height 15
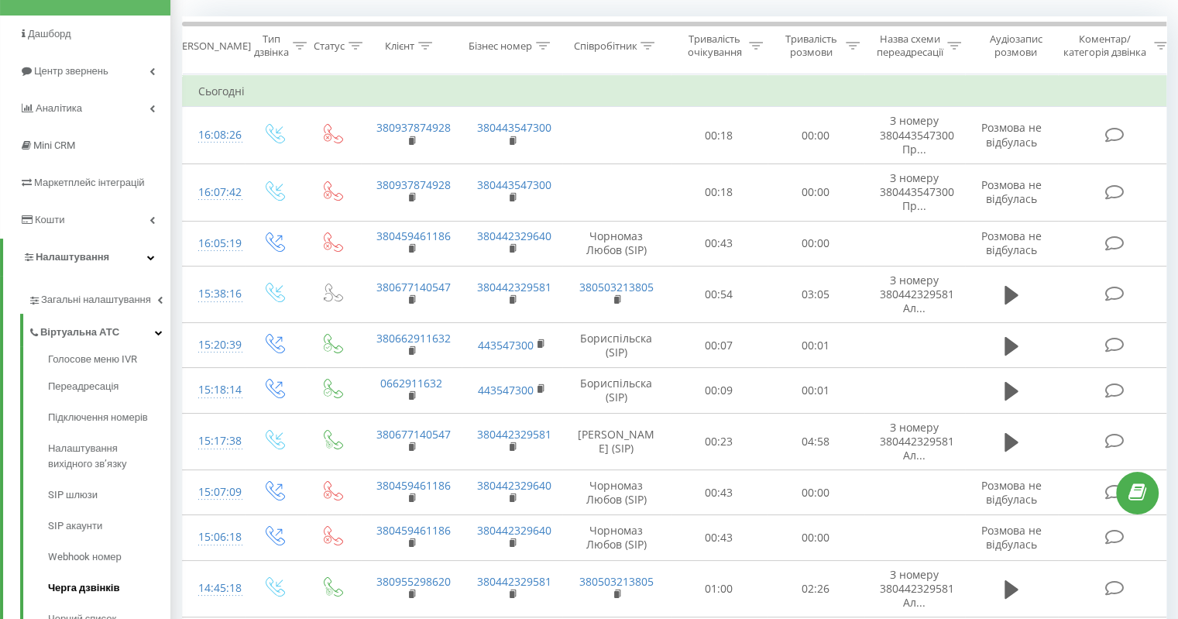
scroll to position [232, 0]
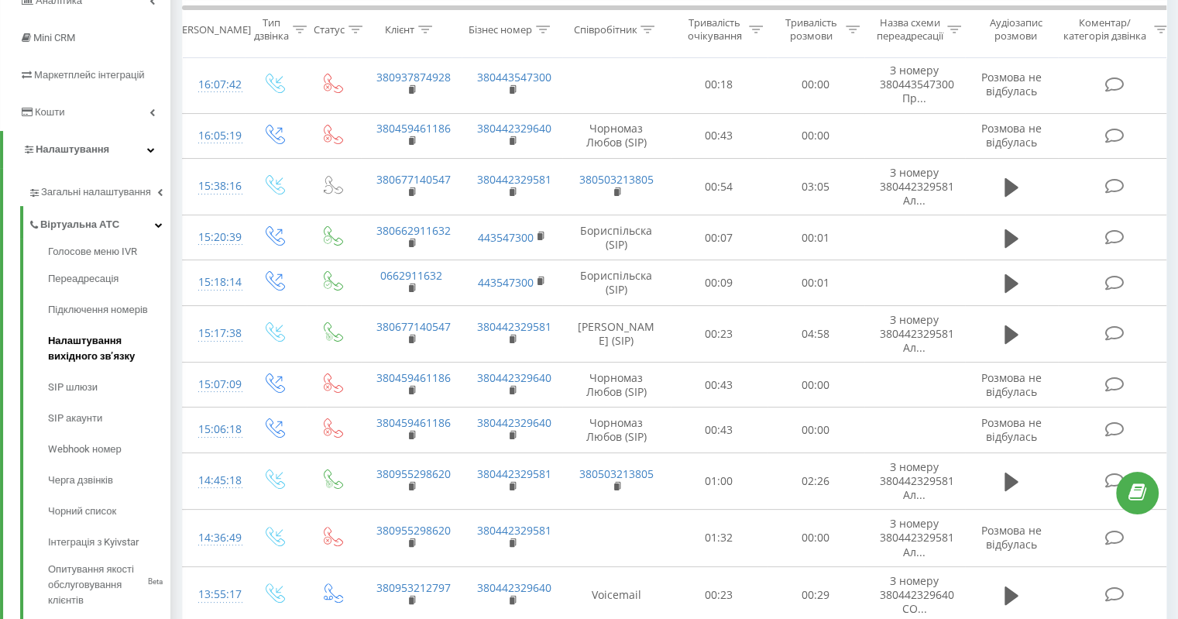
click at [96, 333] on span "Налаштування вихідного зв’язку" at bounding box center [105, 348] width 115 height 31
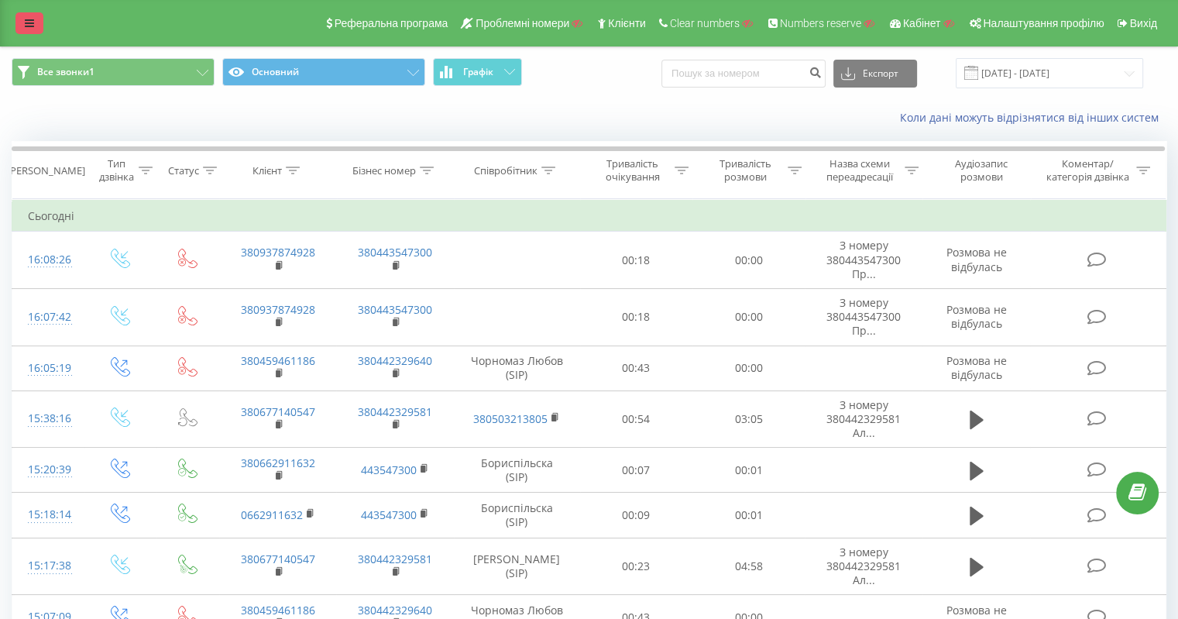
click at [30, 25] on icon at bounding box center [29, 23] width 9 height 11
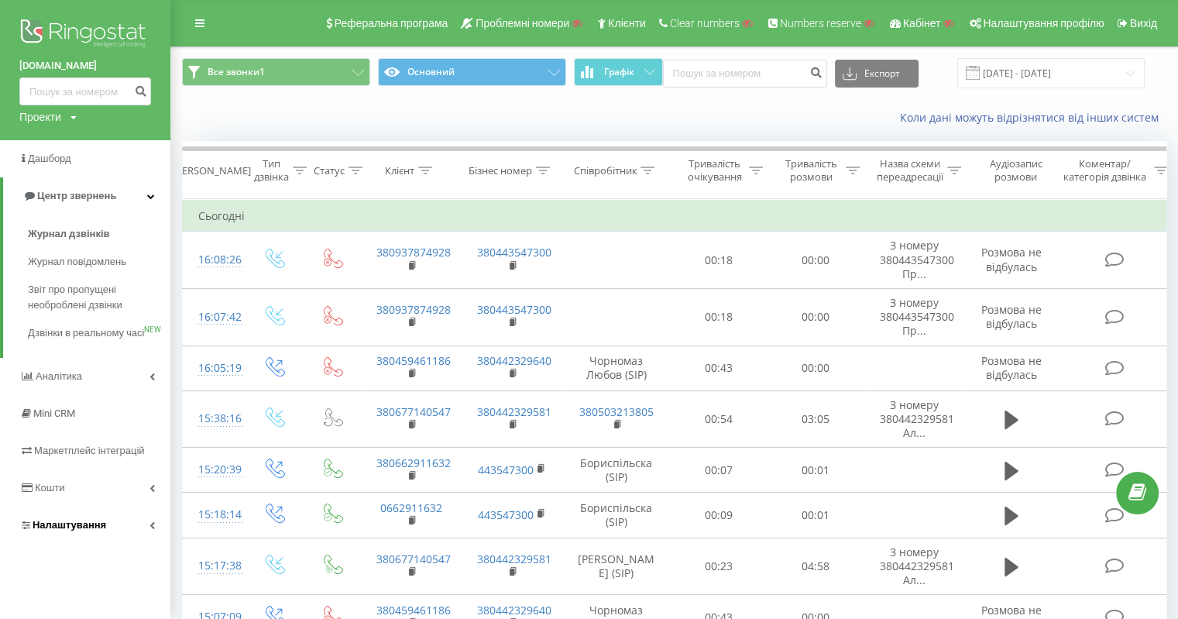
click at [93, 529] on link "Налаштування" at bounding box center [85, 525] width 170 height 37
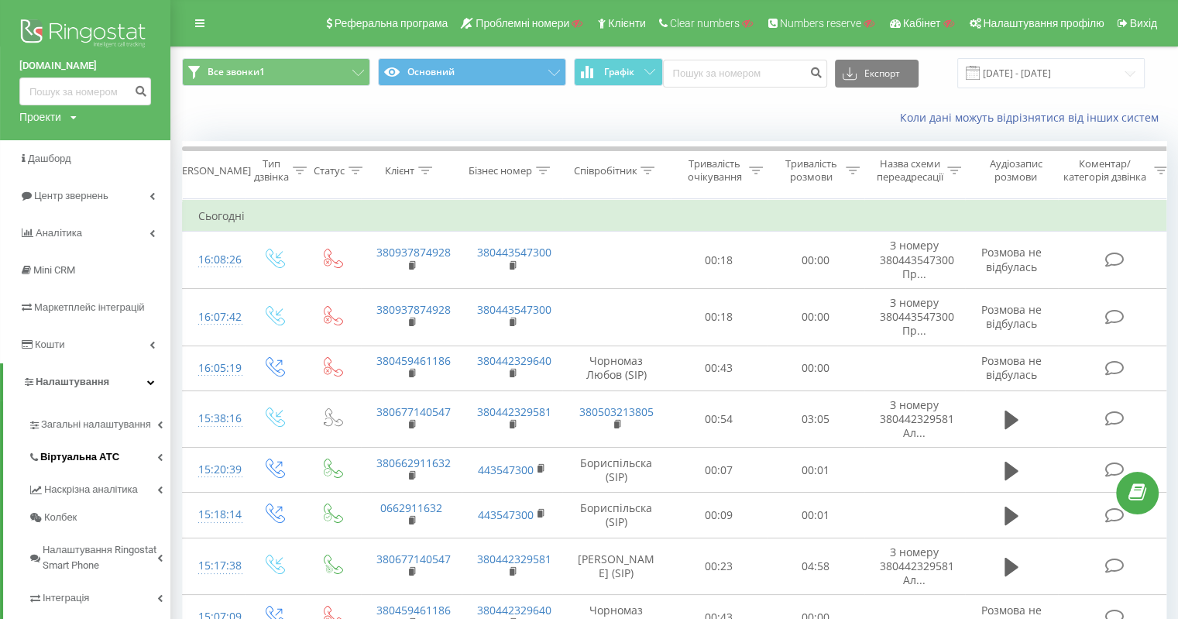
click at [105, 458] on span "Віртуальна АТС" at bounding box center [79, 456] width 79 height 15
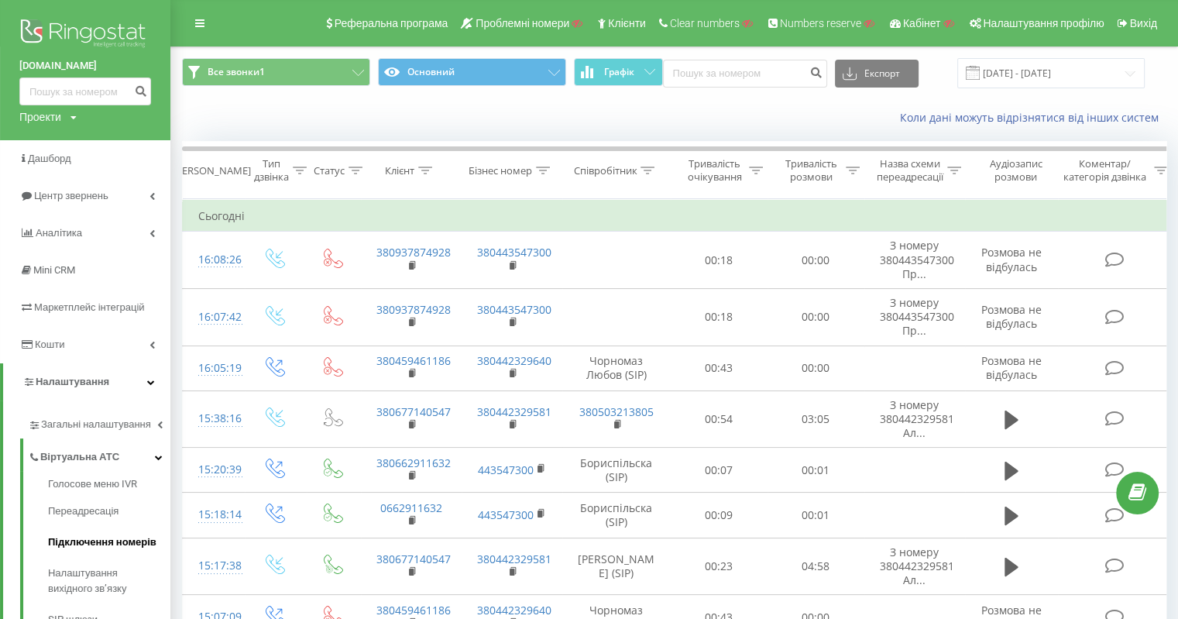
click at [132, 539] on span "Підключення номерів" at bounding box center [102, 542] width 108 height 15
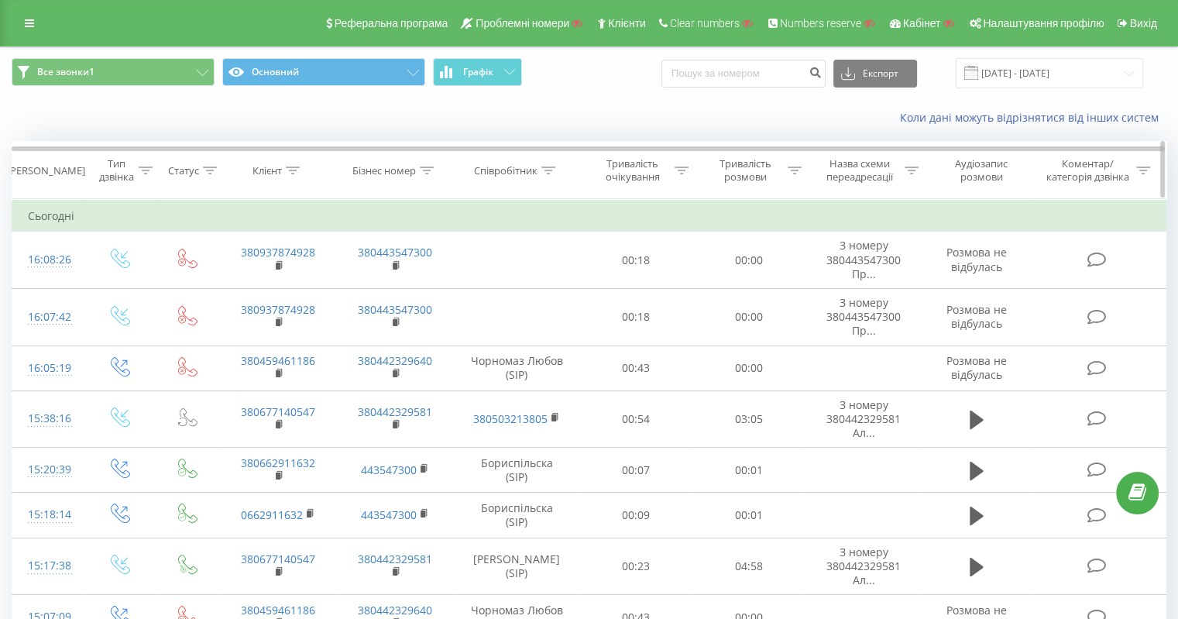
click at [548, 169] on icon at bounding box center [549, 171] width 14 height 8
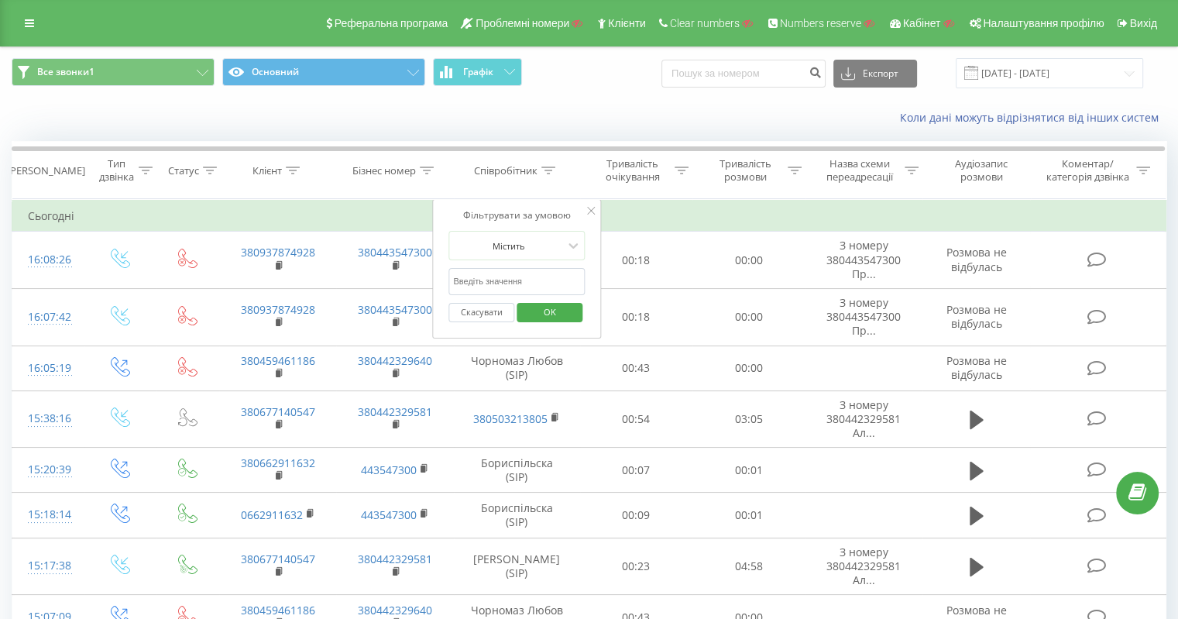
click at [521, 284] on input "text" at bounding box center [517, 281] width 136 height 27
paste input "380503213656"
type input "380503213656"
click at [536, 303] on span "OK" at bounding box center [549, 312] width 43 height 24
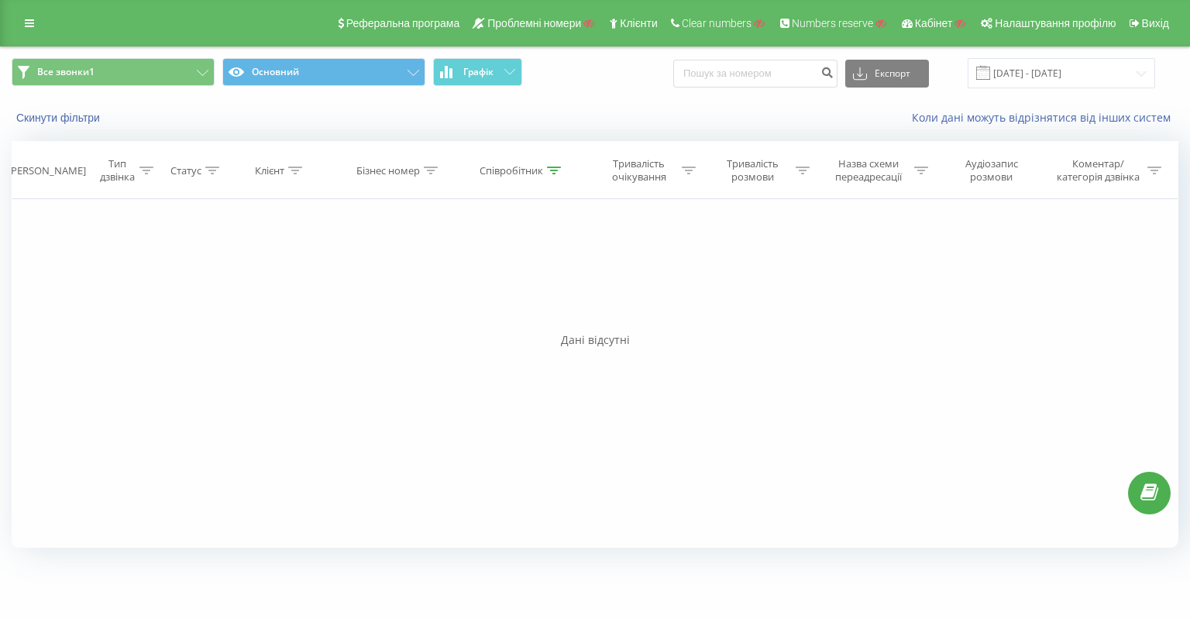
click at [50, 27] on div "Реферальна програма Проблемні номери Клієнти Clear numbers Numbers reserve Кабі…" at bounding box center [595, 23] width 1190 height 46
drag, startPoint x: 33, startPoint y: 28, endPoint x: 75, endPoint y: 48, distance: 47.1
click at [31, 28] on icon at bounding box center [29, 23] width 9 height 11
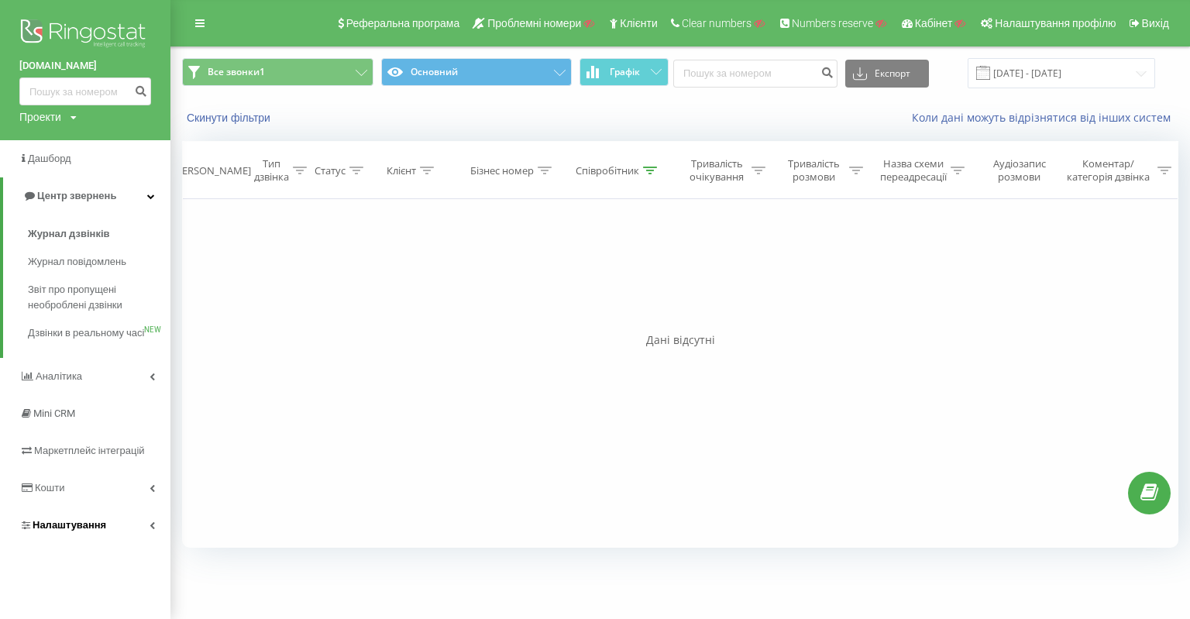
click at [99, 531] on span "Налаштування" at bounding box center [70, 525] width 74 height 12
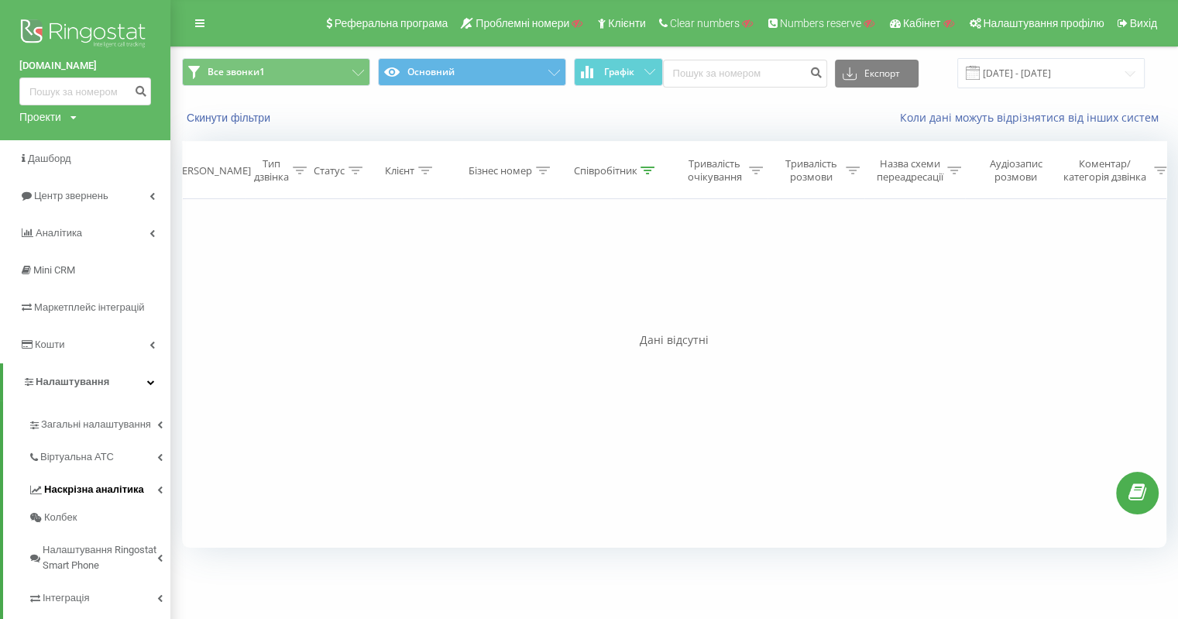
click at [91, 474] on link "Наскрізна аналітика" at bounding box center [99, 487] width 143 height 33
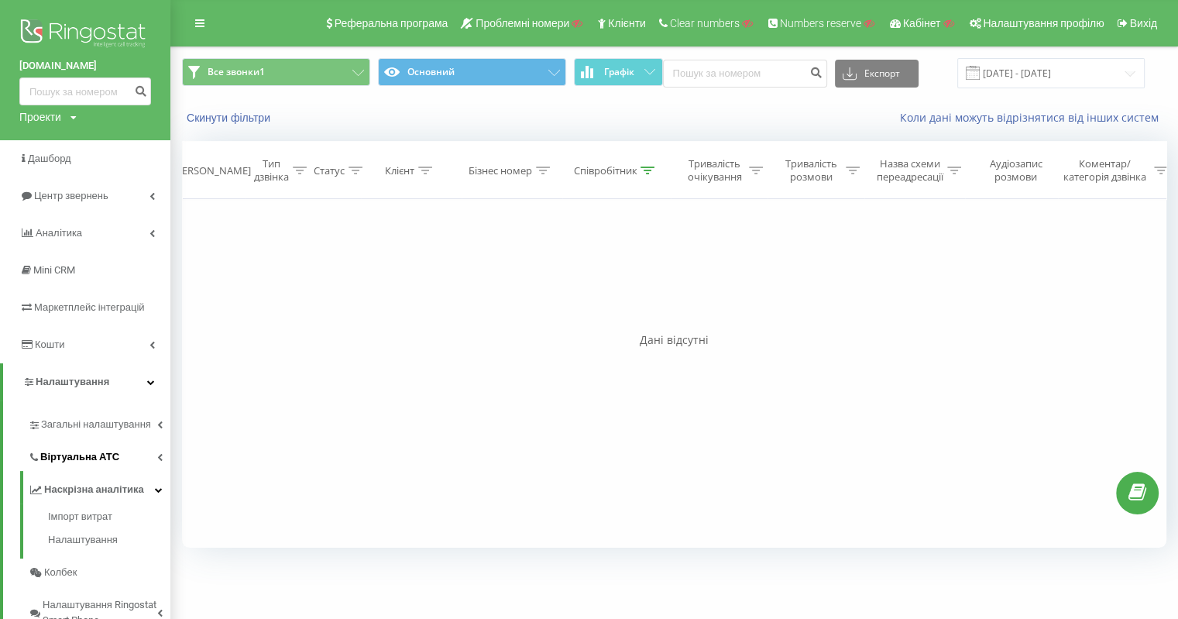
click at [99, 459] on span "Віртуальна АТС" at bounding box center [79, 456] width 79 height 15
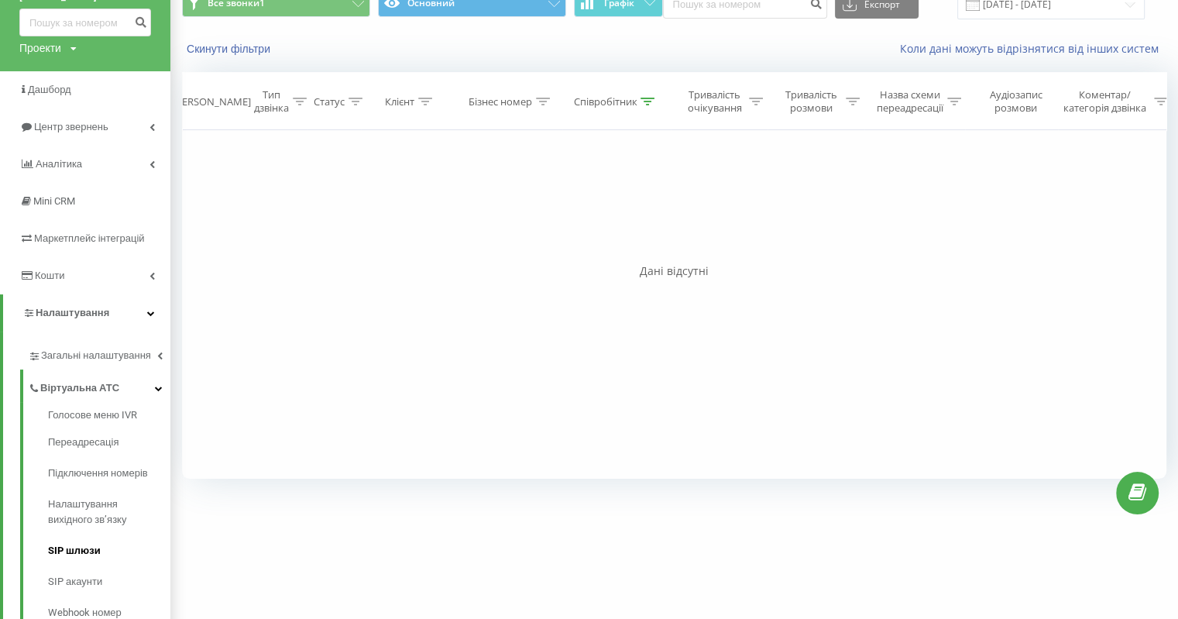
scroll to position [155, 0]
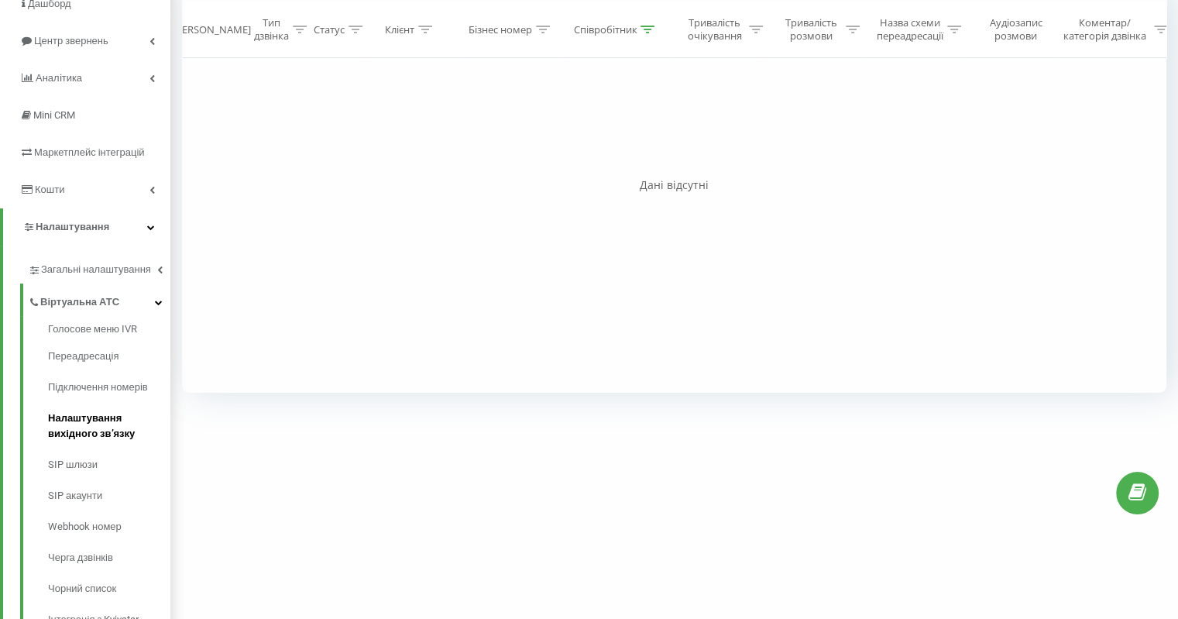
click at [115, 421] on span "Налаштування вихідного зв’язку" at bounding box center [105, 426] width 115 height 31
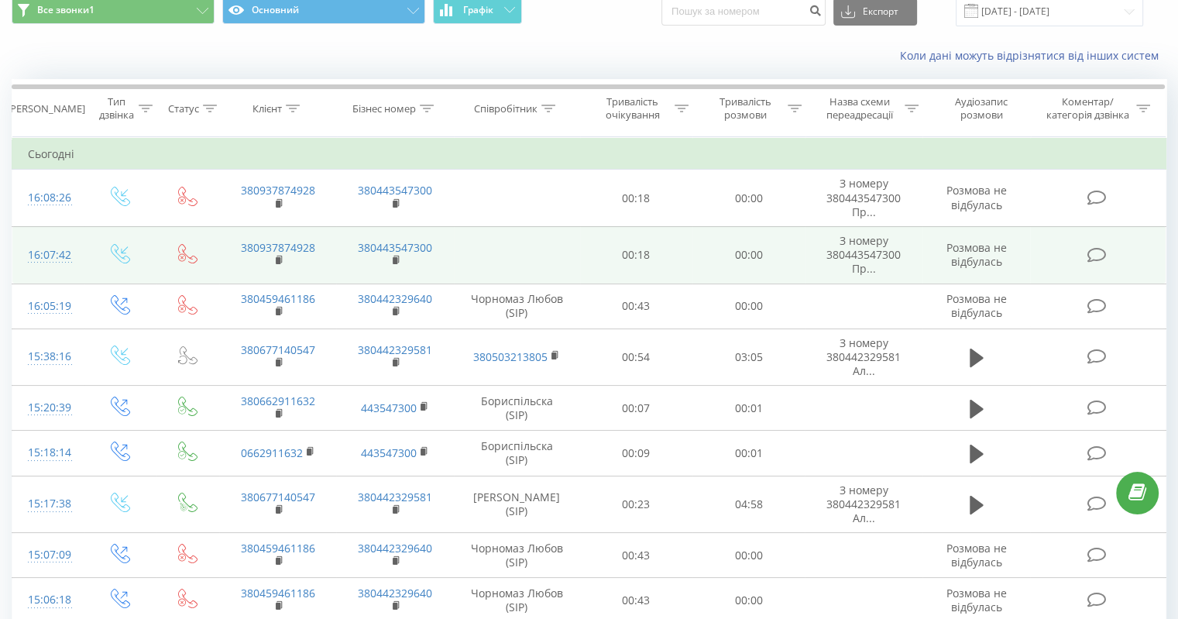
scroll to position [155, 0]
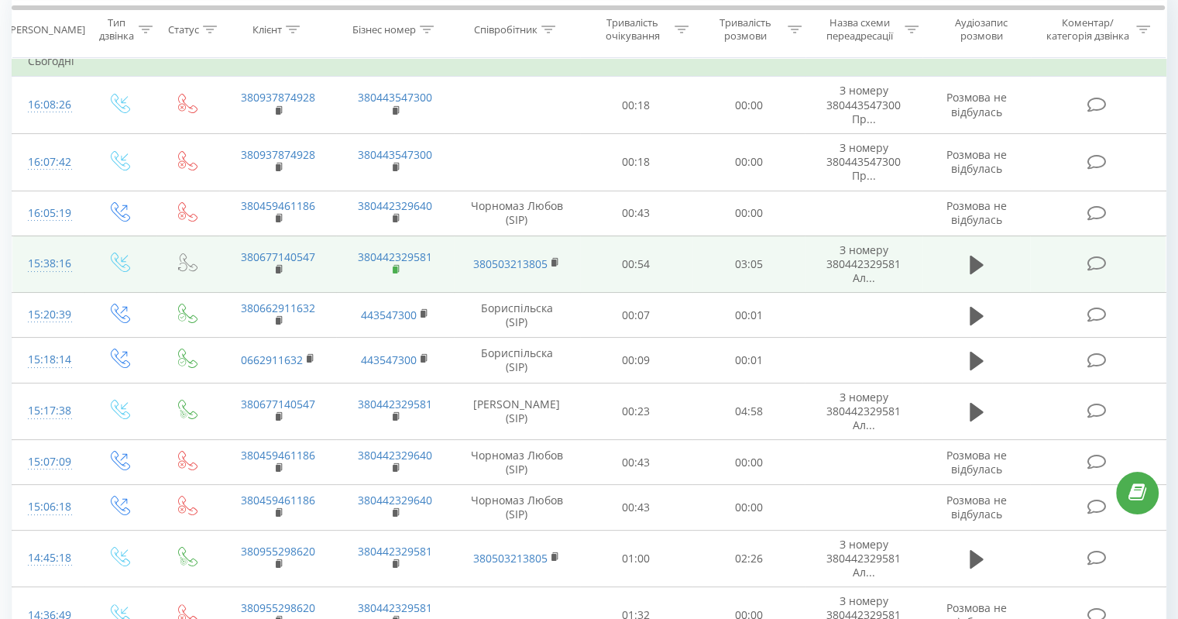
click at [397, 268] on rect at bounding box center [395, 270] width 5 height 7
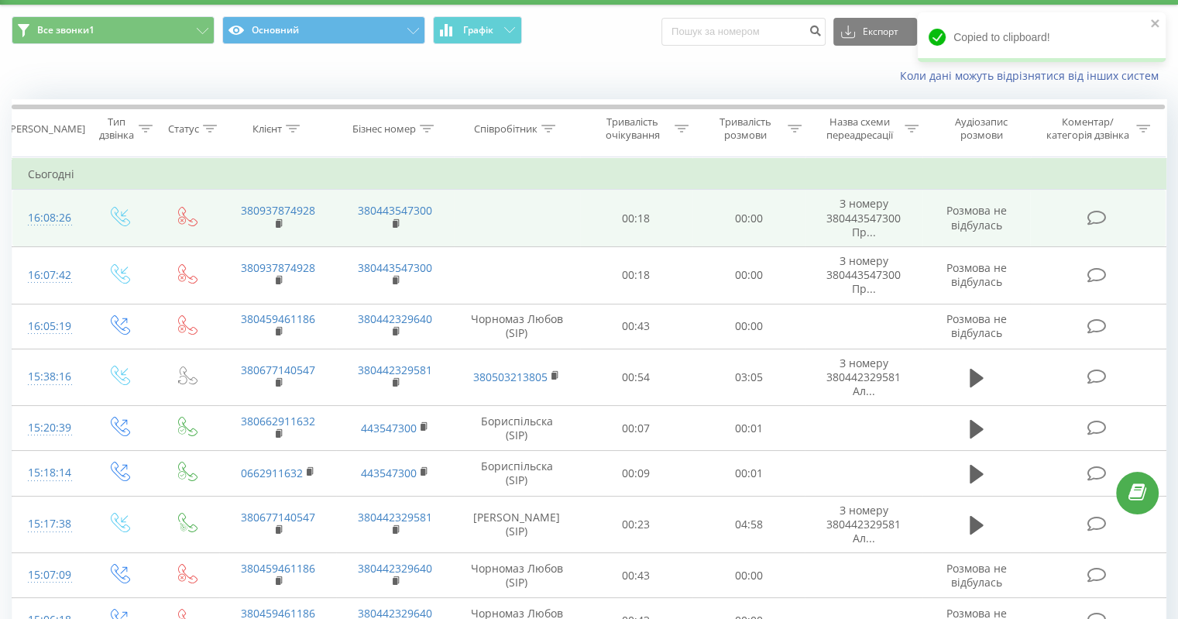
scroll to position [0, 0]
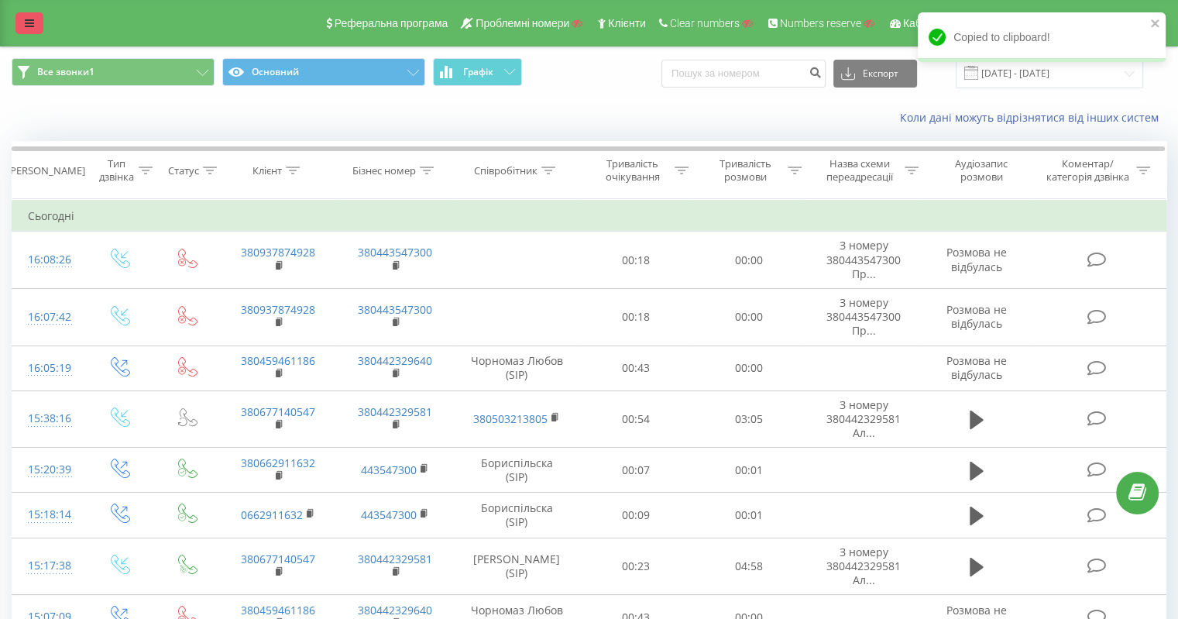
click at [39, 24] on link at bounding box center [29, 23] width 28 height 22
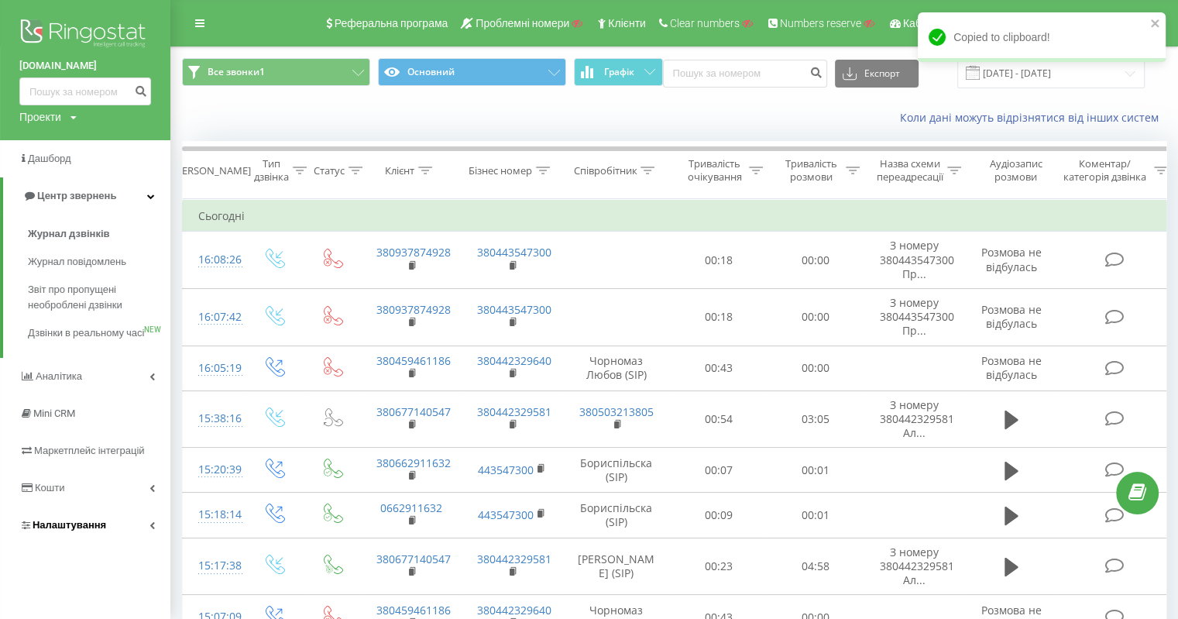
click at [74, 531] on span "Налаштування" at bounding box center [70, 525] width 74 height 12
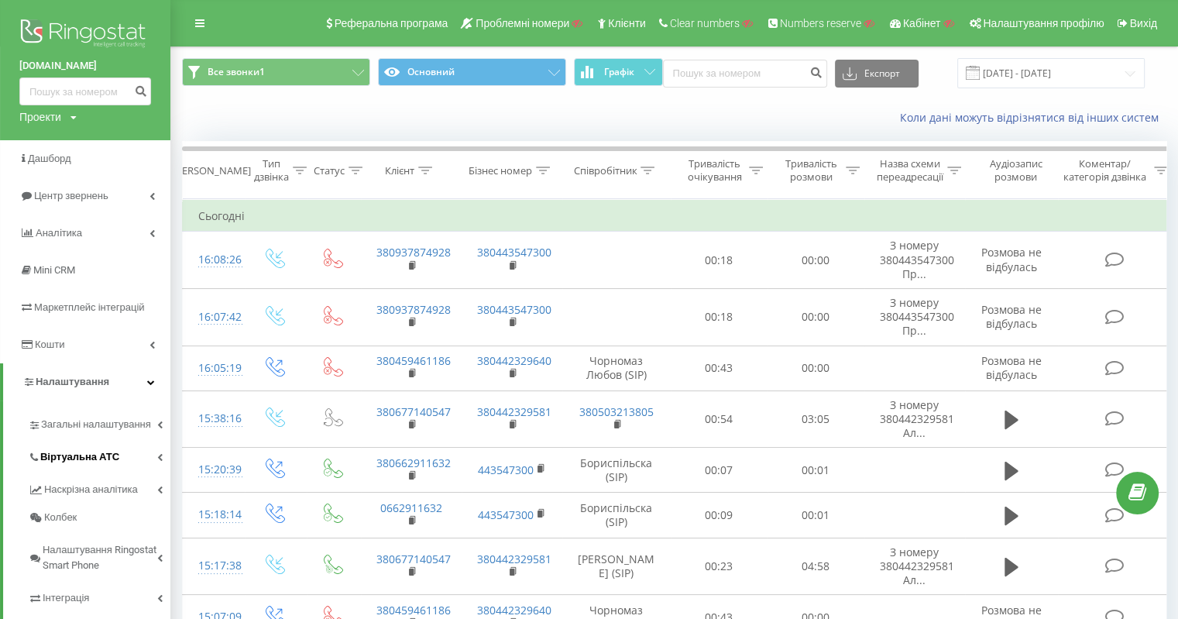
click at [91, 456] on span "Віртуальна АТС" at bounding box center [79, 456] width 79 height 15
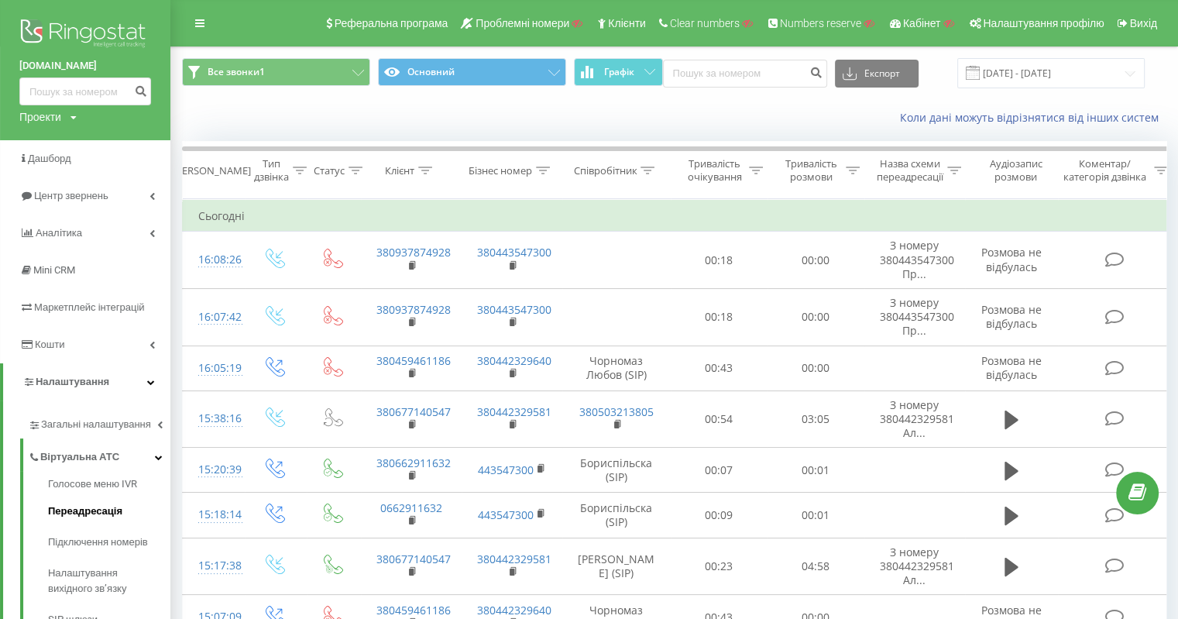
scroll to position [77, 0]
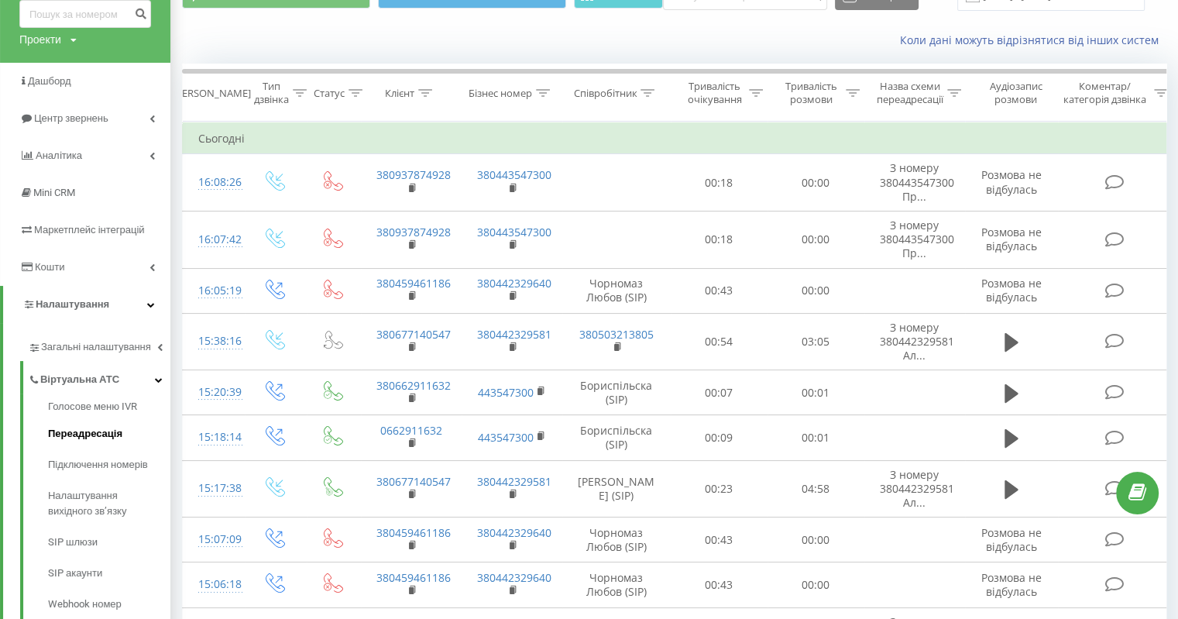
click at [112, 437] on span "Переадресація" at bounding box center [85, 433] width 74 height 15
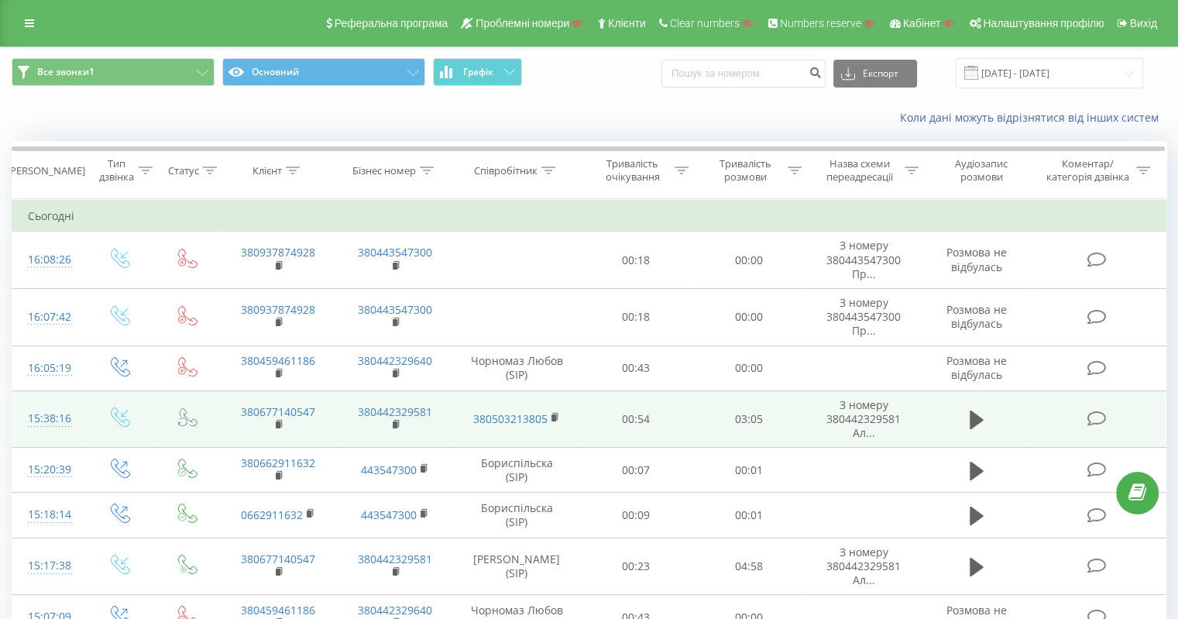
click at [53, 418] on div "15:38:16" at bounding box center [48, 419] width 41 height 30
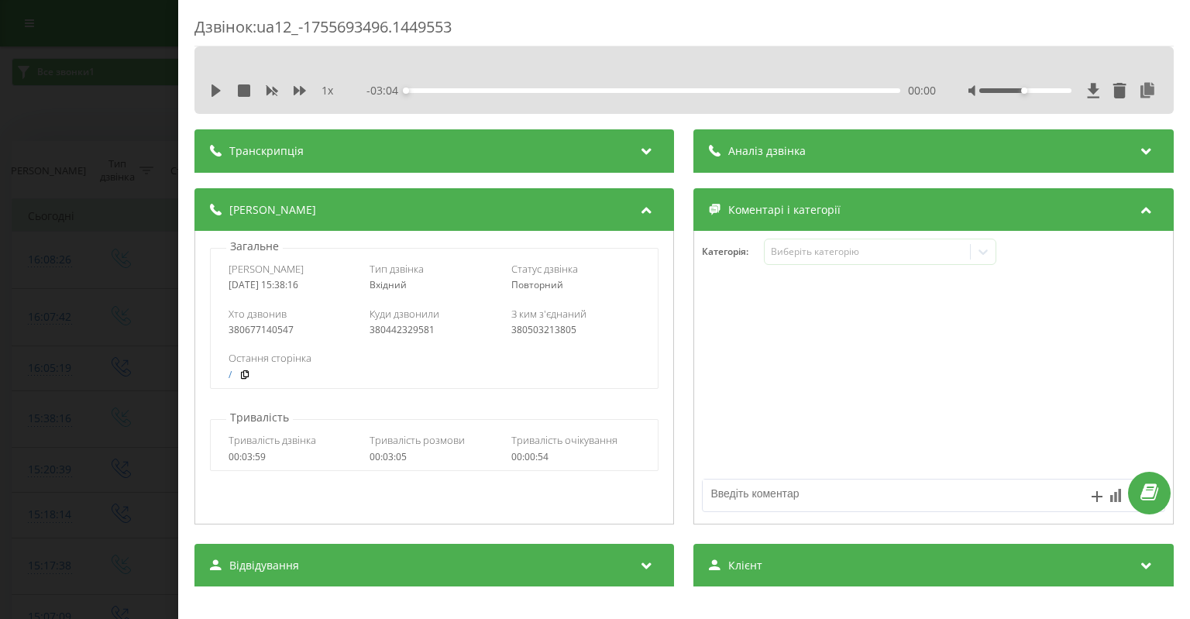
click at [557, 330] on div "380503213805" at bounding box center [575, 330] width 129 height 11
drag, startPoint x: 557, startPoint y: 330, endPoint x: 576, endPoint y: 334, distance: 19.8
click at [556, 330] on div "380503213805" at bounding box center [575, 330] width 129 height 11
copy div "380503213805"
click at [111, 332] on div "Дзвінок : ua12_-1755693496.1449553 1 x - 03:04 00:00 00:00 Транскрипція Для AI-…" at bounding box center [595, 309] width 1190 height 619
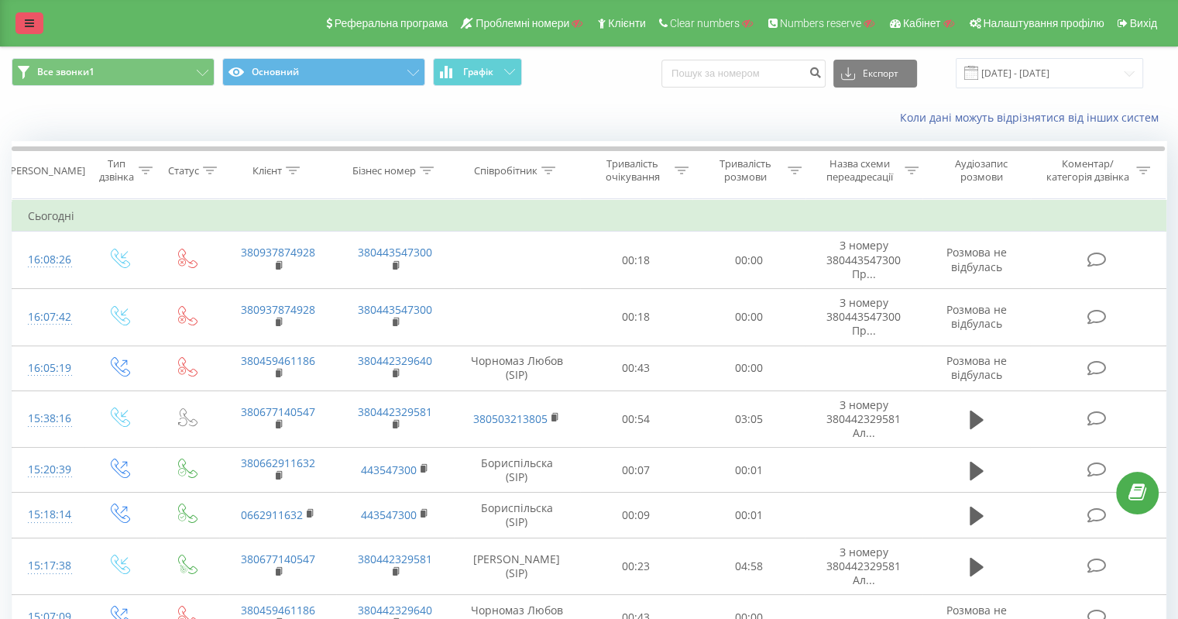
click at [23, 19] on link at bounding box center [29, 23] width 28 height 22
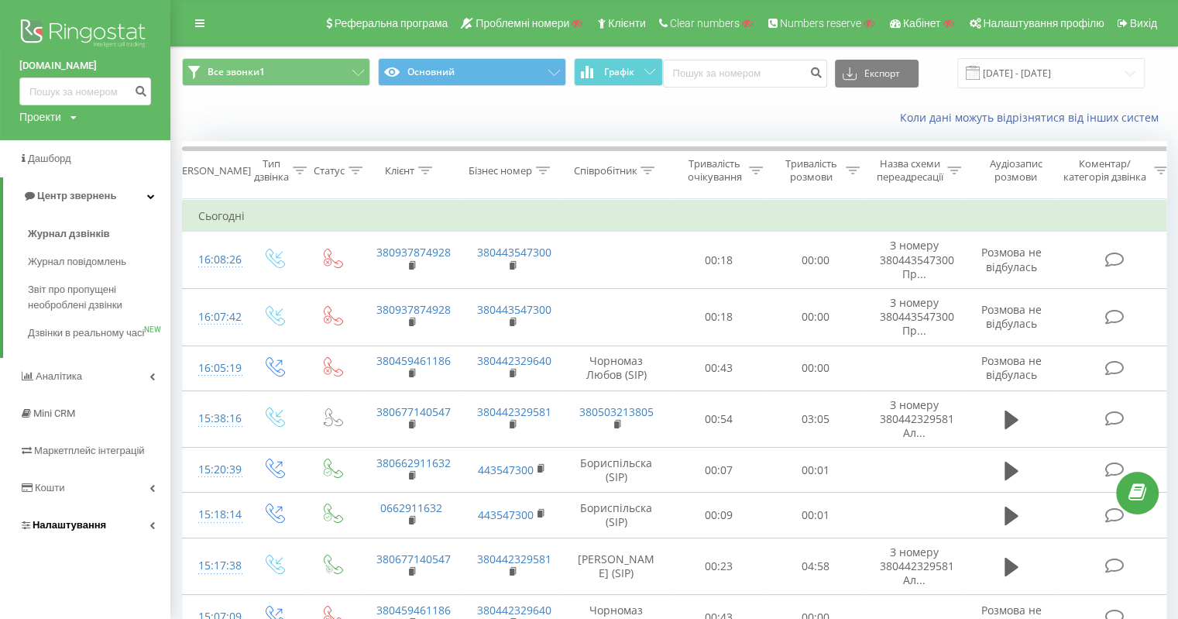
click at [66, 544] on link "Налаштування" at bounding box center [85, 525] width 170 height 37
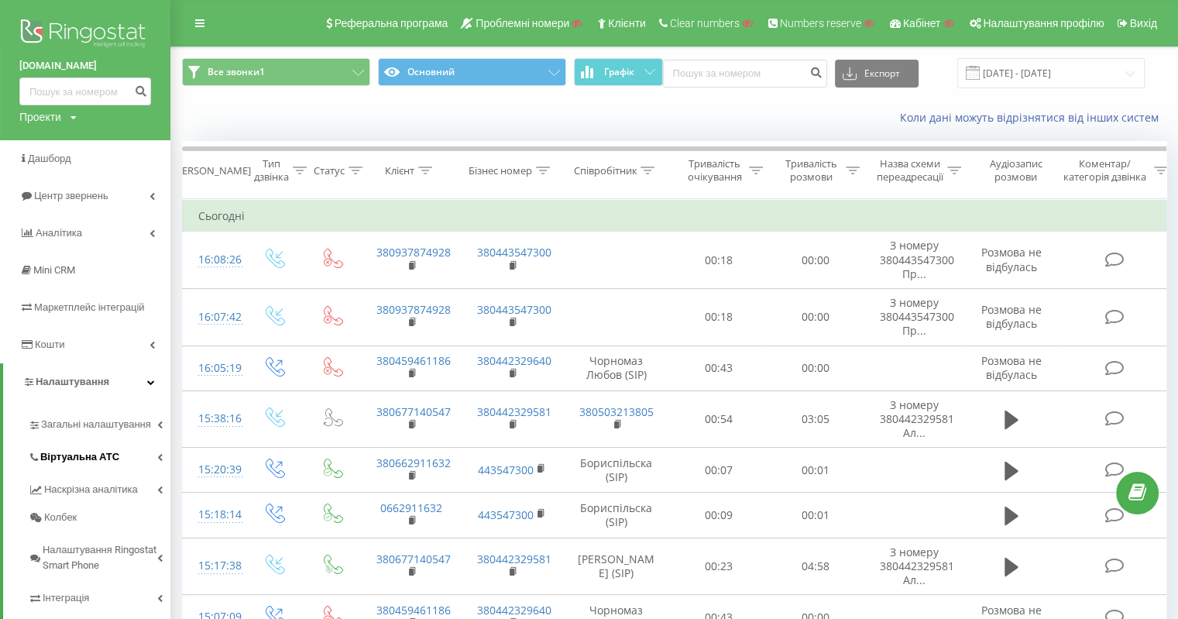
click at [93, 463] on span "Віртуальна АТС" at bounding box center [79, 456] width 79 height 15
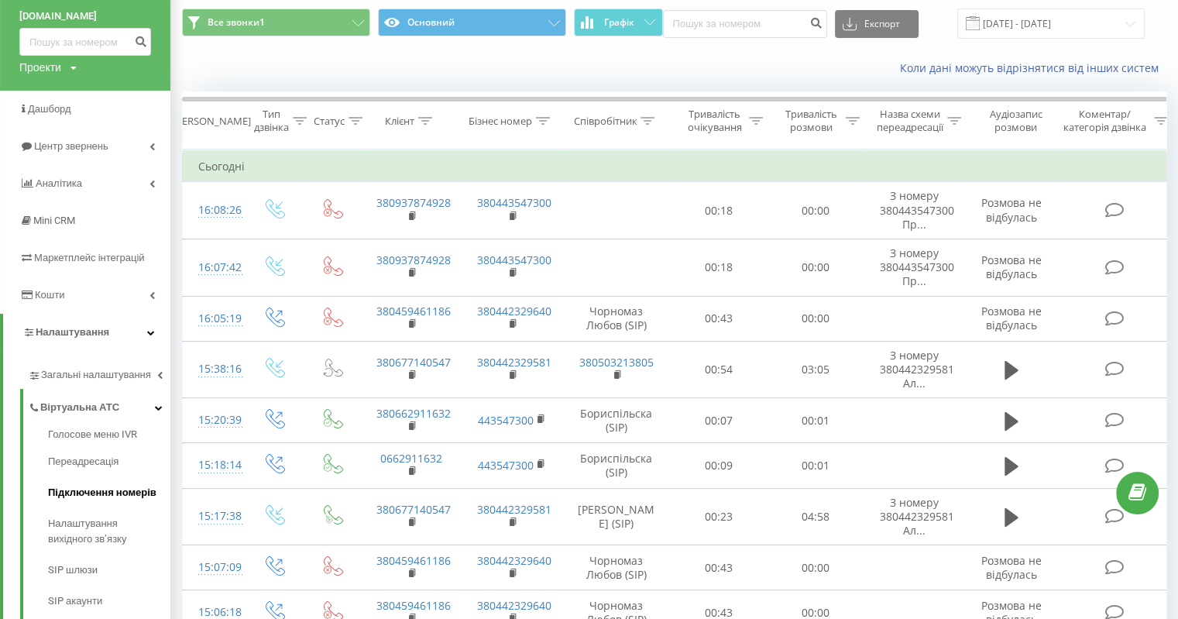
scroll to position [77, 0]
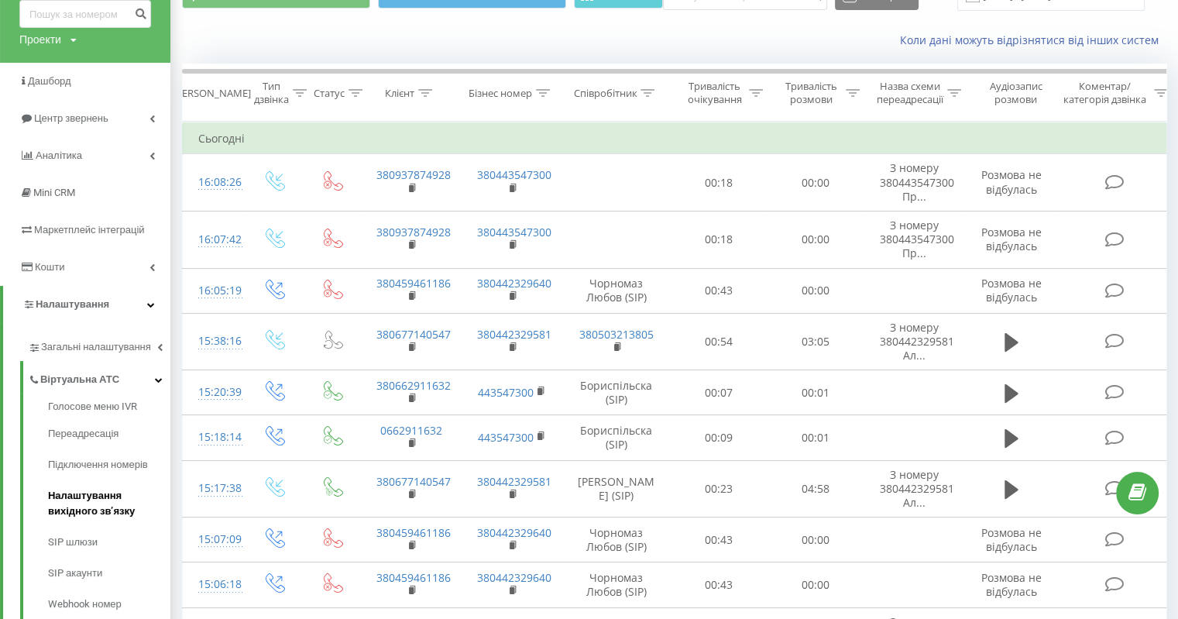
click at [112, 501] on span "Налаштування вихідного зв’язку" at bounding box center [105, 503] width 115 height 31
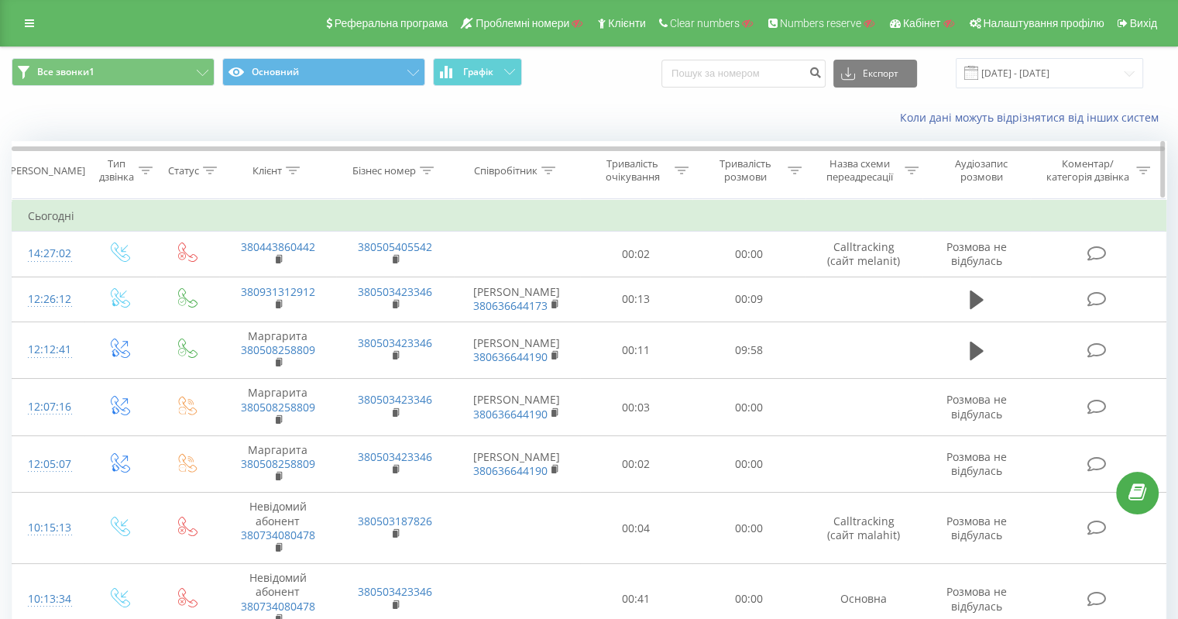
click at [297, 169] on icon at bounding box center [293, 171] width 14 height 8
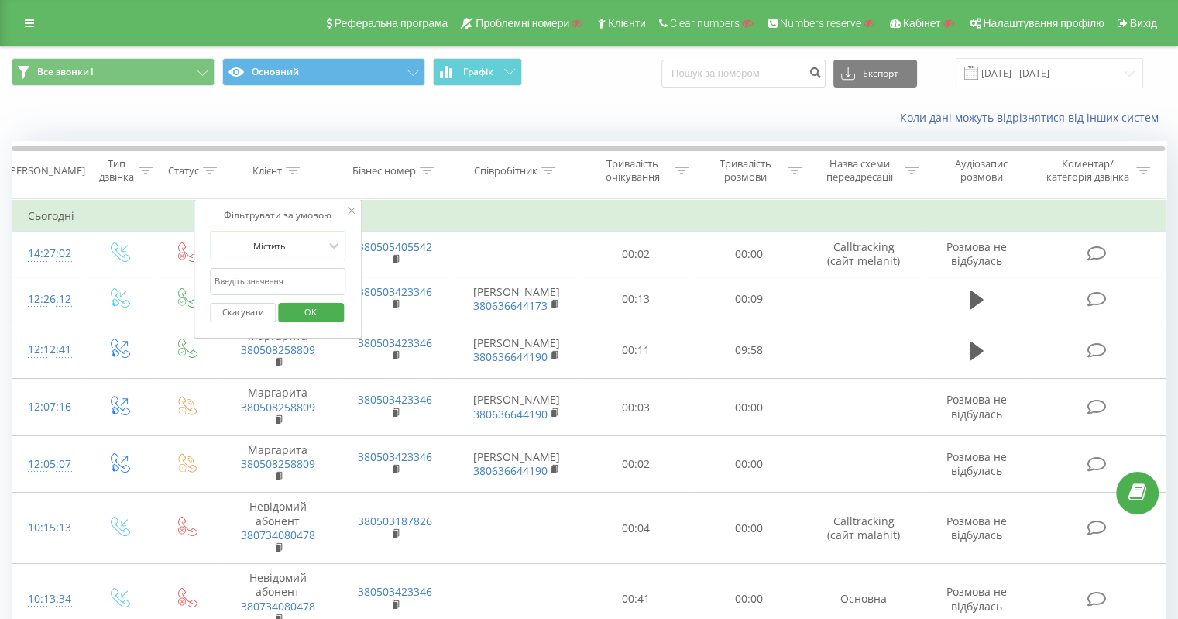
click at [291, 266] on form "Містить Скасувати OK" at bounding box center [278, 280] width 136 height 99
click at [294, 278] on input "text" at bounding box center [278, 281] width 136 height 27
paste input "380965010435"
type input "380965010435"
click at [302, 308] on span "OK" at bounding box center [310, 312] width 43 height 24
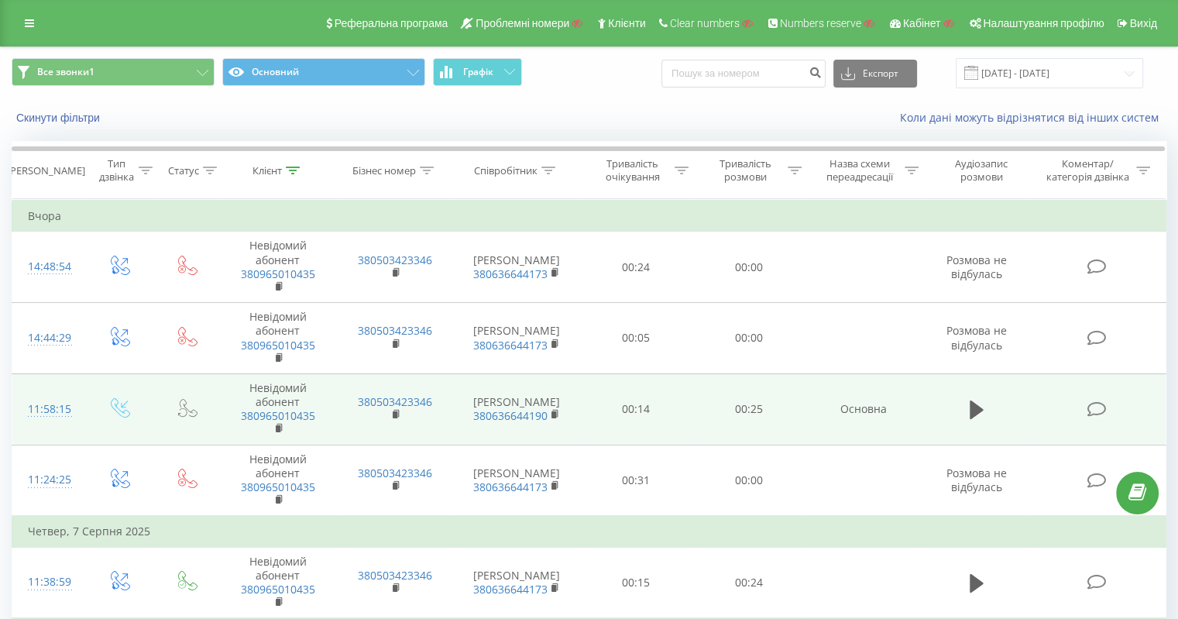
click at [57, 408] on div "11:58:15" at bounding box center [48, 409] width 41 height 30
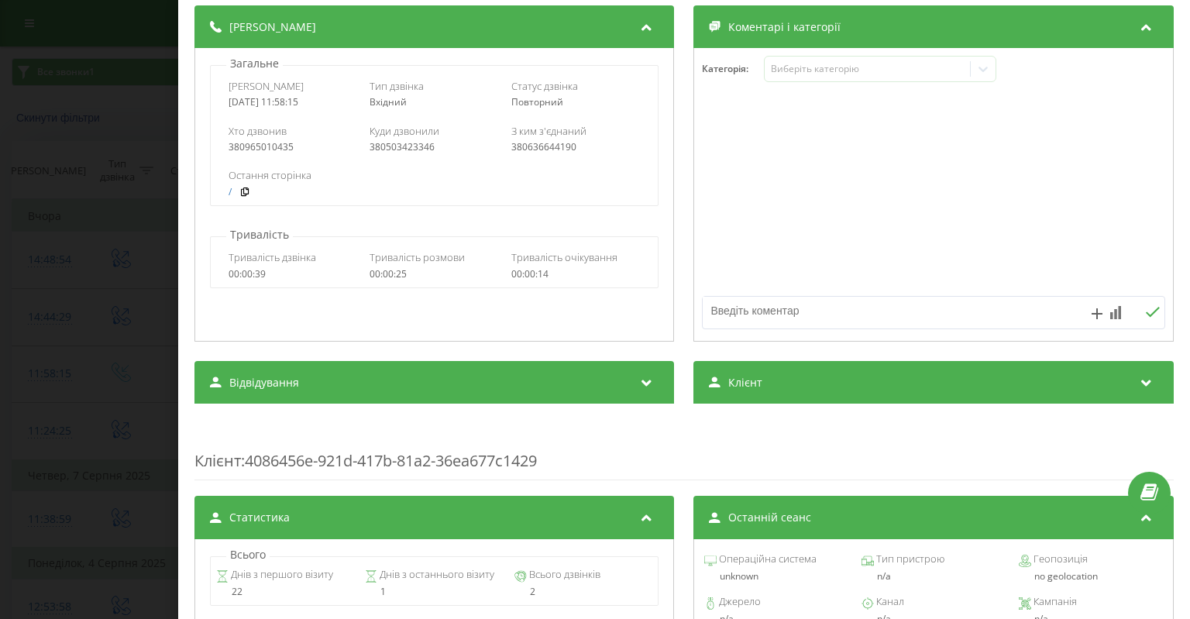
scroll to position [77, 0]
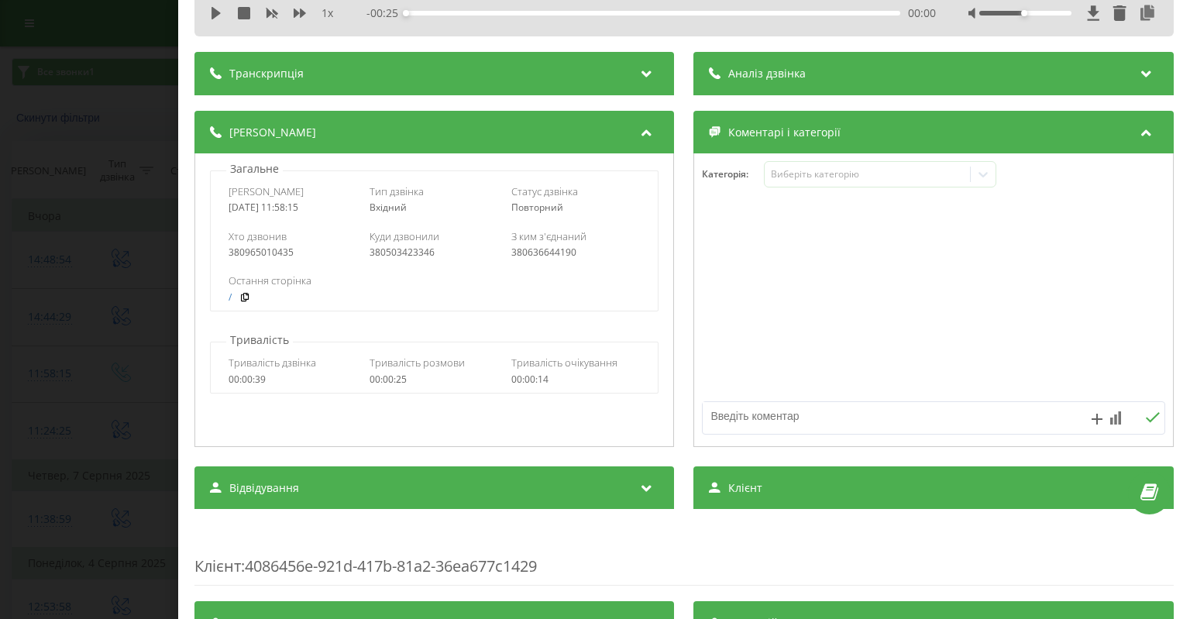
click at [119, 445] on div "Дзвінок : ua2_-1755593895.1208529 1 x - 00:25 00:00 00:00 Транскрипція Для AI-а…" at bounding box center [595, 309] width 1190 height 619
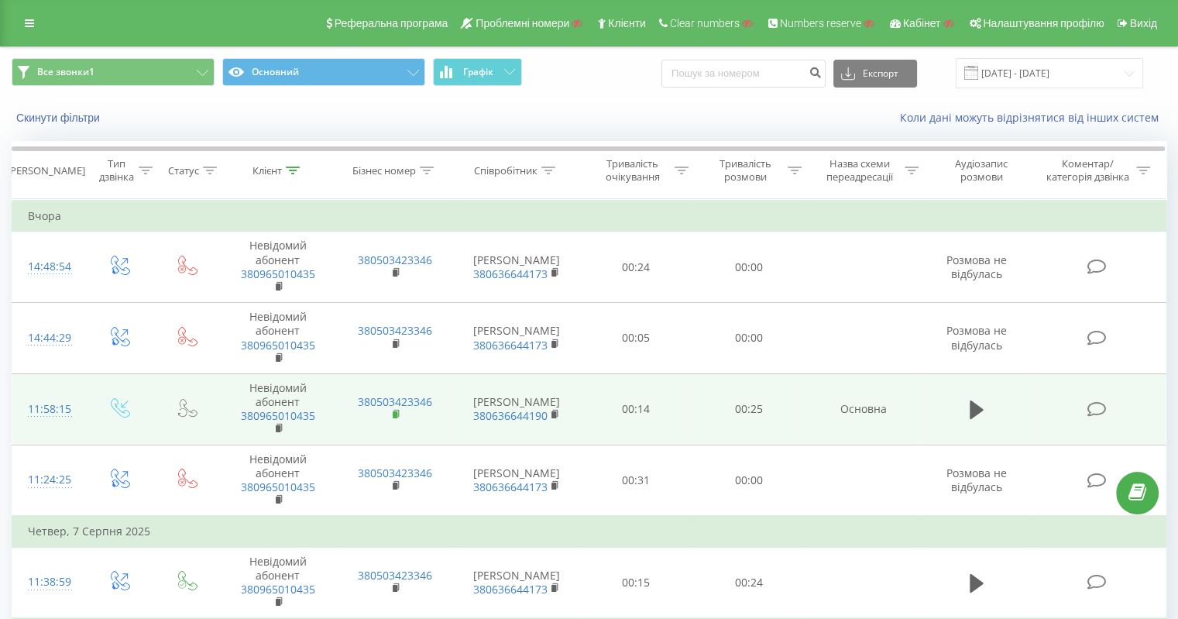
click at [394, 413] on rect at bounding box center [395, 414] width 5 height 7
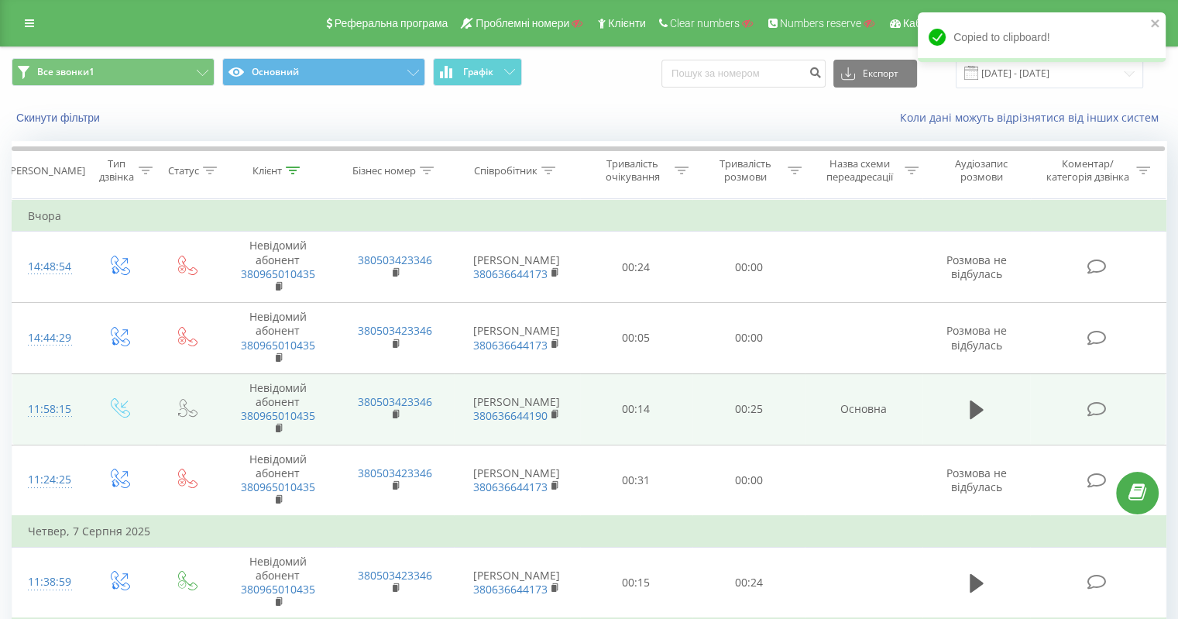
click at [57, 408] on div "11:58:15" at bounding box center [48, 409] width 41 height 30
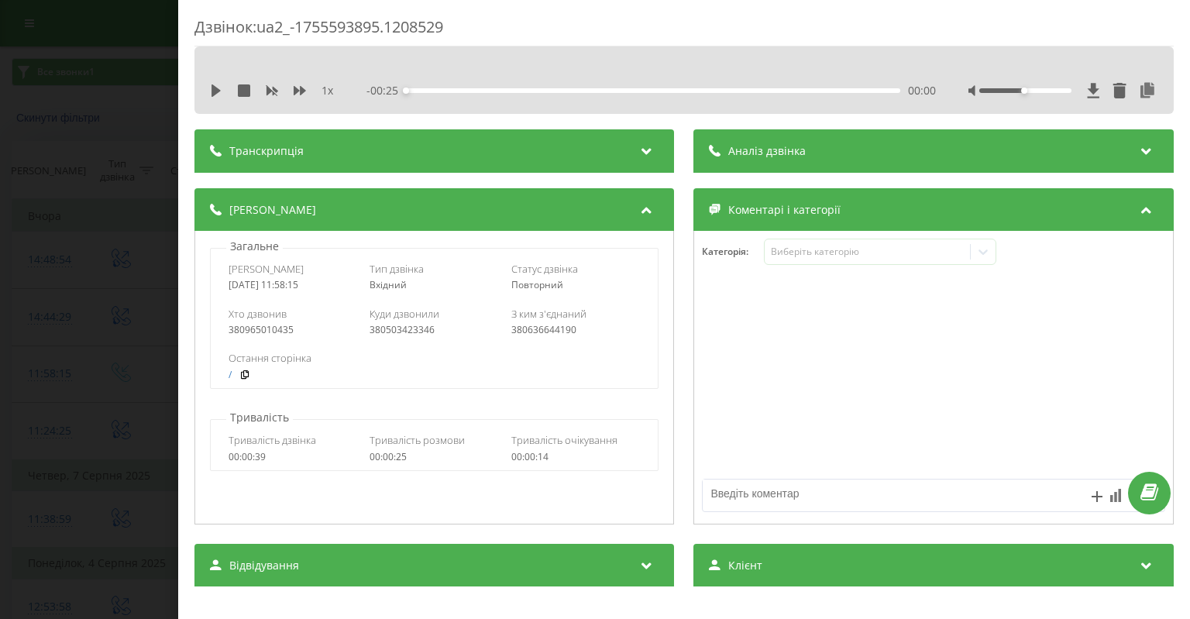
click at [98, 389] on div "Дзвінок : ua2_-1755593895.1208529 1 x - 00:25 00:00 00:00 Транскрипція Для AI-а…" at bounding box center [595, 309] width 1190 height 619
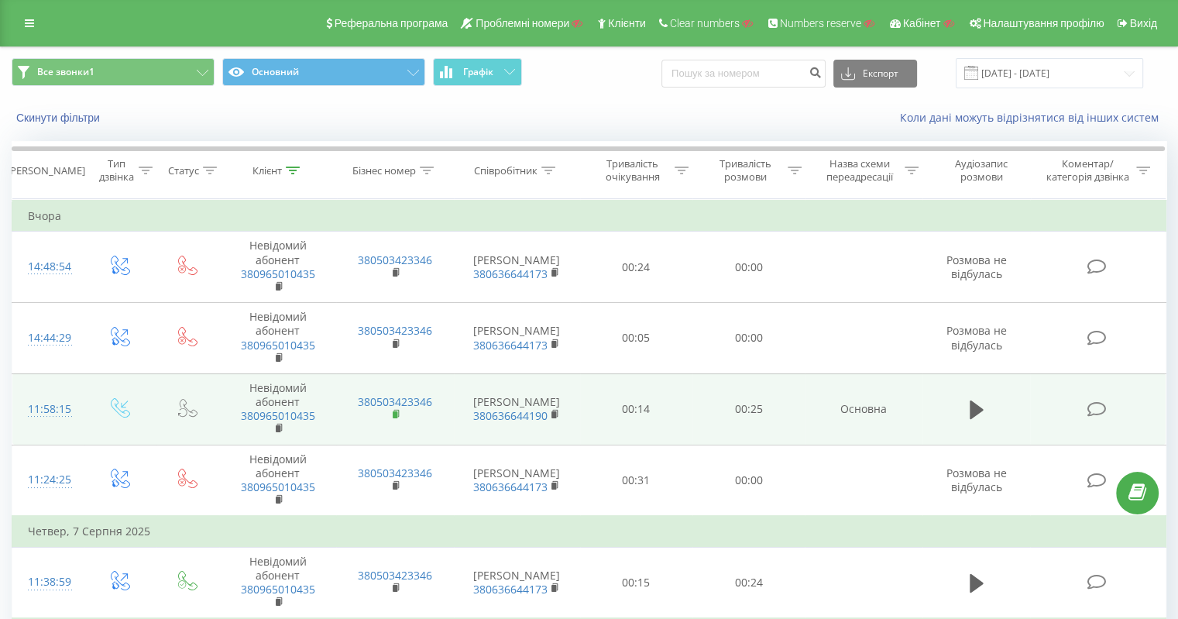
click at [394, 409] on icon at bounding box center [397, 414] width 9 height 11
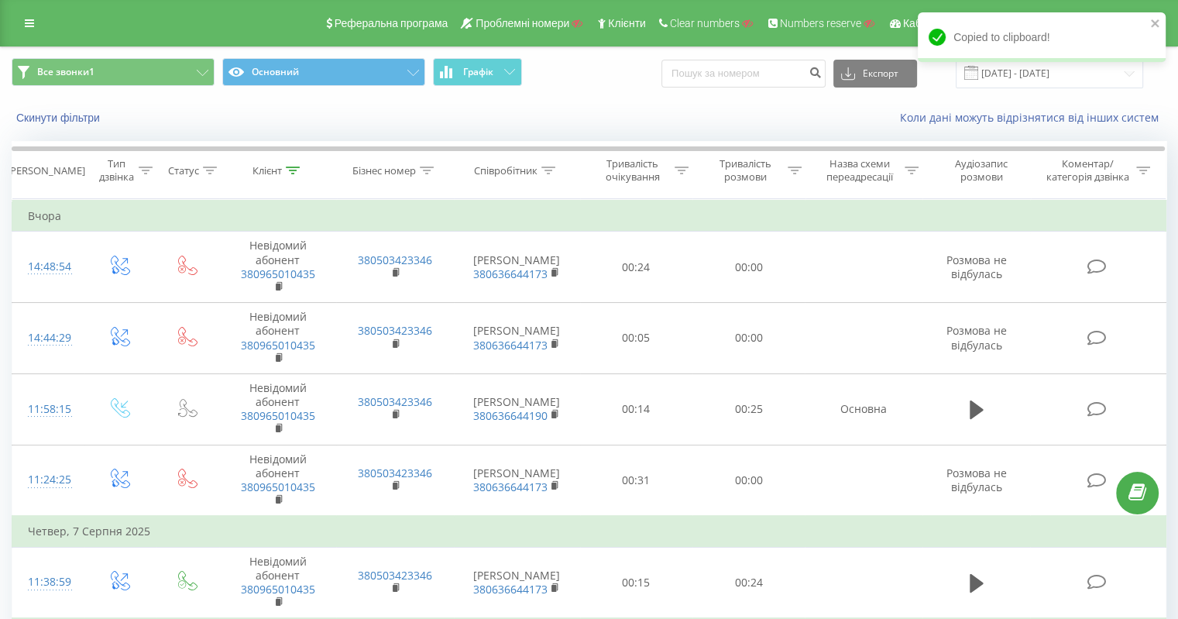
click at [37, 23] on link at bounding box center [29, 23] width 28 height 22
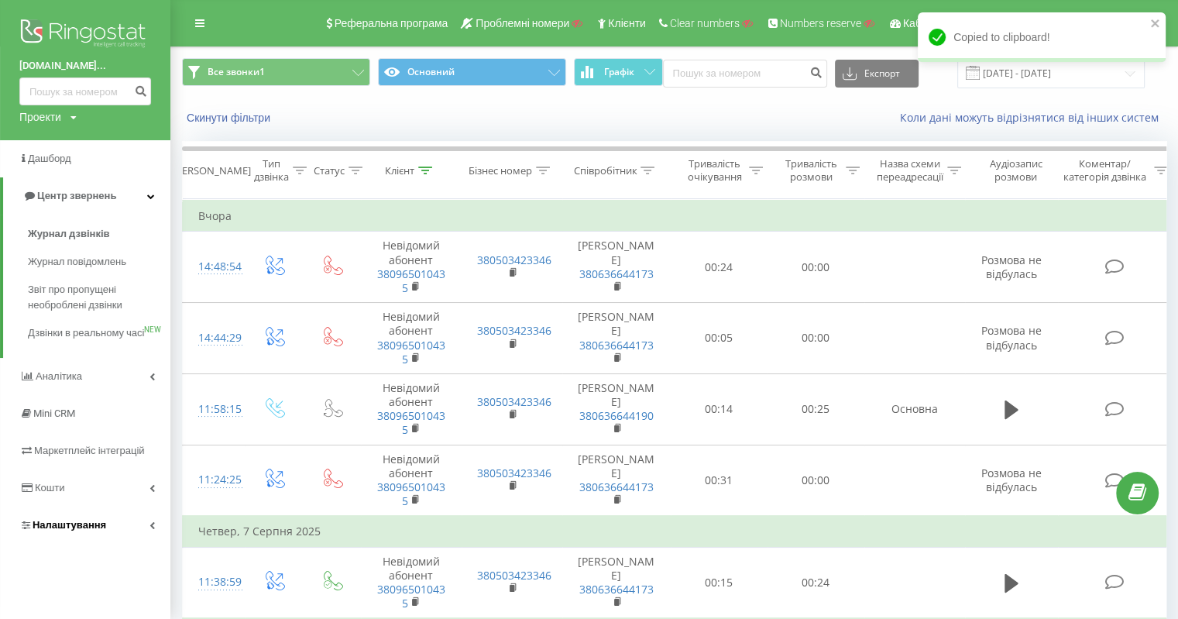
click at [62, 531] on span "Налаштування" at bounding box center [70, 525] width 74 height 12
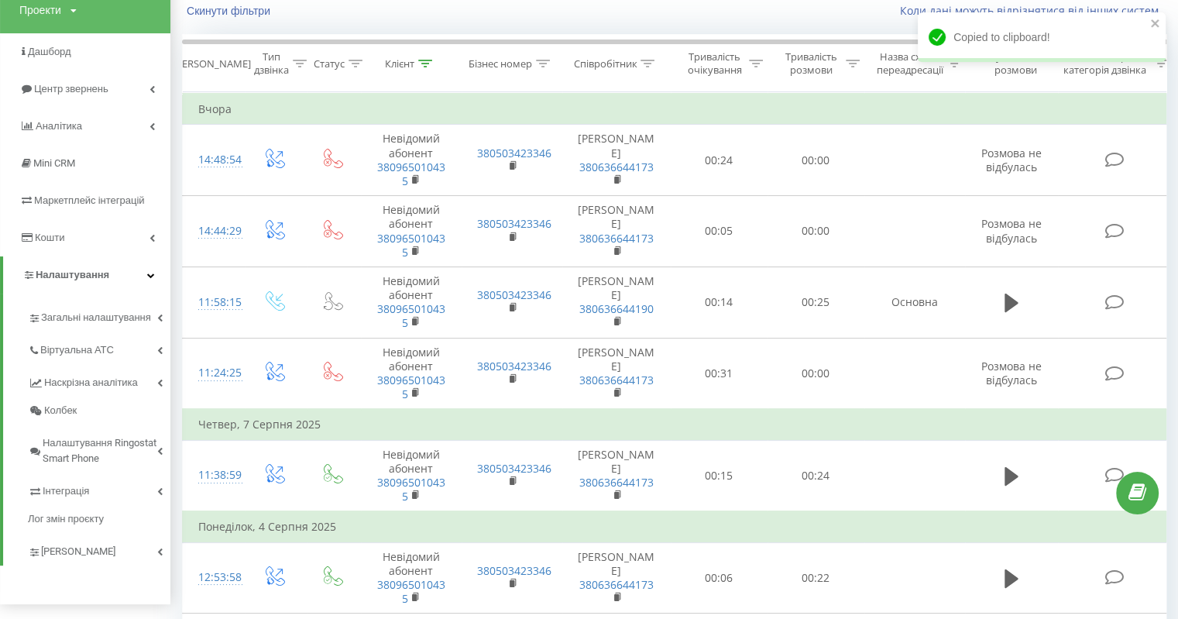
scroll to position [232, 0]
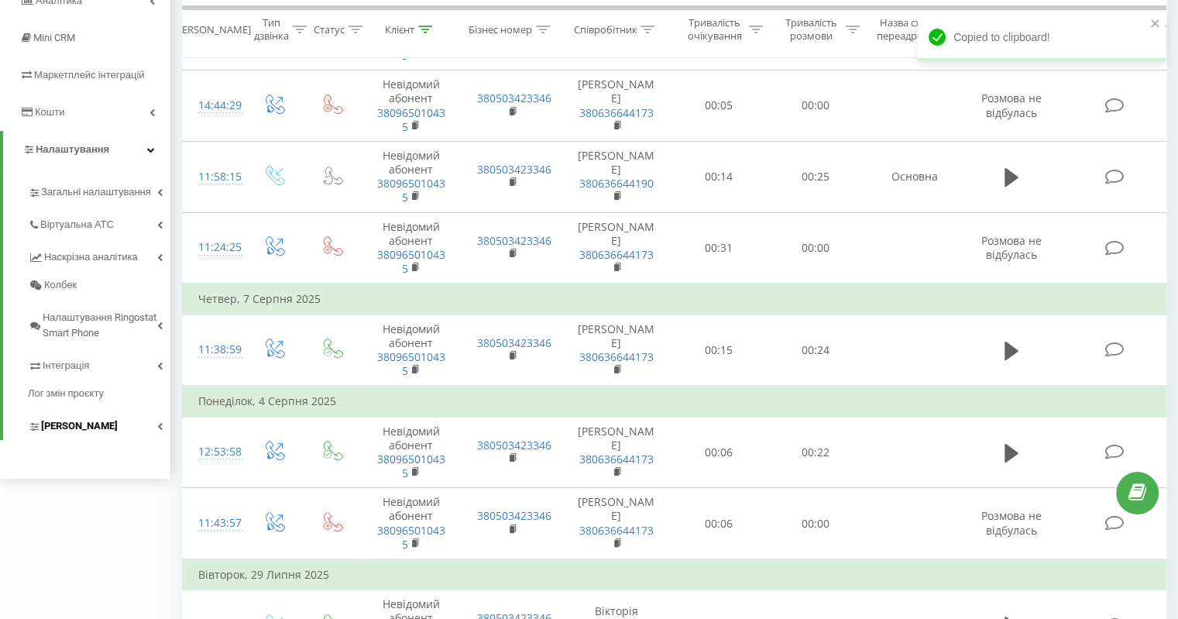
click at [90, 430] on span "Коллтрекінг" at bounding box center [79, 425] width 77 height 15
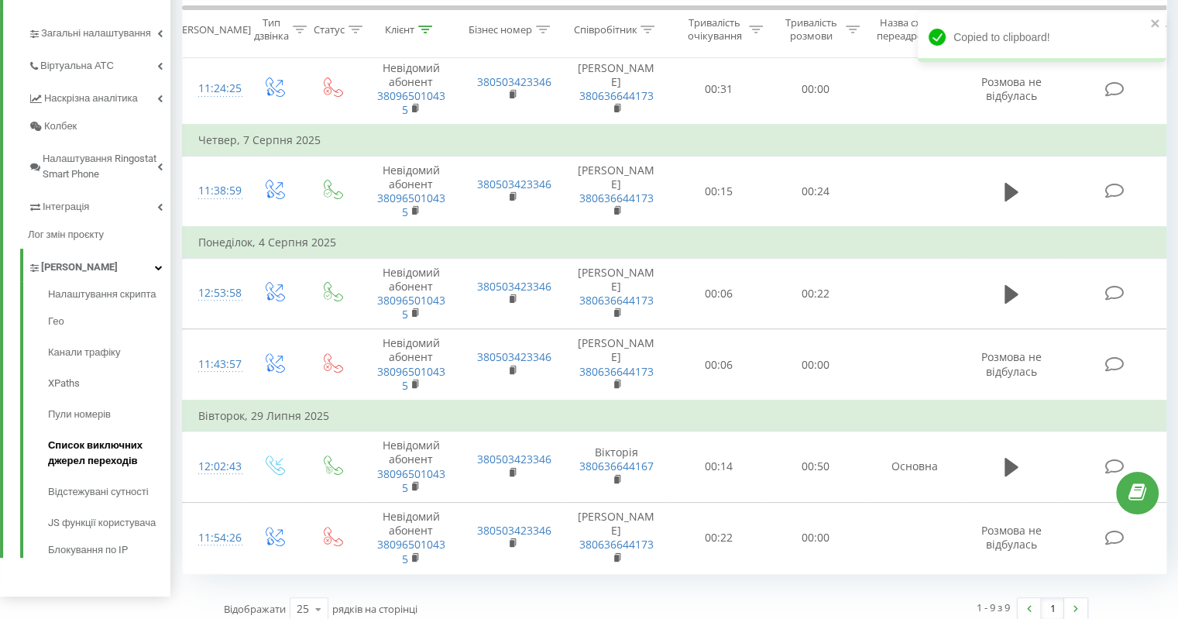
scroll to position [401, 0]
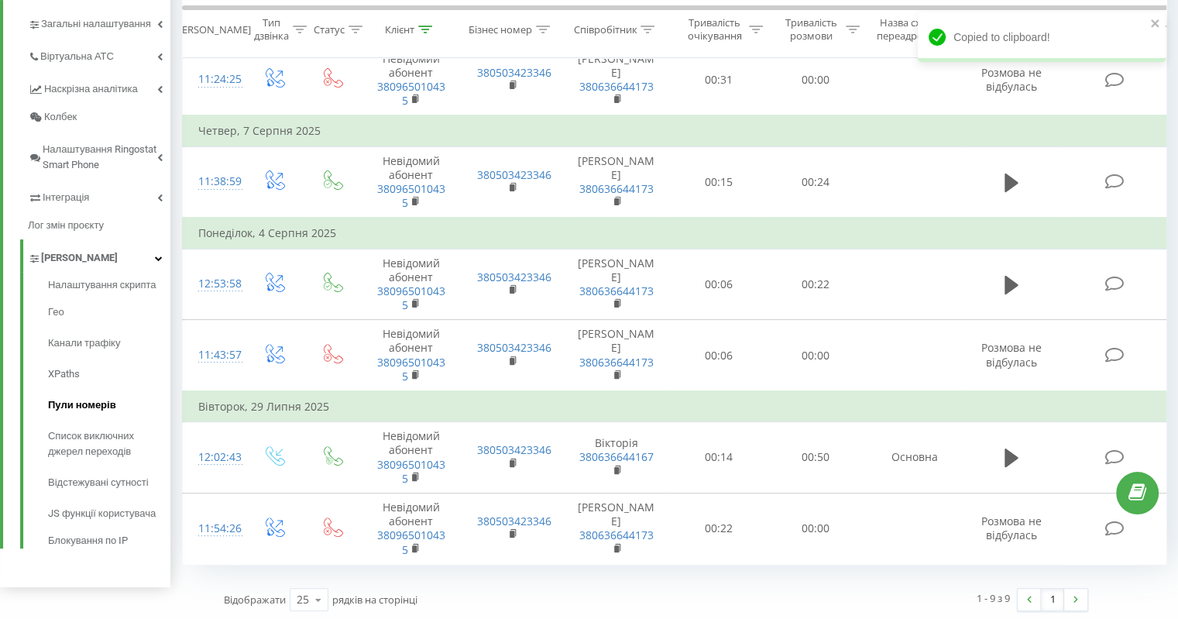
click at [99, 405] on span "Пули номерів" at bounding box center [82, 404] width 68 height 15
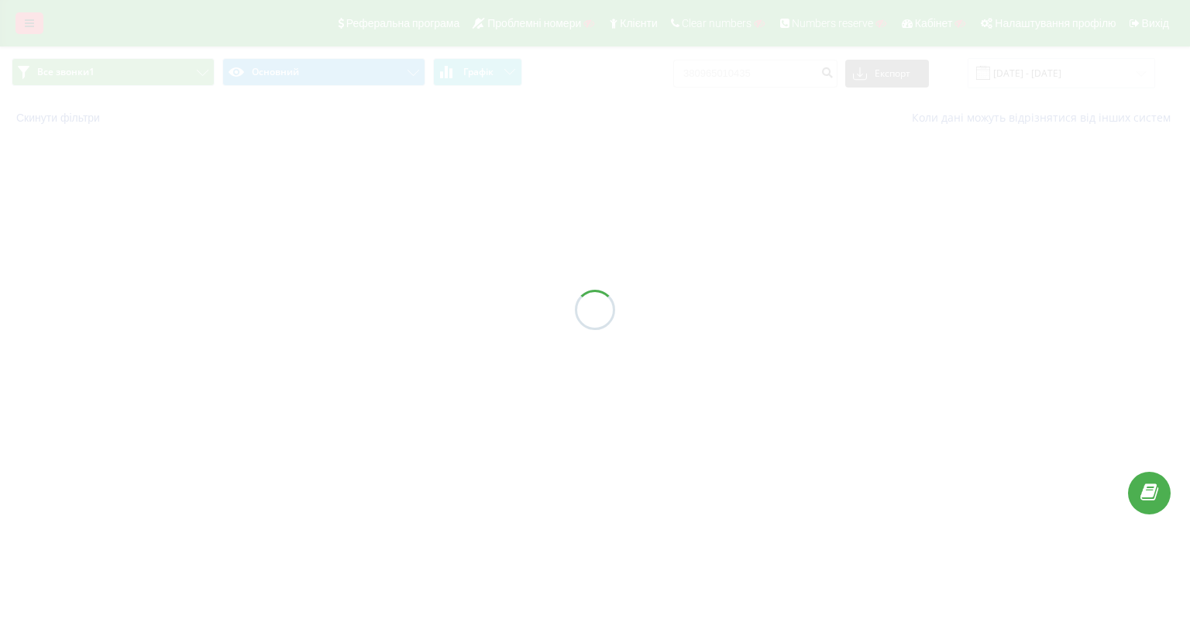
click at [24, 27] on div at bounding box center [595, 309] width 1190 height 619
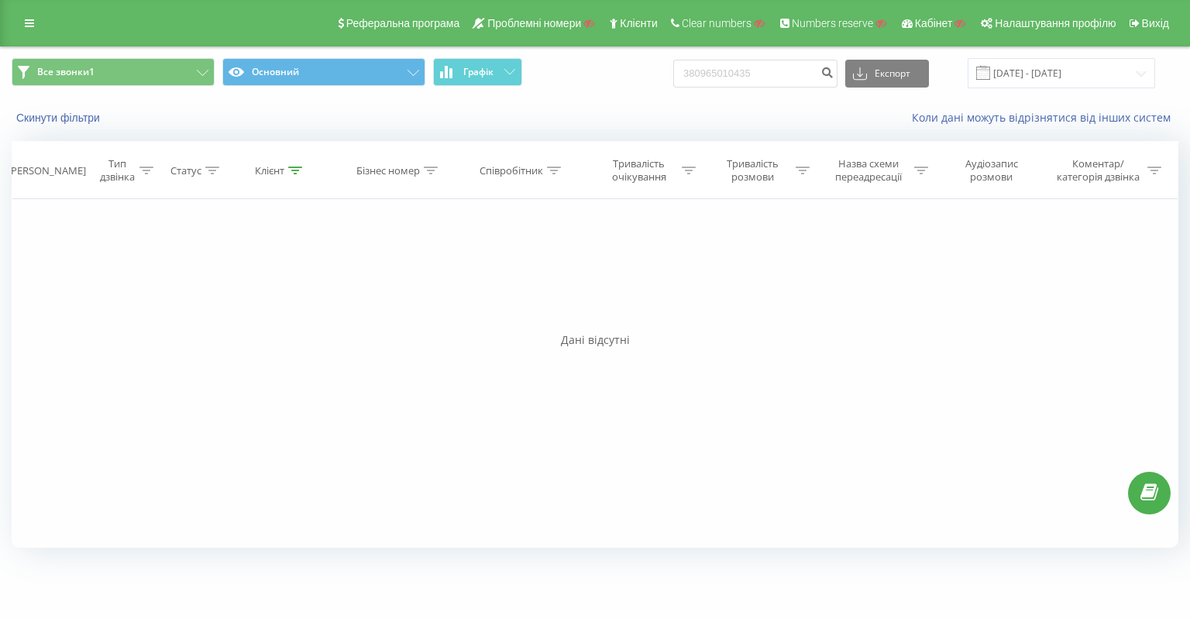
click at [28, 23] on icon at bounding box center [29, 23] width 9 height 11
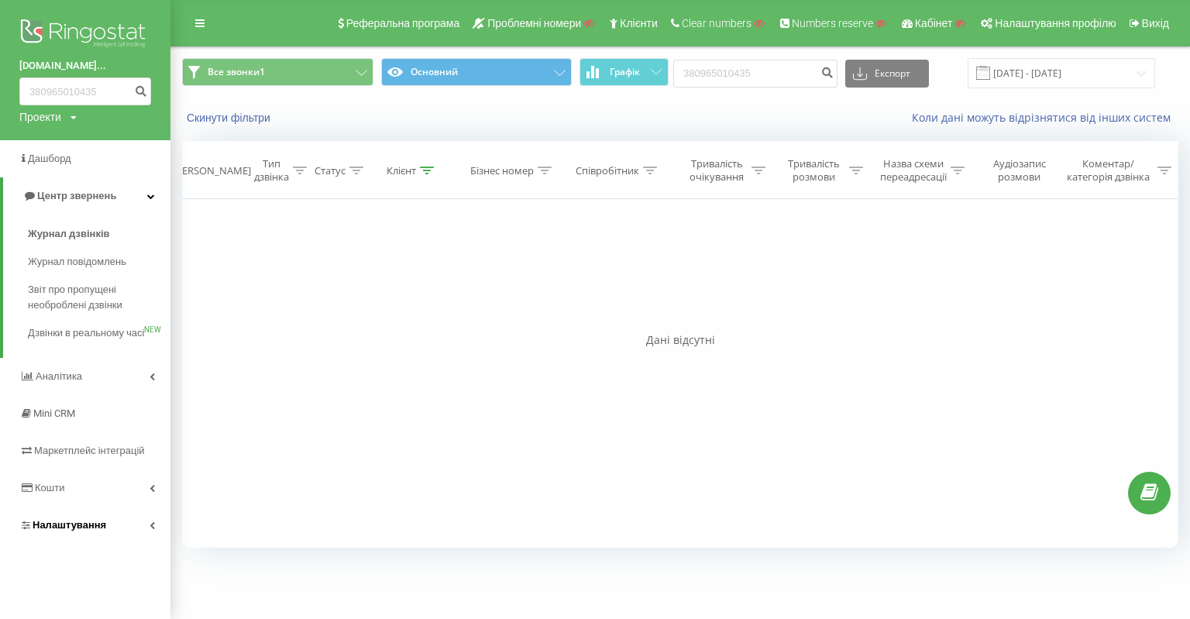
click at [93, 531] on span "Налаштування" at bounding box center [70, 525] width 74 height 12
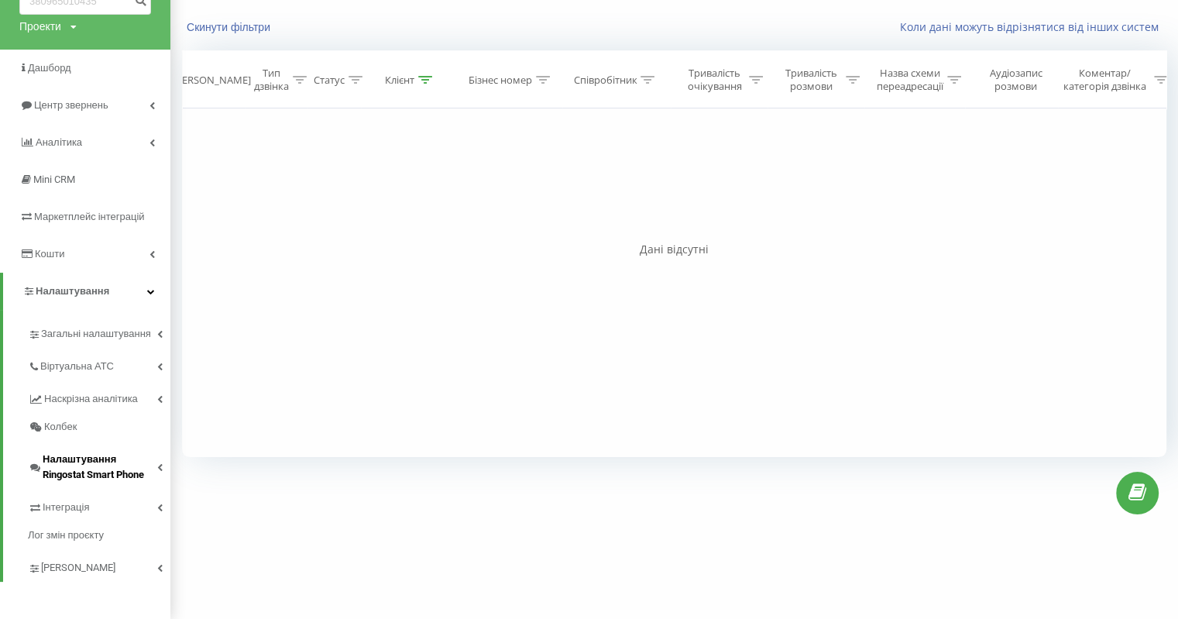
scroll to position [92, 0]
click at [95, 503] on link "Інтеграція" at bounding box center [99, 503] width 143 height 33
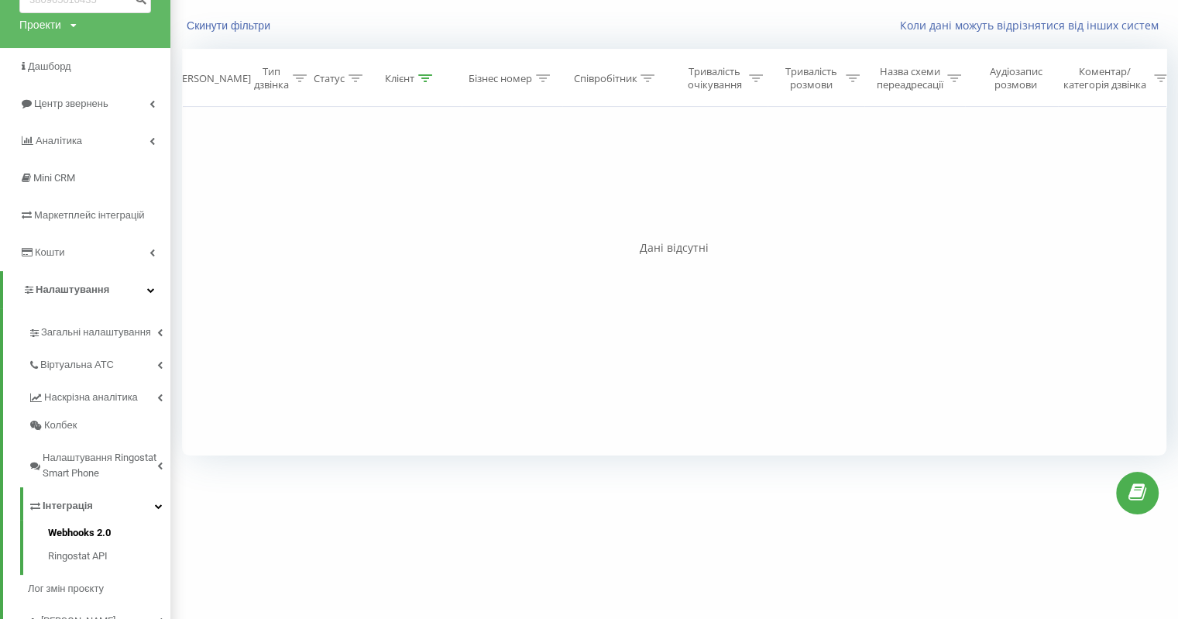
click at [94, 530] on span "Webhooks 2.0" at bounding box center [79, 532] width 63 height 15
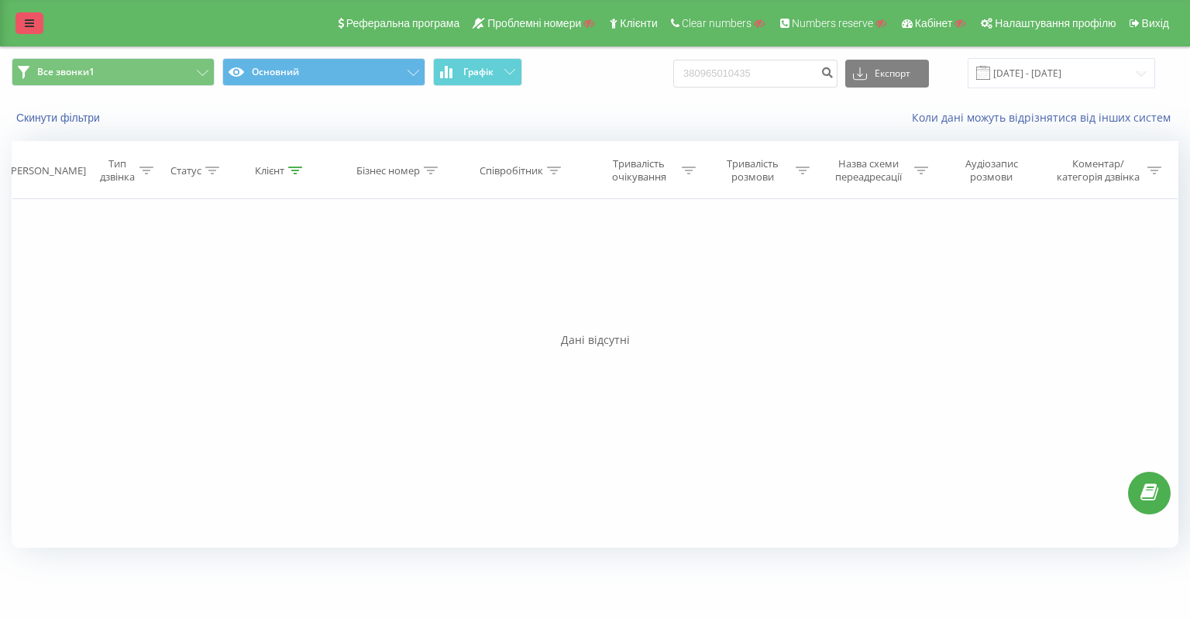
click at [24, 21] on link at bounding box center [29, 23] width 28 height 22
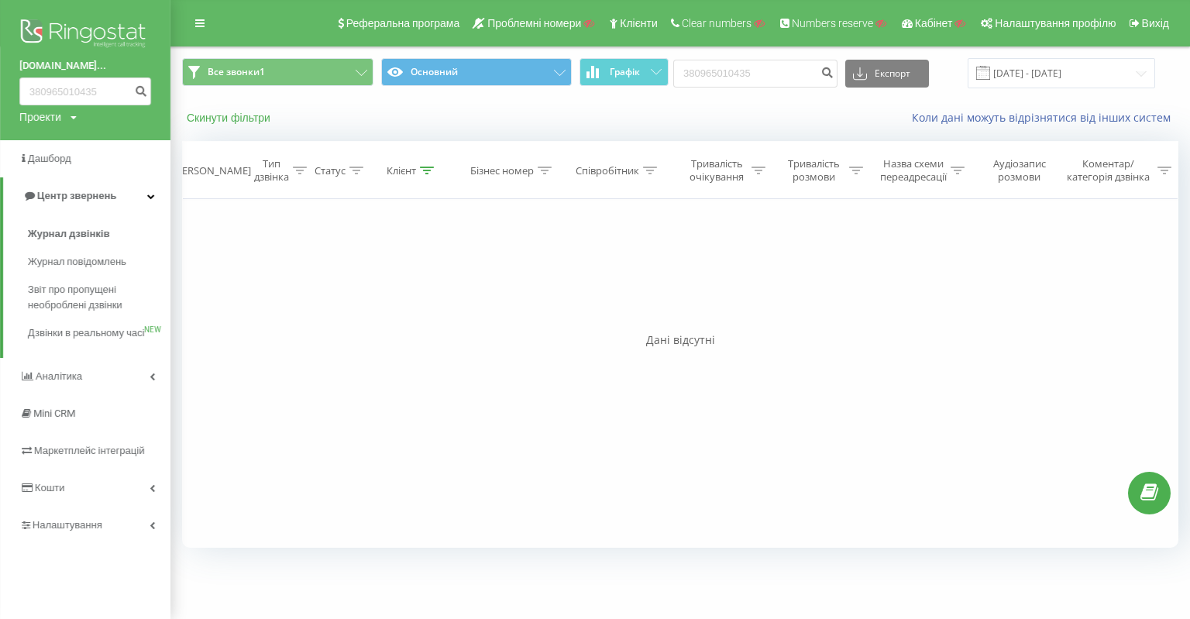
click at [208, 122] on button "Скинути фільтри" at bounding box center [230, 118] width 96 height 14
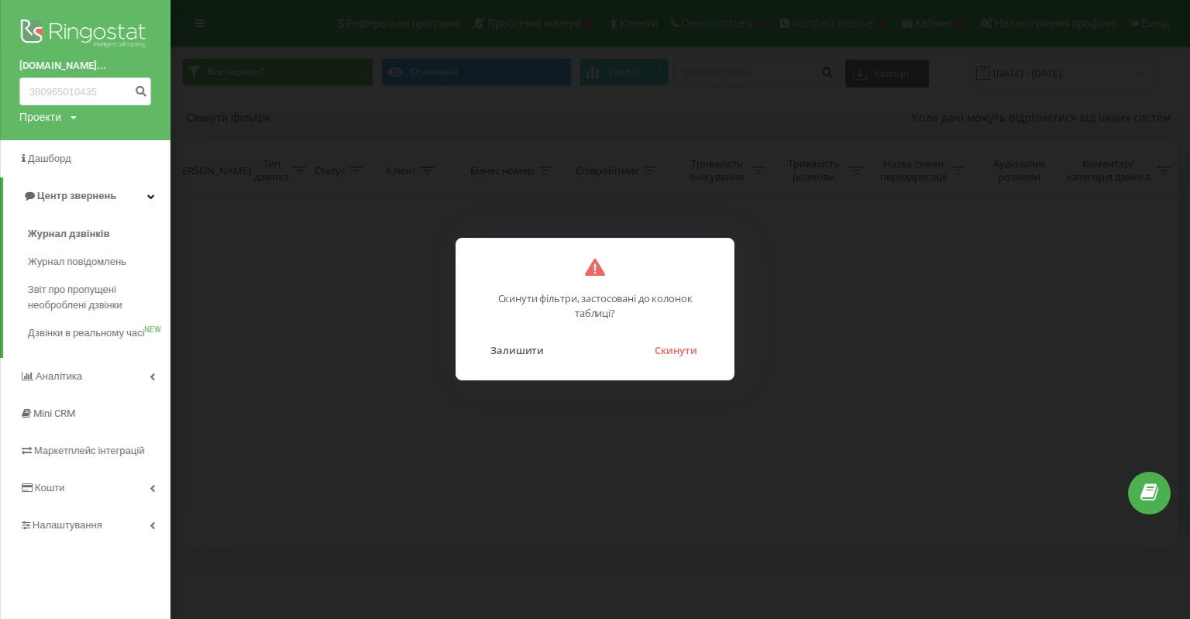
click at [679, 350] on button "Скинути" at bounding box center [676, 350] width 58 height 20
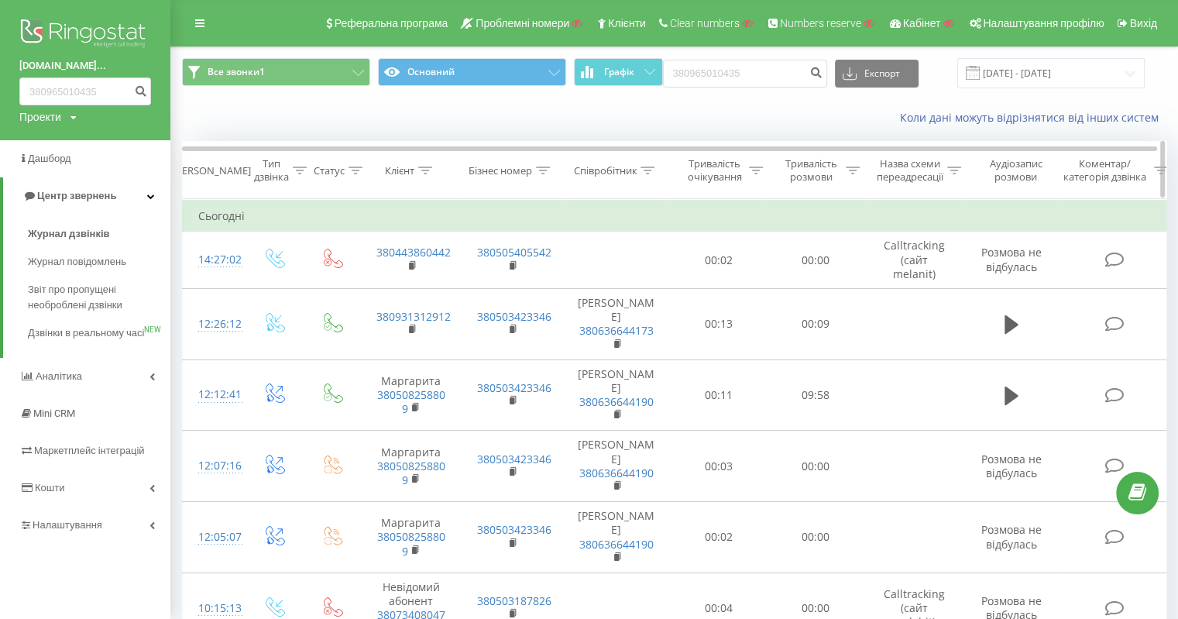
click at [425, 167] on icon at bounding box center [425, 171] width 14 height 8
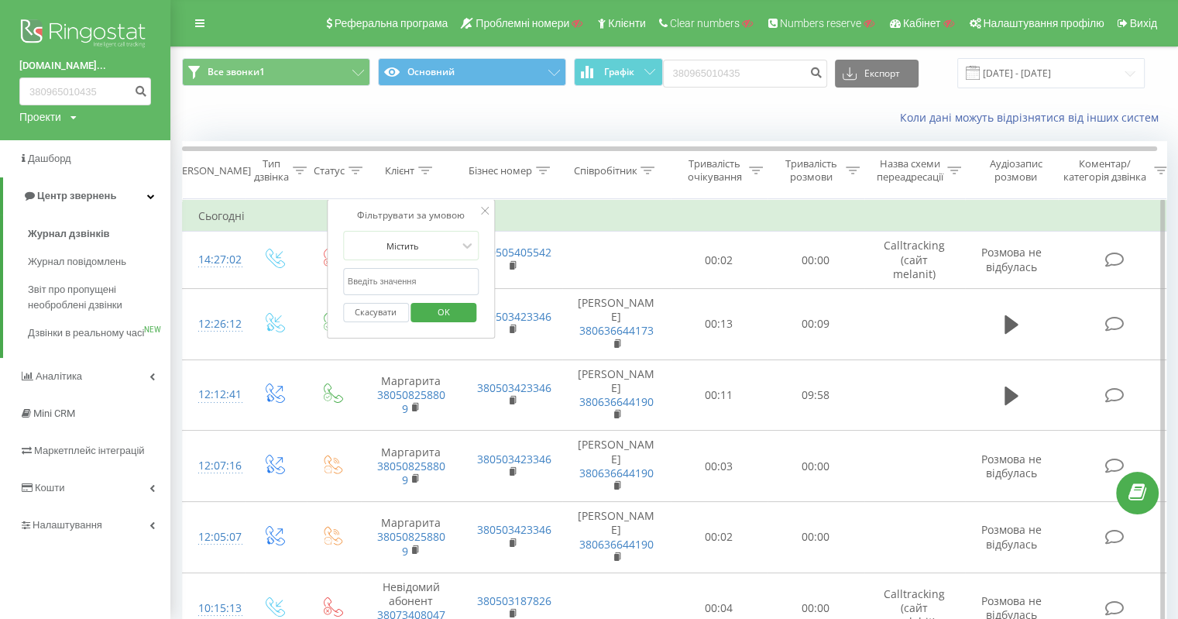
click at [408, 278] on input "text" at bounding box center [411, 281] width 136 height 27
paste input "380965010435"
type input "380965010435"
click at [436, 305] on span "OK" at bounding box center [443, 312] width 43 height 24
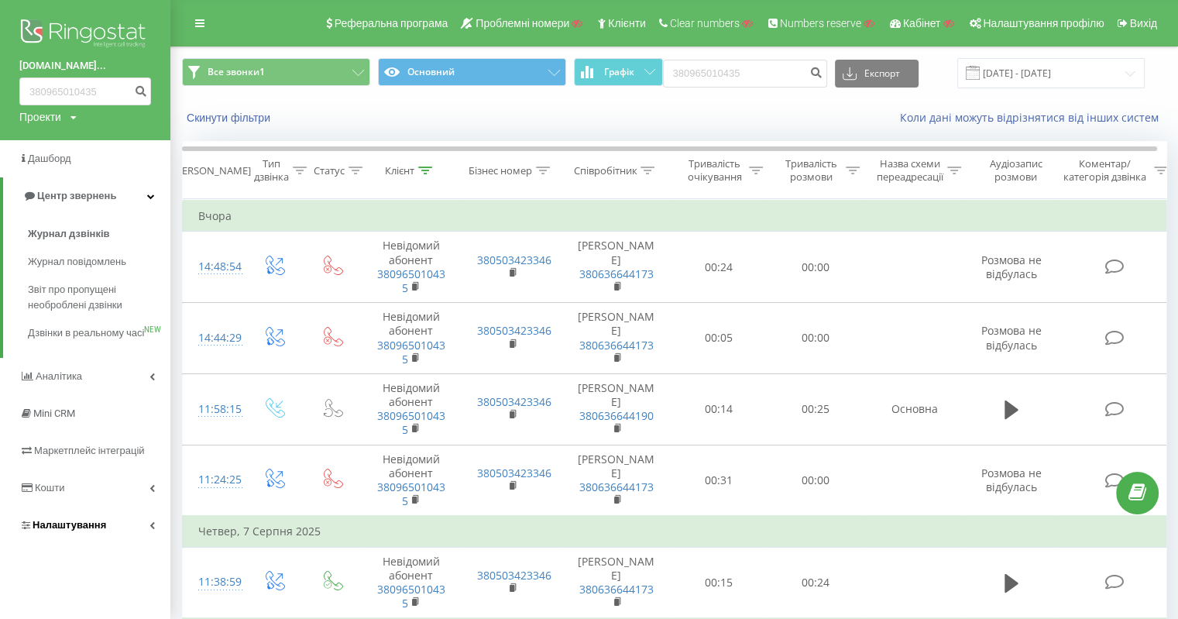
click at [60, 522] on link "Налаштування" at bounding box center [85, 525] width 170 height 37
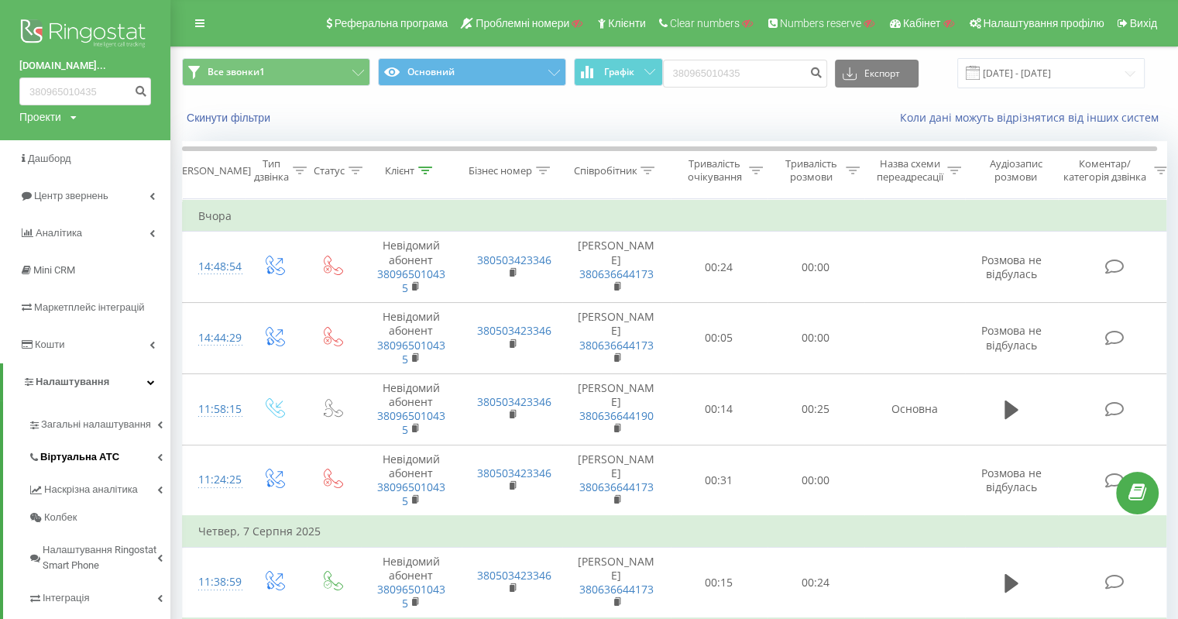
click at [98, 463] on span "Віртуальна АТС" at bounding box center [79, 456] width 79 height 15
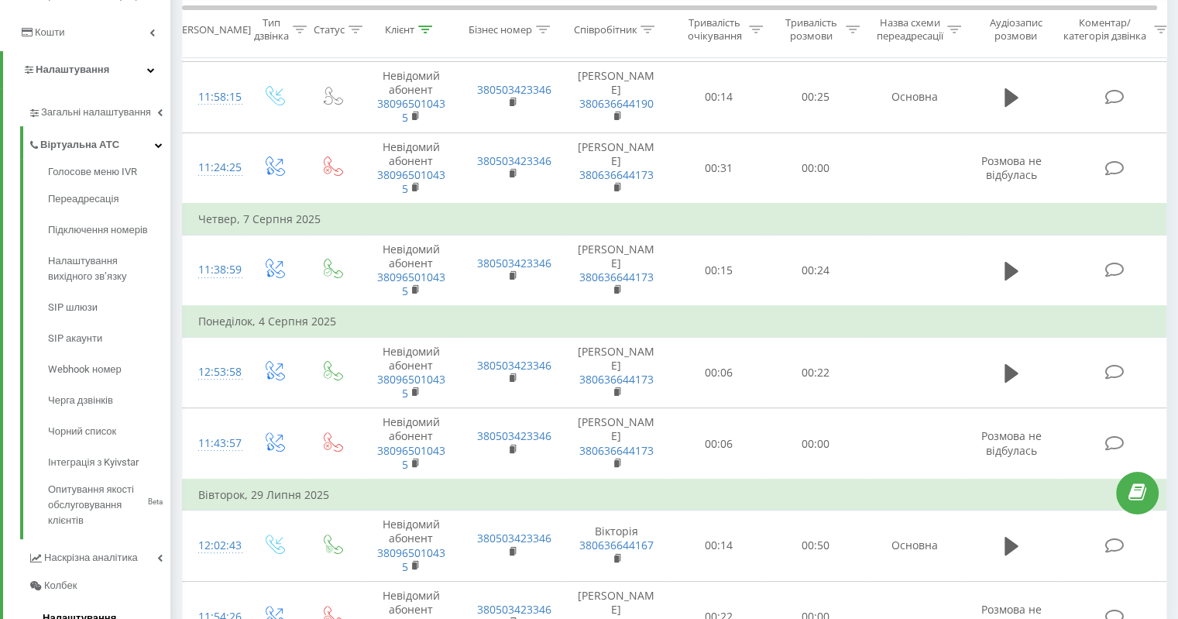
scroll to position [473, 0]
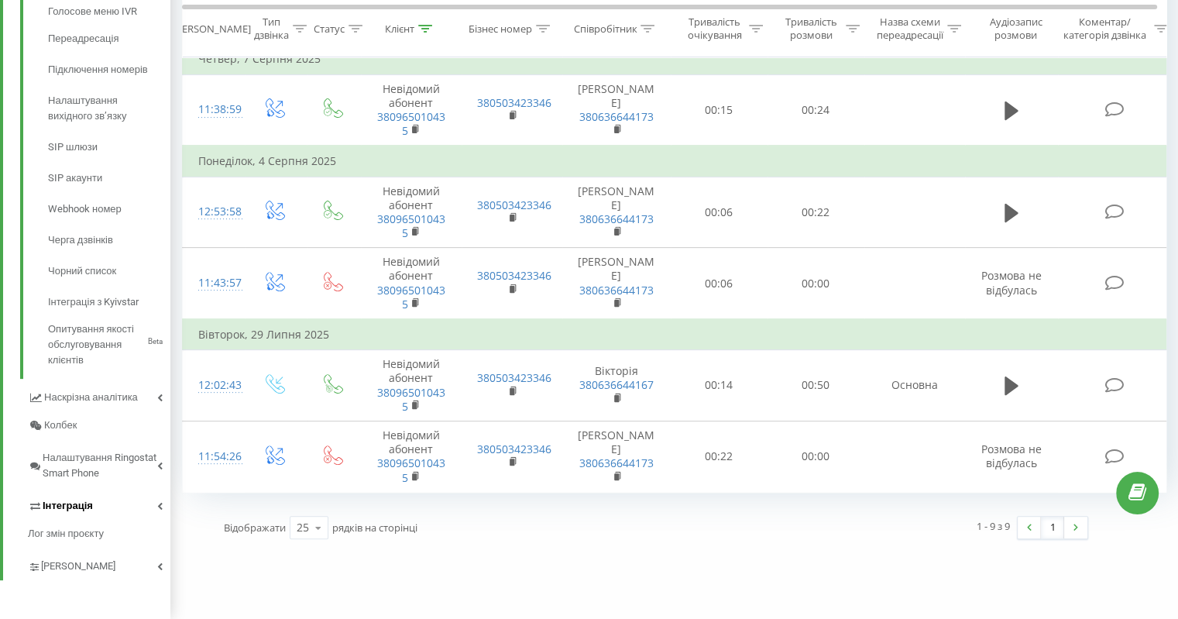
click at [80, 503] on span "Інтеграція" at bounding box center [68, 505] width 50 height 15
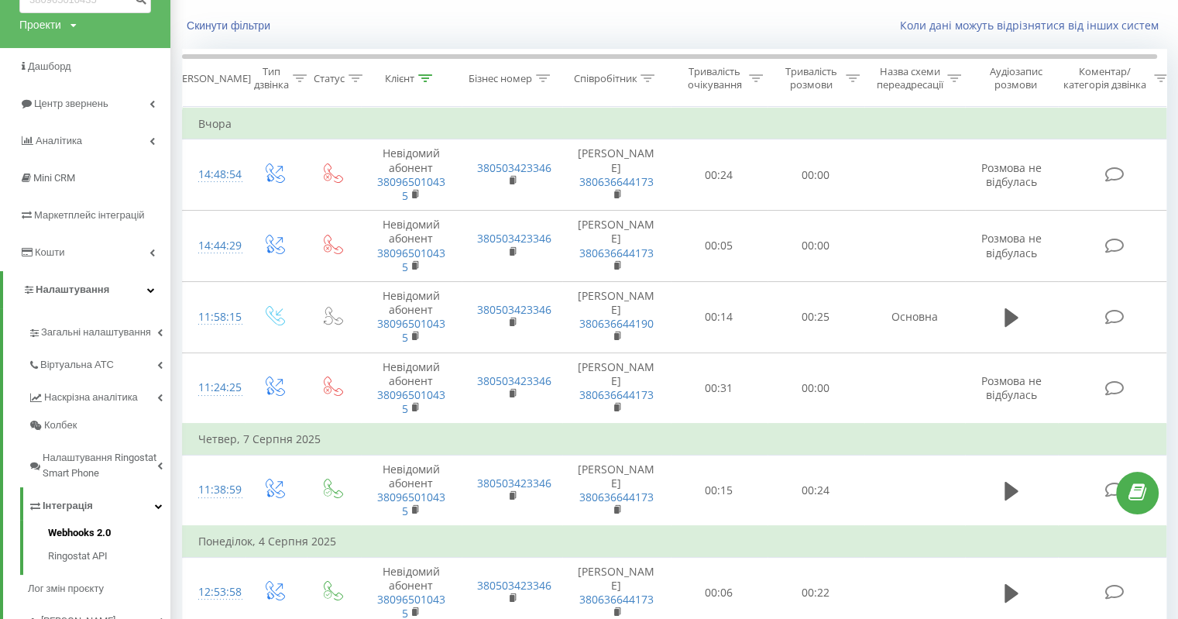
click at [84, 538] on span "Webhooks 2.0" at bounding box center [79, 532] width 63 height 15
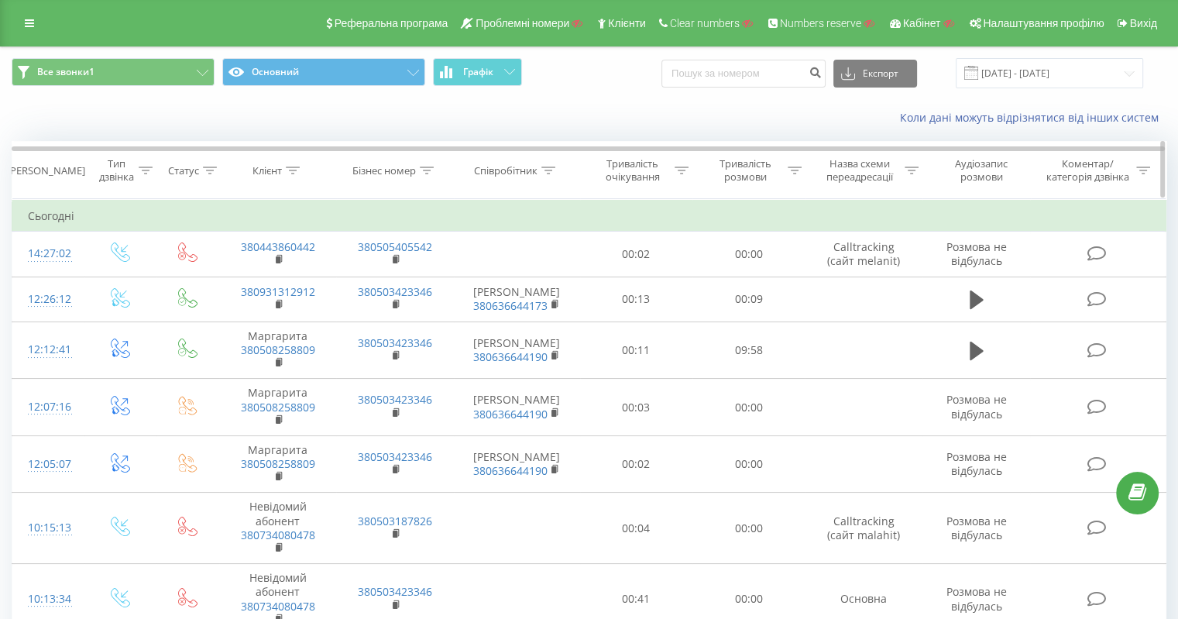
click at [291, 172] on icon at bounding box center [293, 171] width 14 height 8
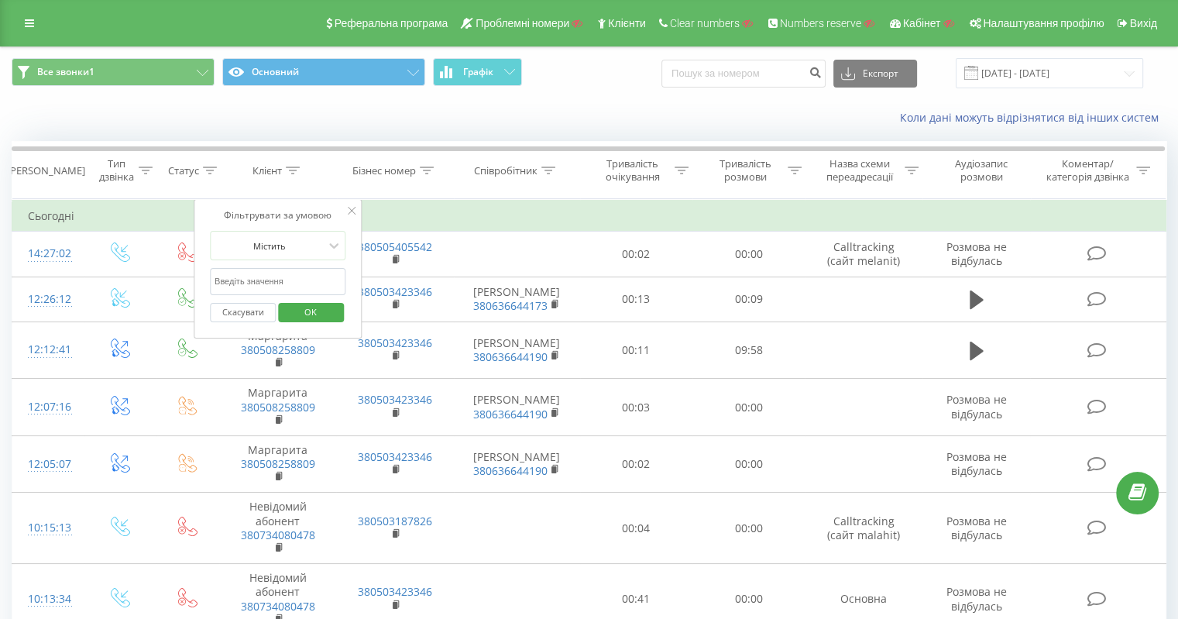
click at [280, 284] on input "text" at bounding box center [278, 281] width 136 height 27
paste input "380965010435"
type input "380965010435"
click at [299, 305] on span "OK" at bounding box center [310, 312] width 43 height 24
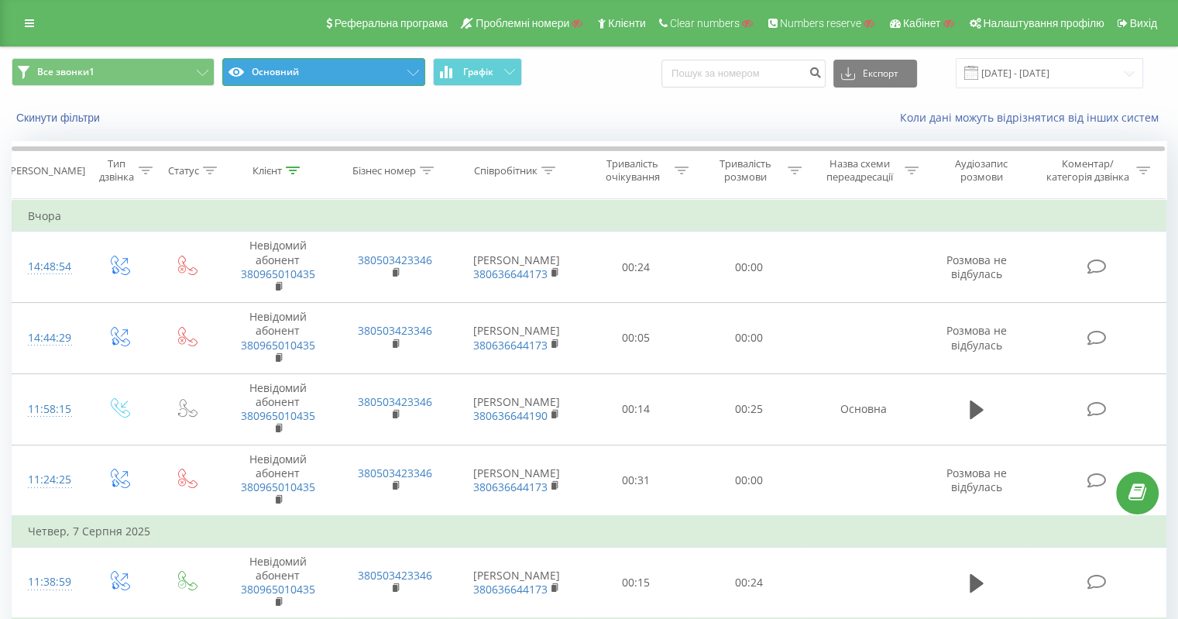
click at [412, 74] on button "Основний" at bounding box center [323, 72] width 203 height 28
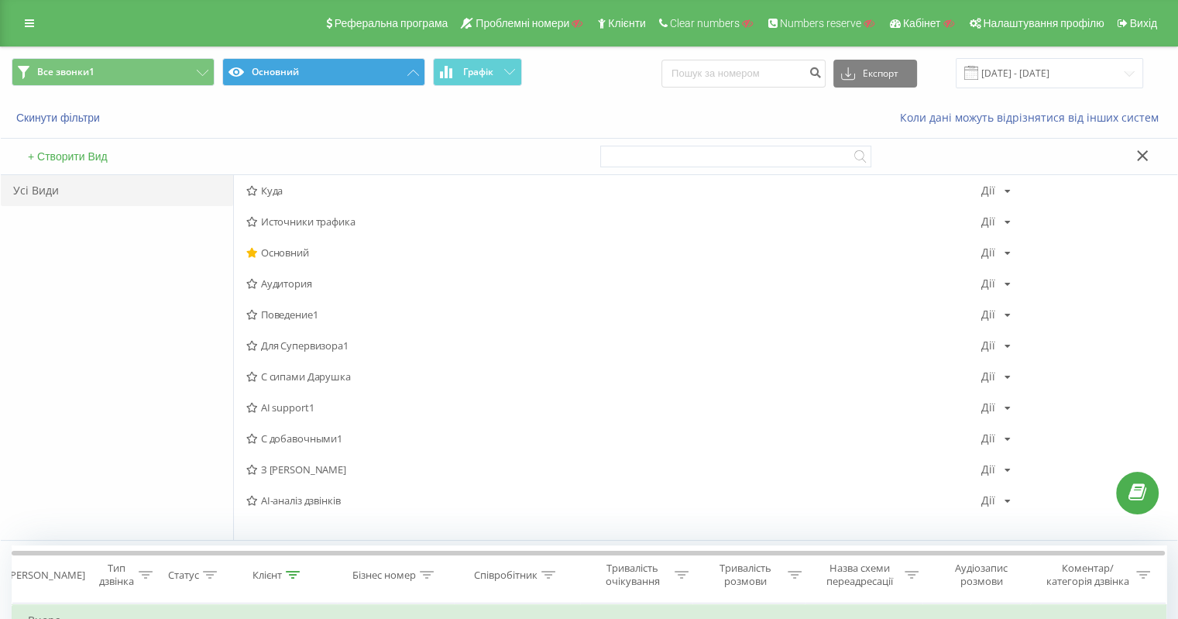
click at [306, 216] on span "Источники трафика" at bounding box center [613, 221] width 735 height 11
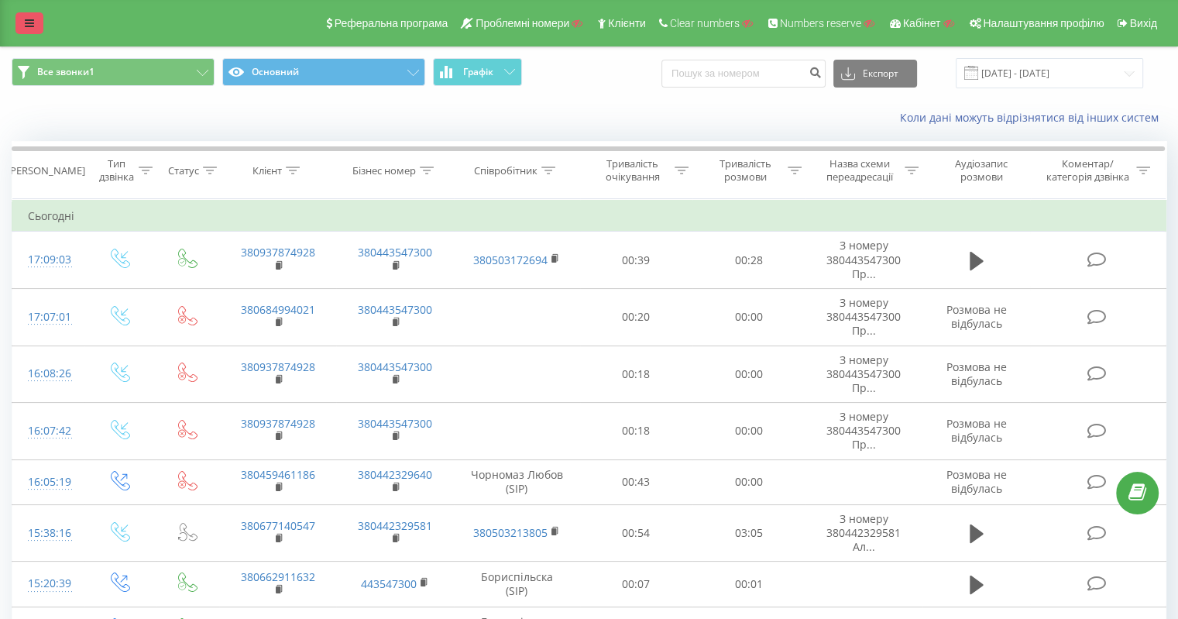
click at [31, 23] on icon at bounding box center [29, 23] width 9 height 11
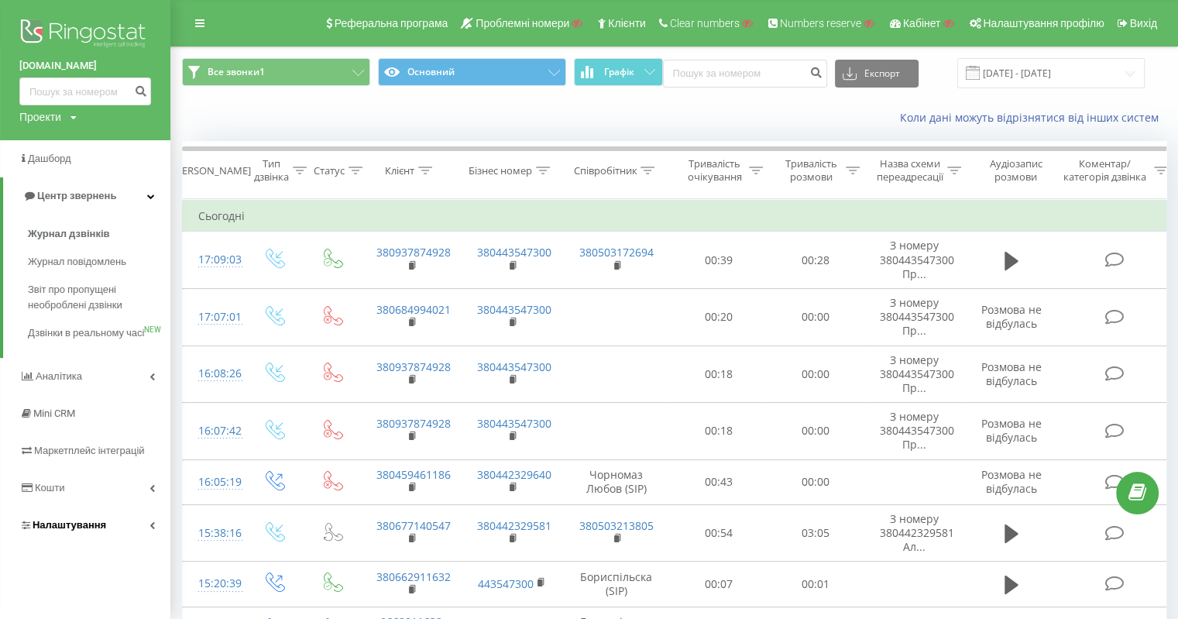
click at [85, 531] on span "Налаштування" at bounding box center [70, 525] width 74 height 12
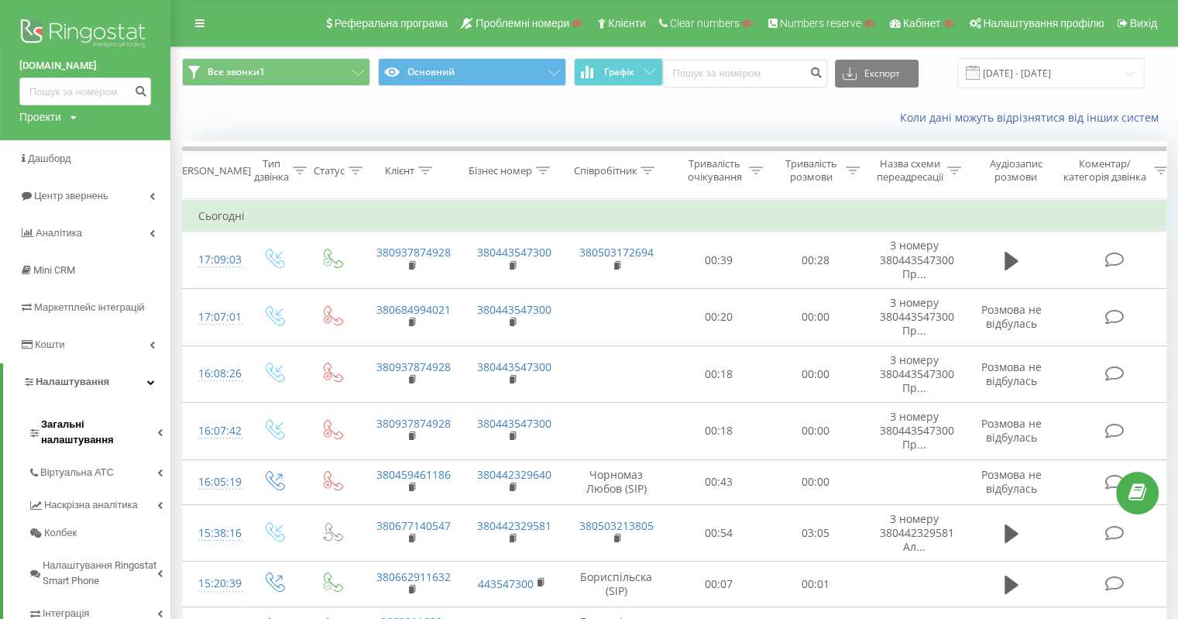
click at [92, 424] on span "Загальні налаштування" at bounding box center [99, 432] width 116 height 31
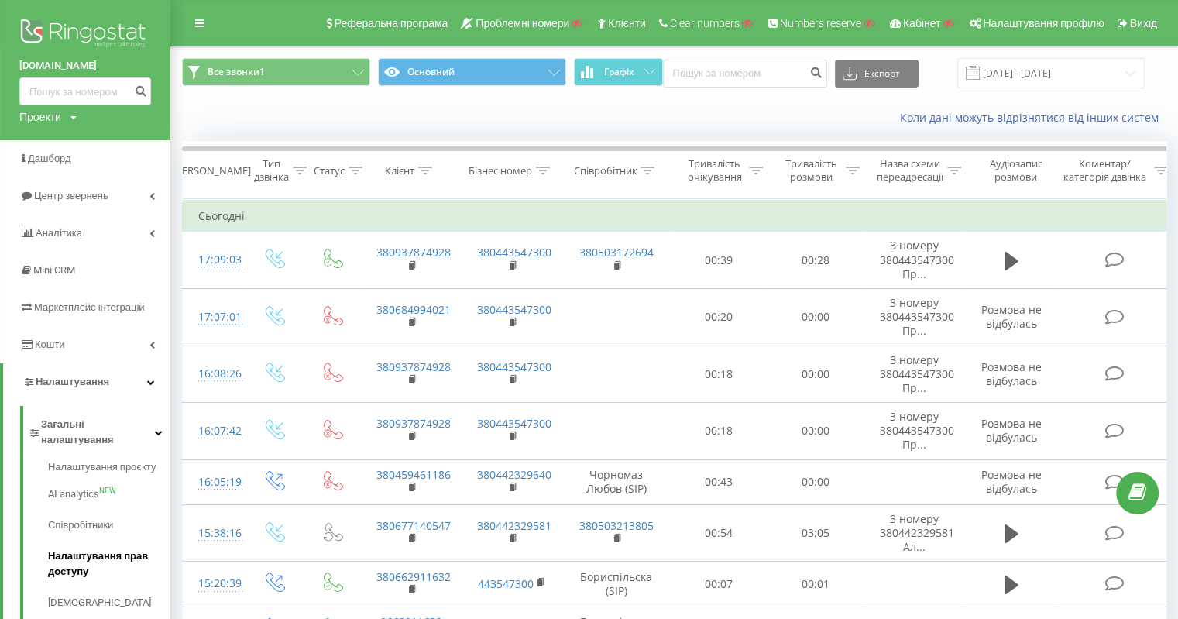
click at [103, 550] on span "Налаштування прав доступу" at bounding box center [105, 564] width 115 height 31
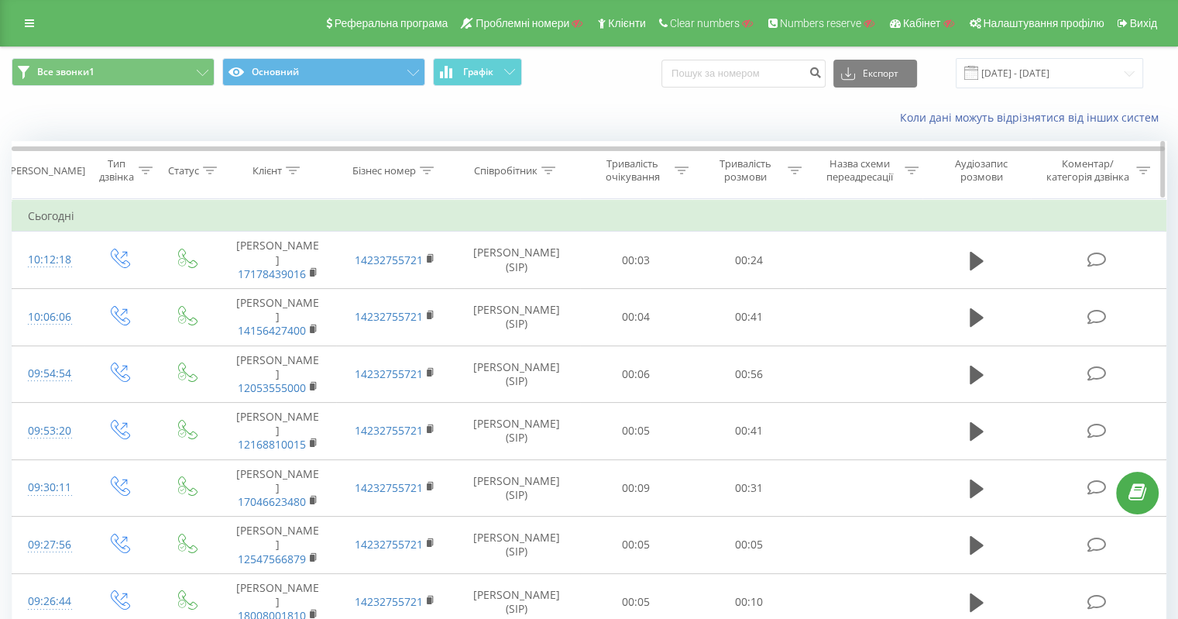
click at [297, 167] on icon at bounding box center [293, 171] width 14 height 8
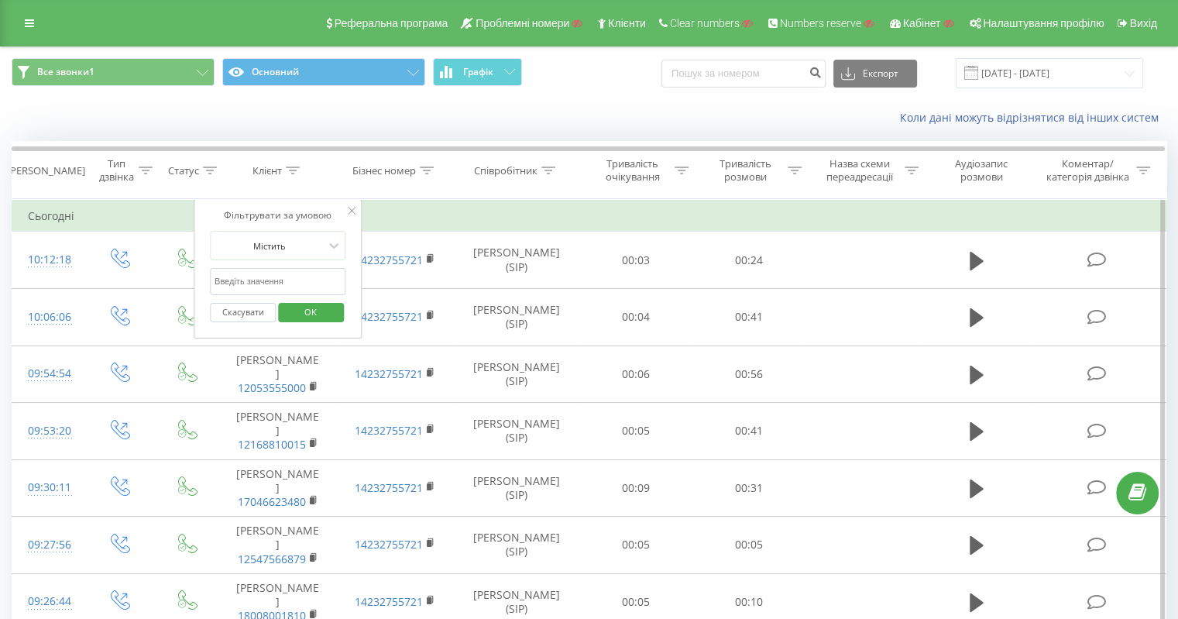
click at [274, 286] on input "text" at bounding box center [278, 281] width 136 height 27
type input "1622"
click at [303, 308] on span "OK" at bounding box center [310, 312] width 43 height 24
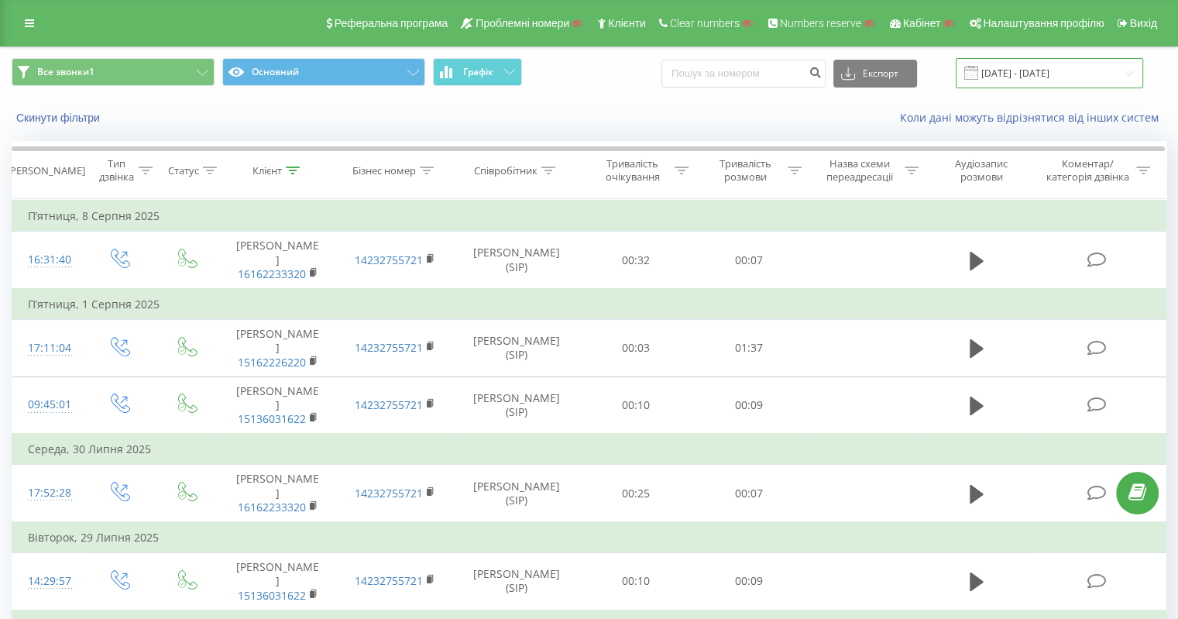
click at [1024, 72] on input "20.07.2025 - 20.08.2025" at bounding box center [1049, 73] width 187 height 30
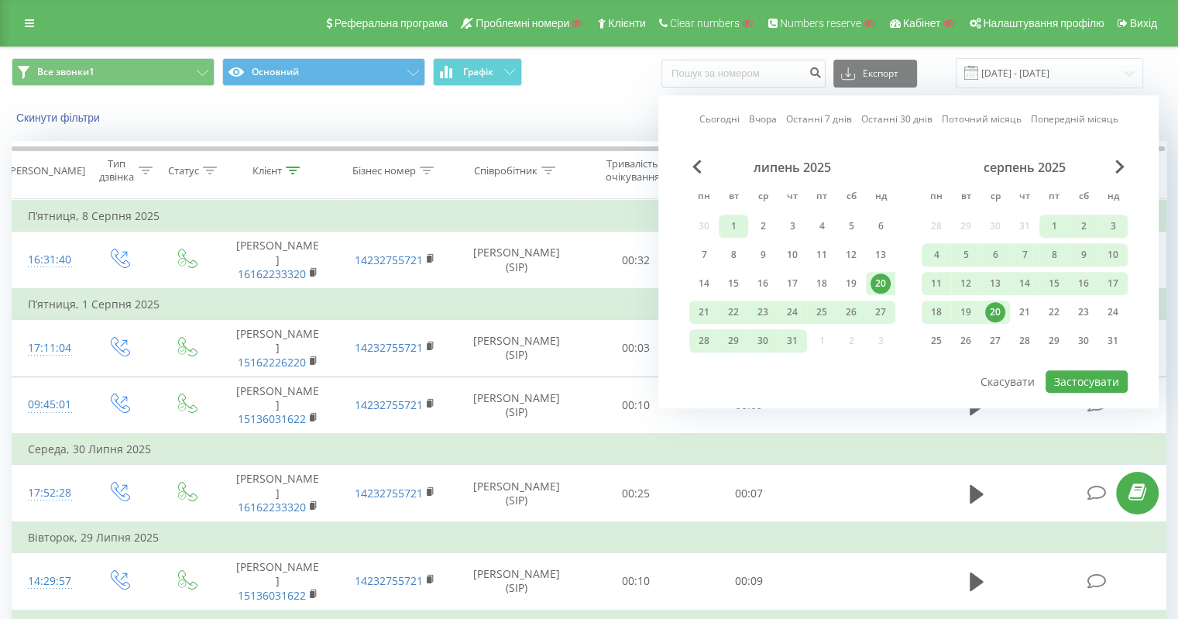
click at [731, 222] on div "1" at bounding box center [734, 226] width 20 height 20
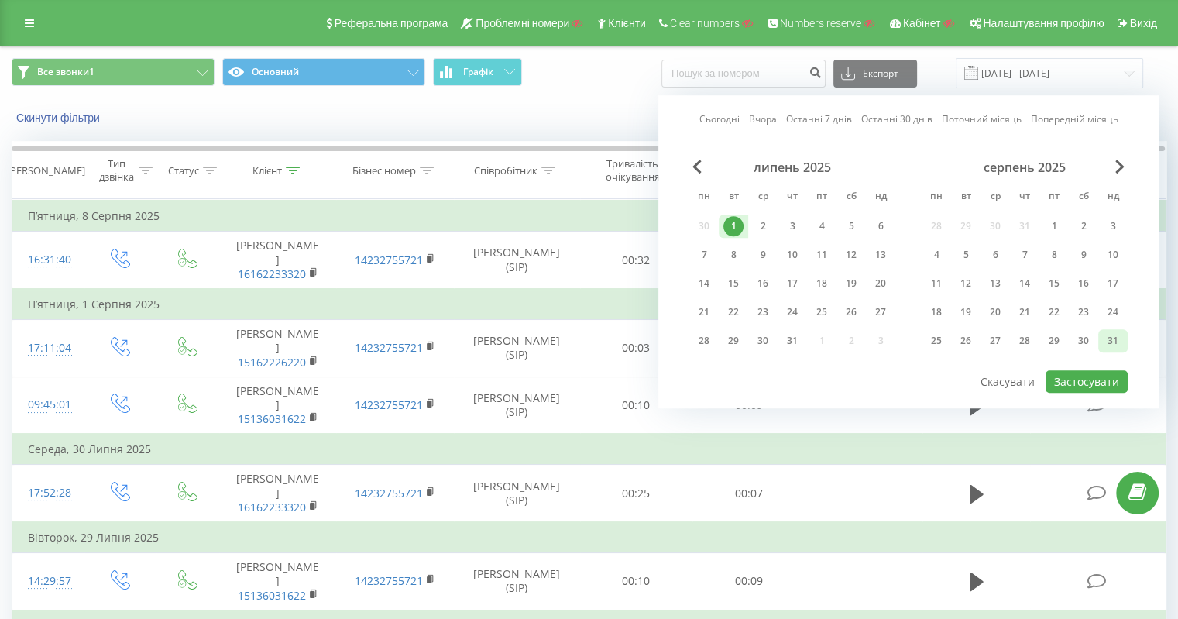
click at [1109, 336] on div "31" at bounding box center [1113, 341] width 20 height 20
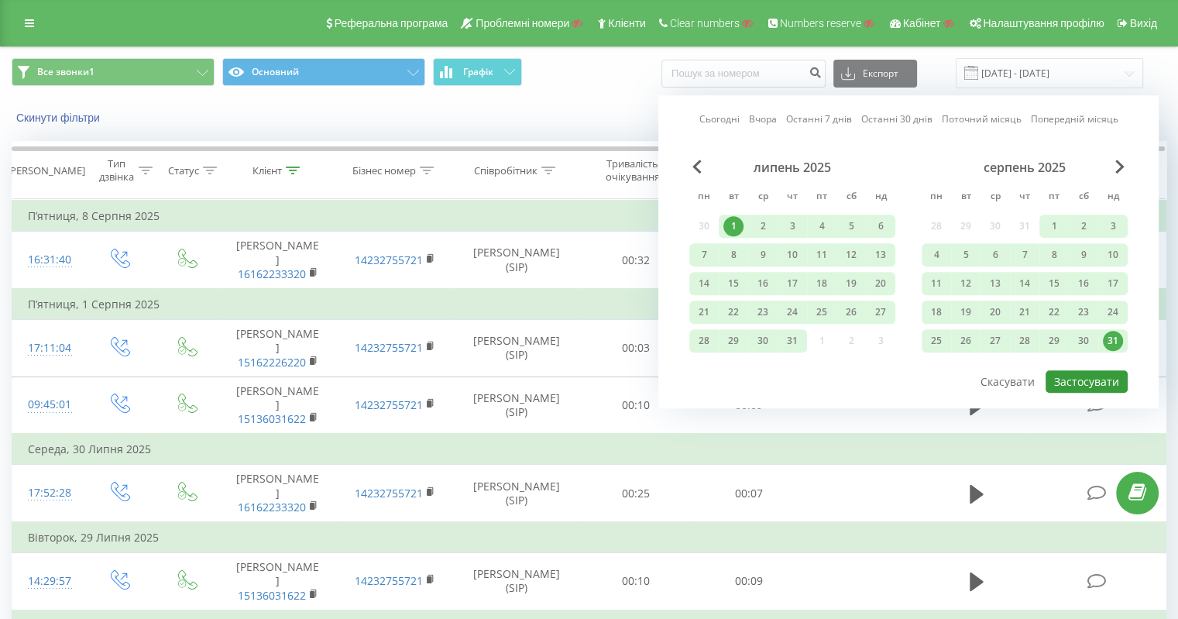
click at [1094, 370] on button "Застосувати" at bounding box center [1087, 381] width 82 height 22
type input "[DATE] - [DATE]"
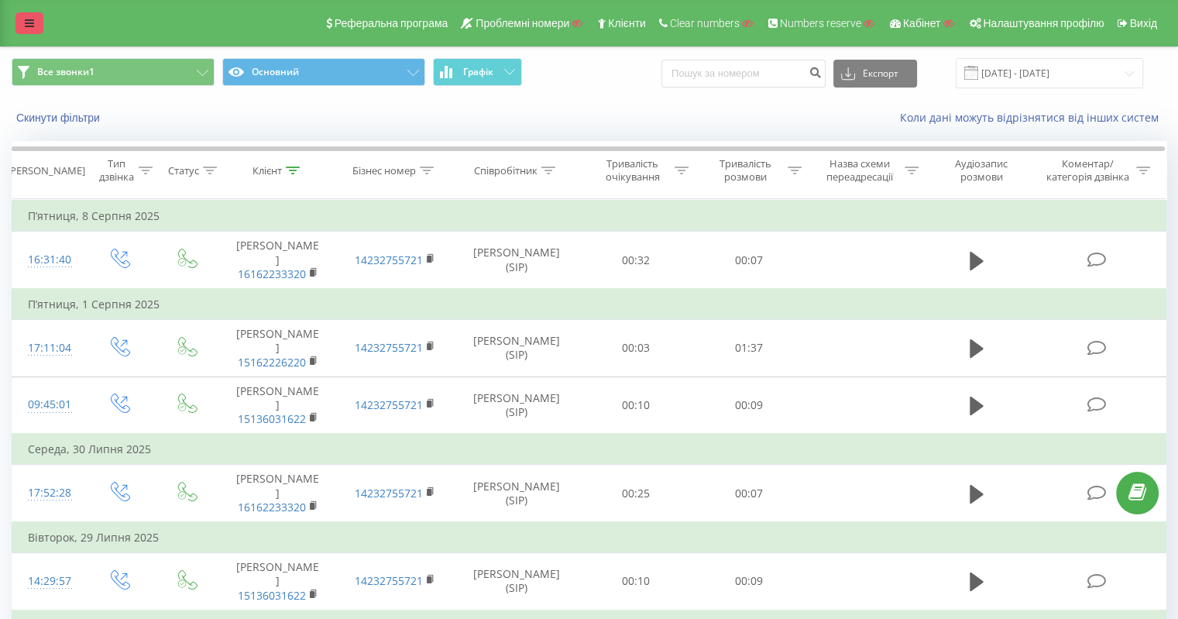
click at [29, 24] on icon at bounding box center [29, 23] width 9 height 11
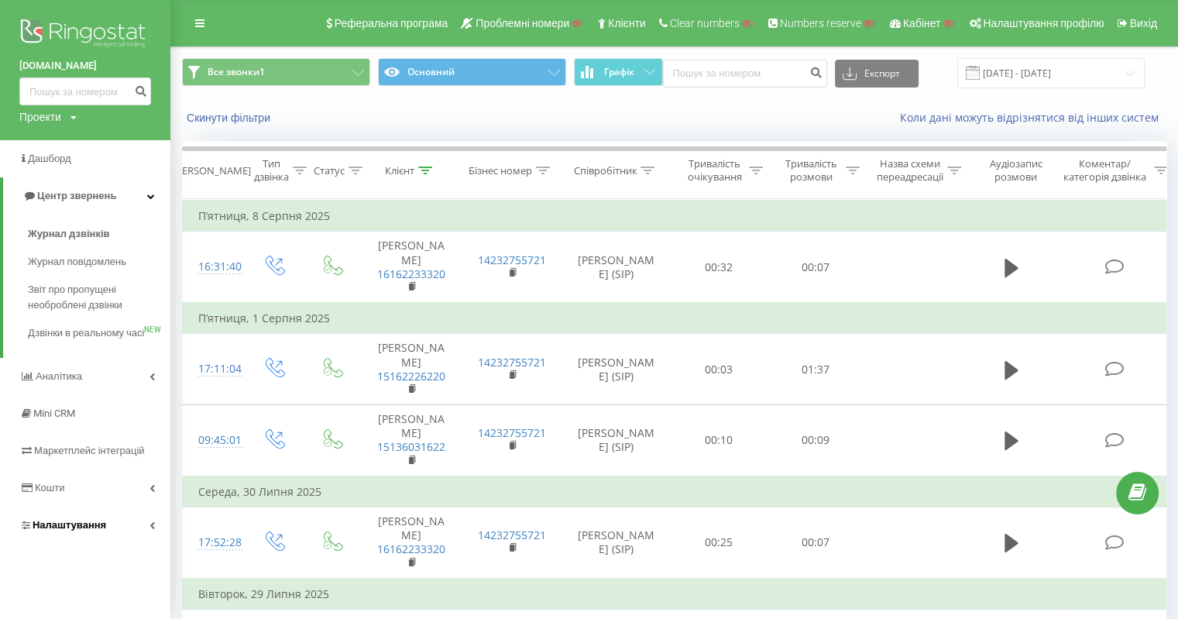
click at [79, 531] on span "Налаштування" at bounding box center [70, 525] width 74 height 12
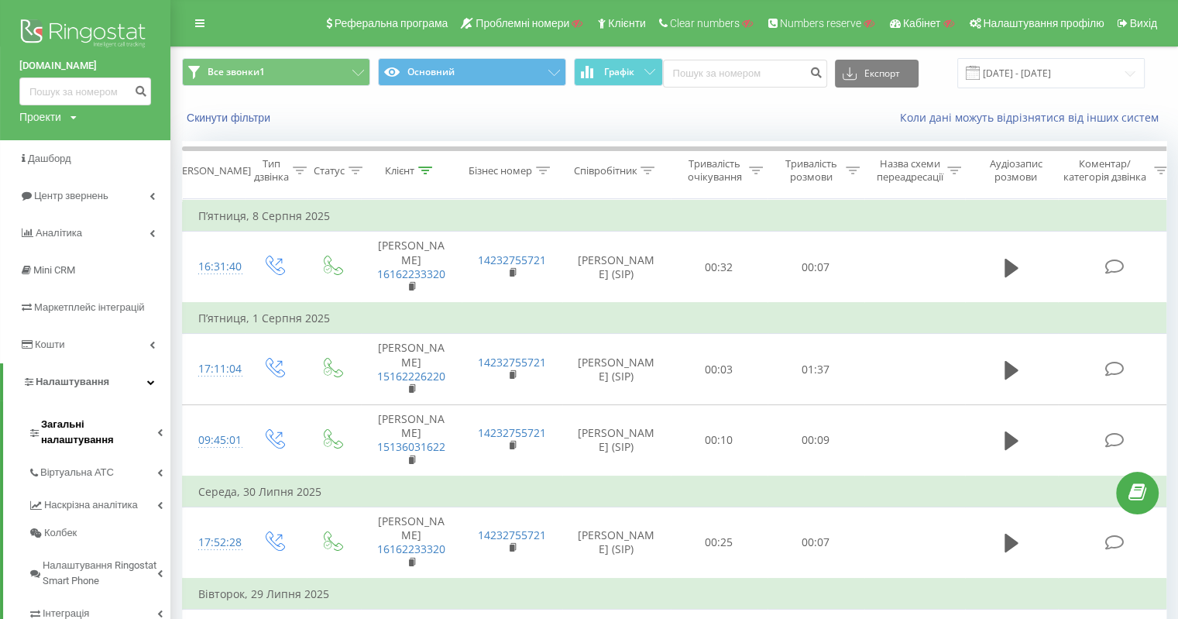
click at [105, 424] on span "Загальні налаштування" at bounding box center [99, 432] width 116 height 31
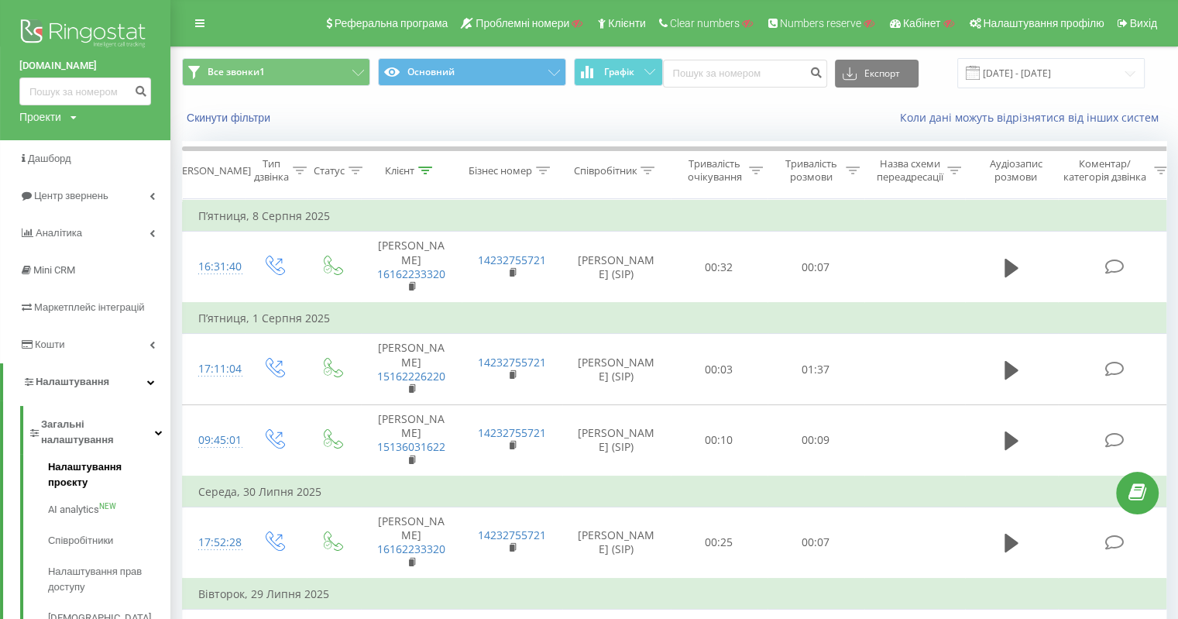
click at [113, 459] on span "Налаштування проєкту" at bounding box center [105, 474] width 115 height 31
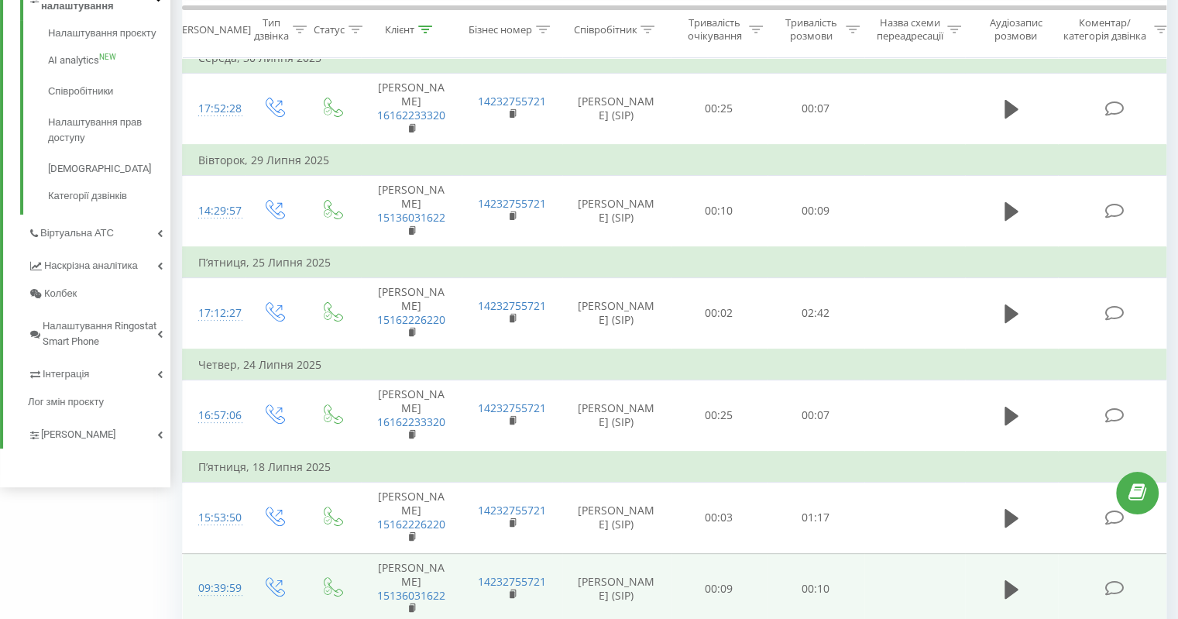
scroll to position [542, 0]
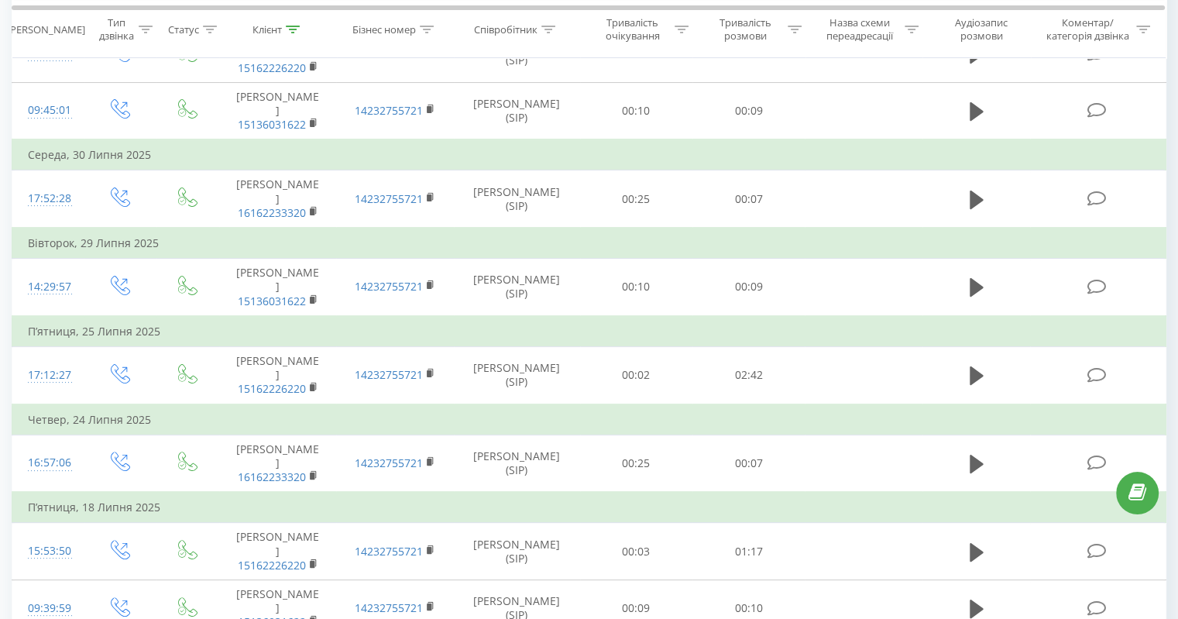
scroll to position [542, 0]
